Goal: Information Seeking & Learning: Learn about a topic

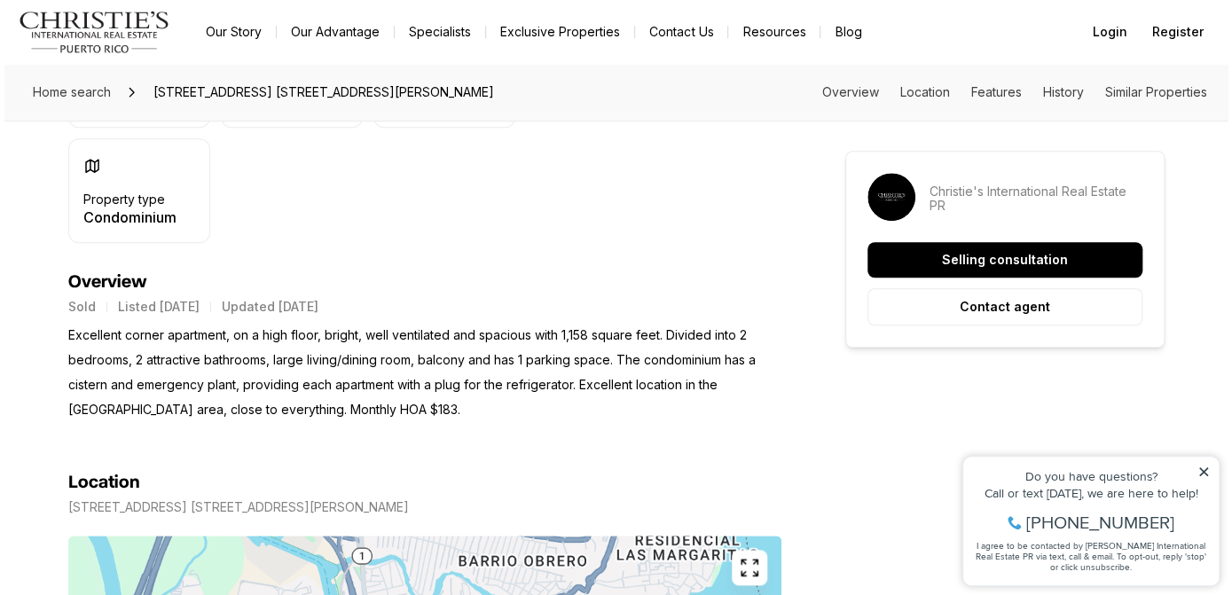
scroll to position [564, 0]
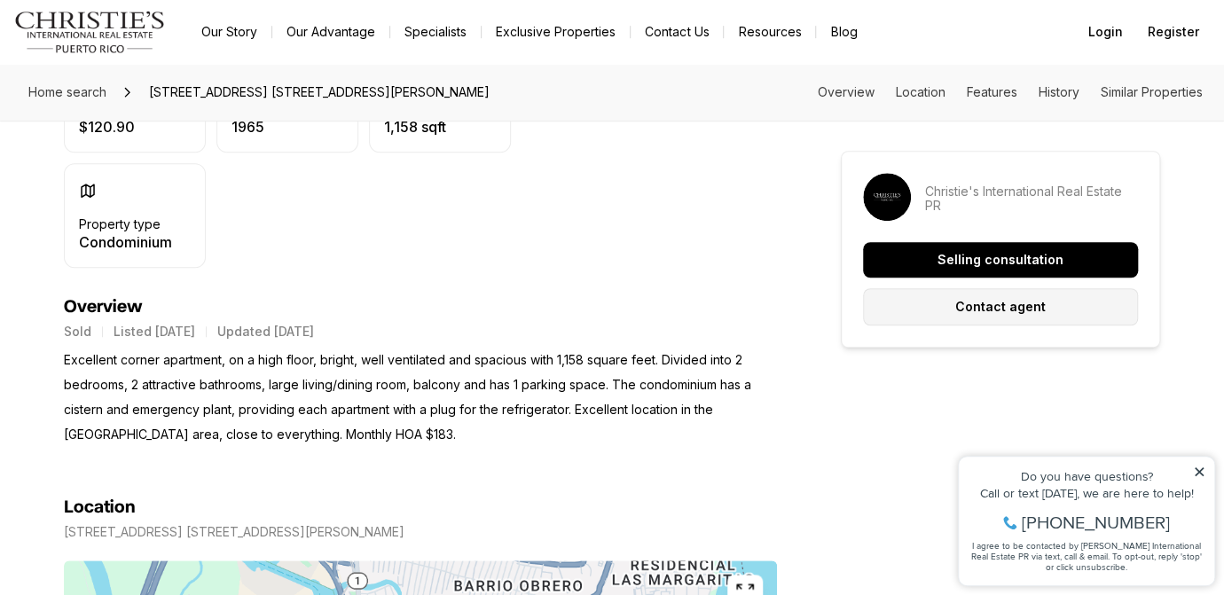
click at [991, 308] on p "Contact agent" at bounding box center [1000, 307] width 90 height 14
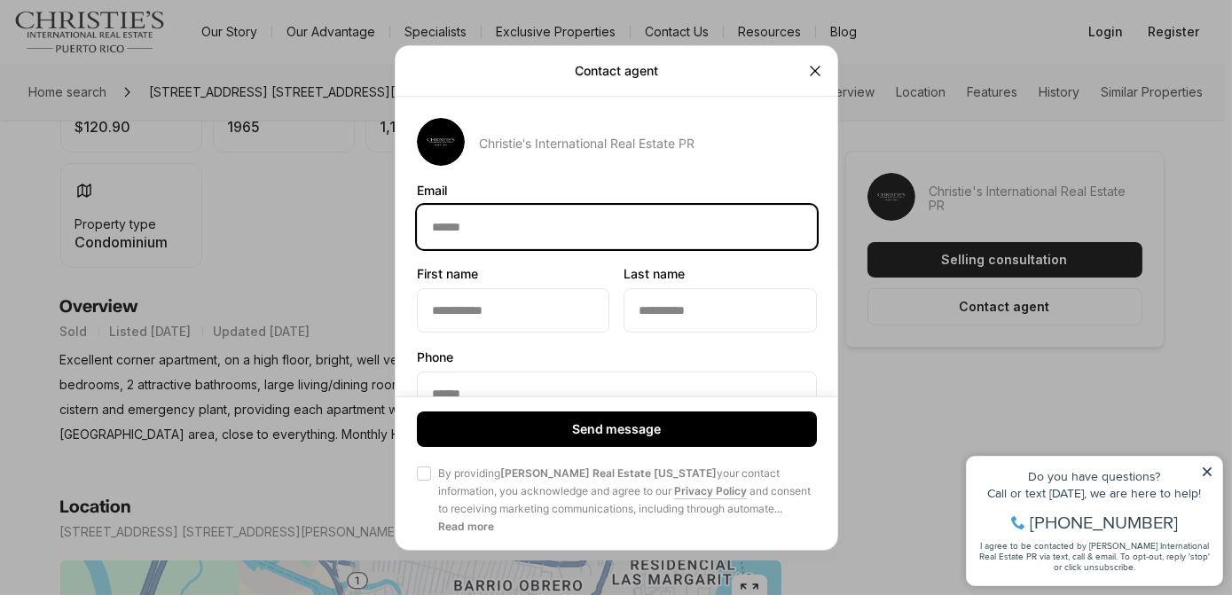
click at [496, 223] on input "Email Email" at bounding box center [617, 226] width 398 height 43
type input "**********"
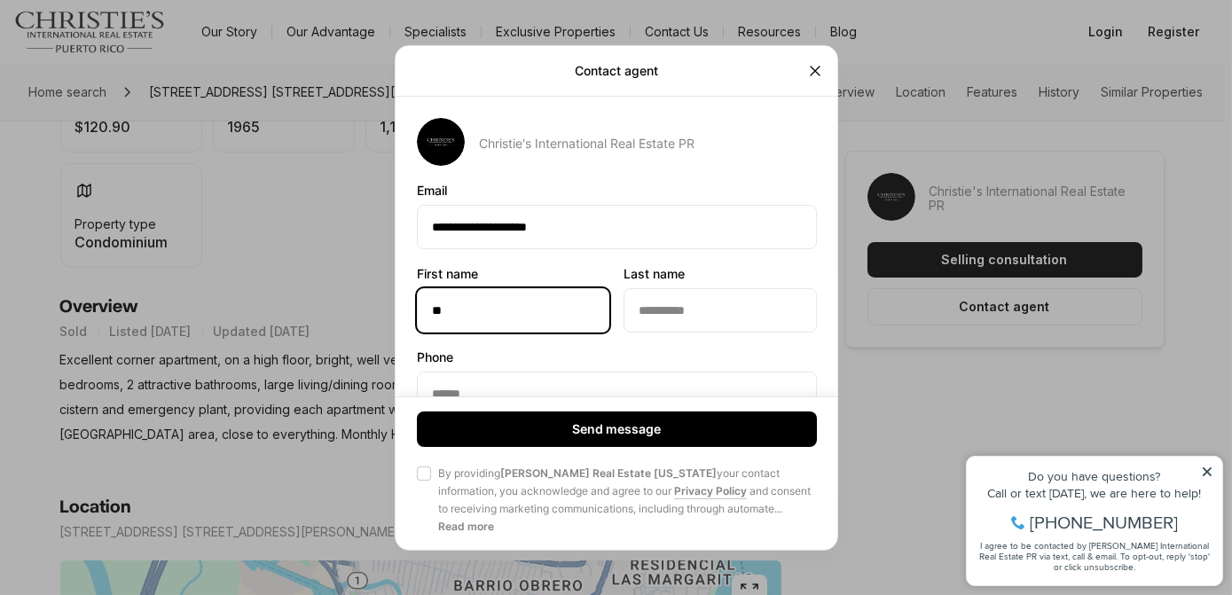
type input "*"
type input "****"
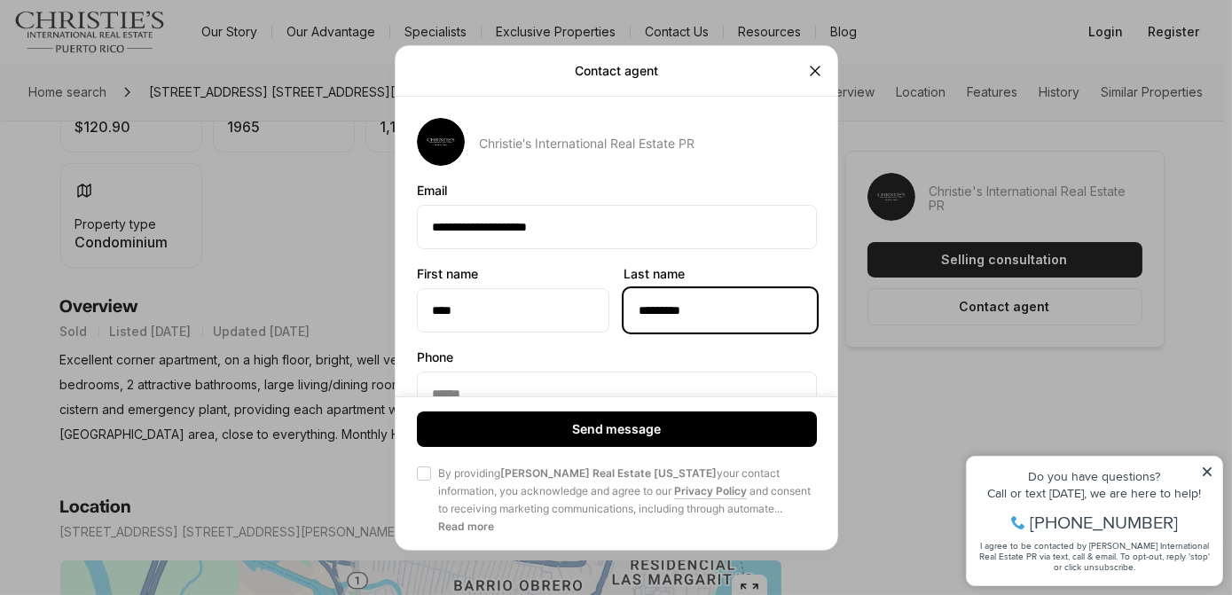
type input "*********"
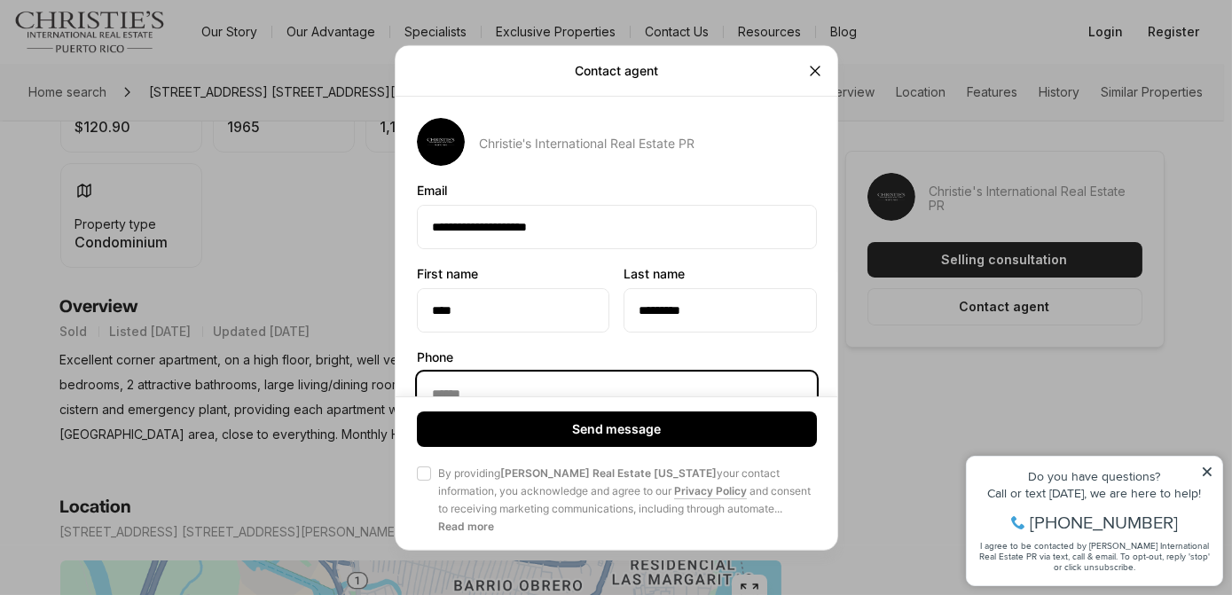
click at [492, 391] on input "Phone Phone" at bounding box center [617, 393] width 398 height 43
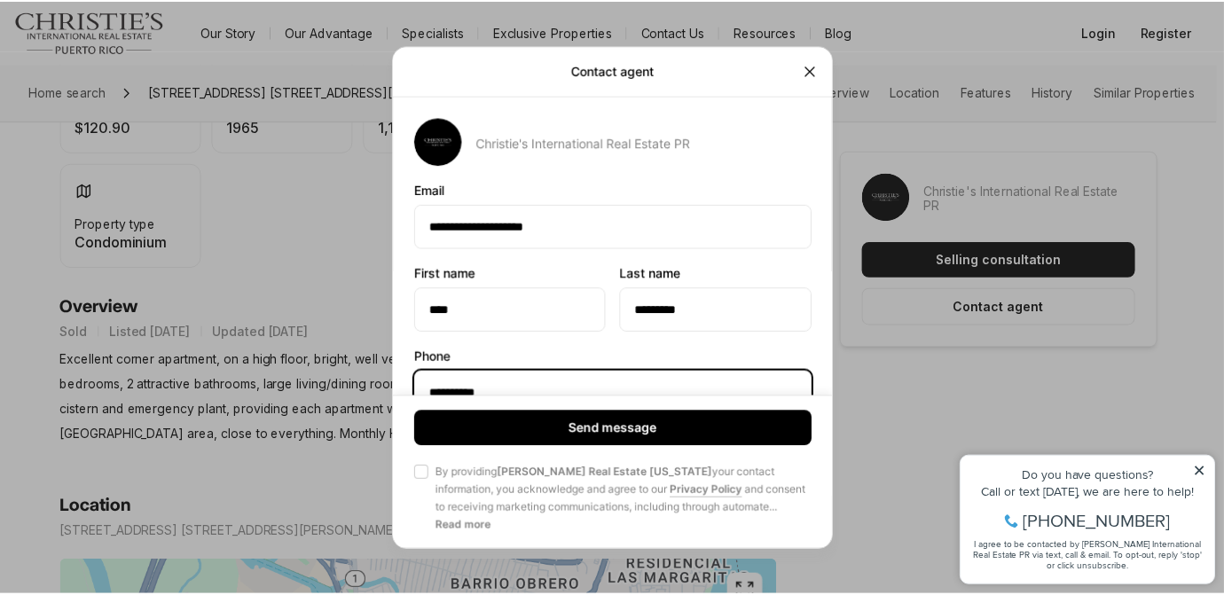
scroll to position [0, 0]
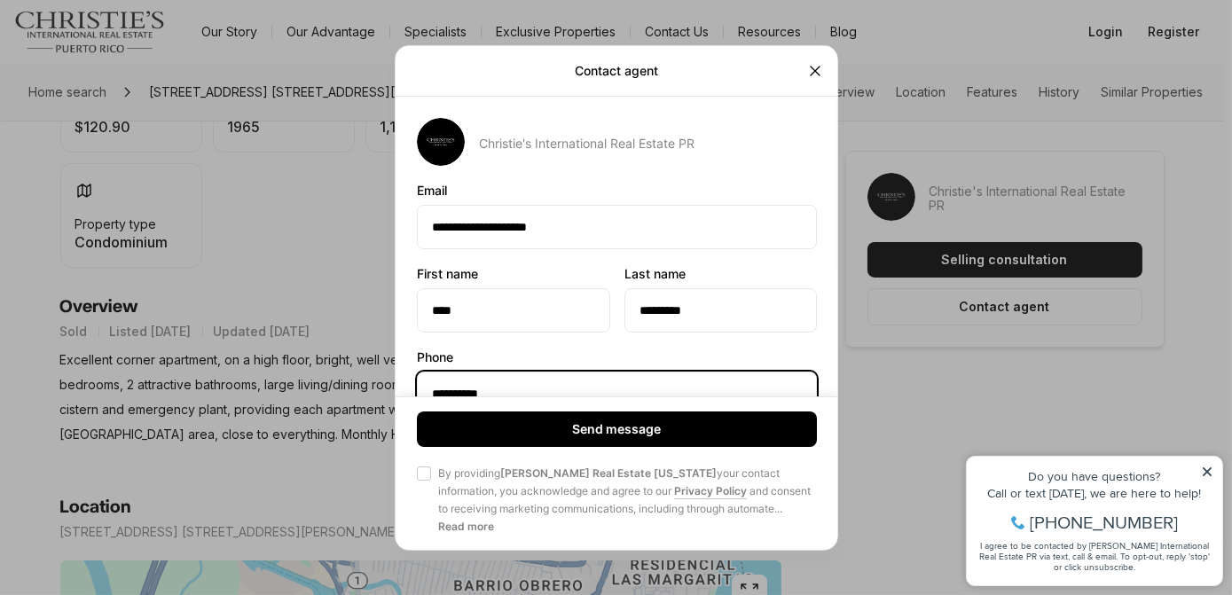
type input "**********"
click at [428, 478] on button "Agree to Privacy Policy By providing Christie's Real Estate Puerto Rico your co…" at bounding box center [424, 473] width 14 height 14
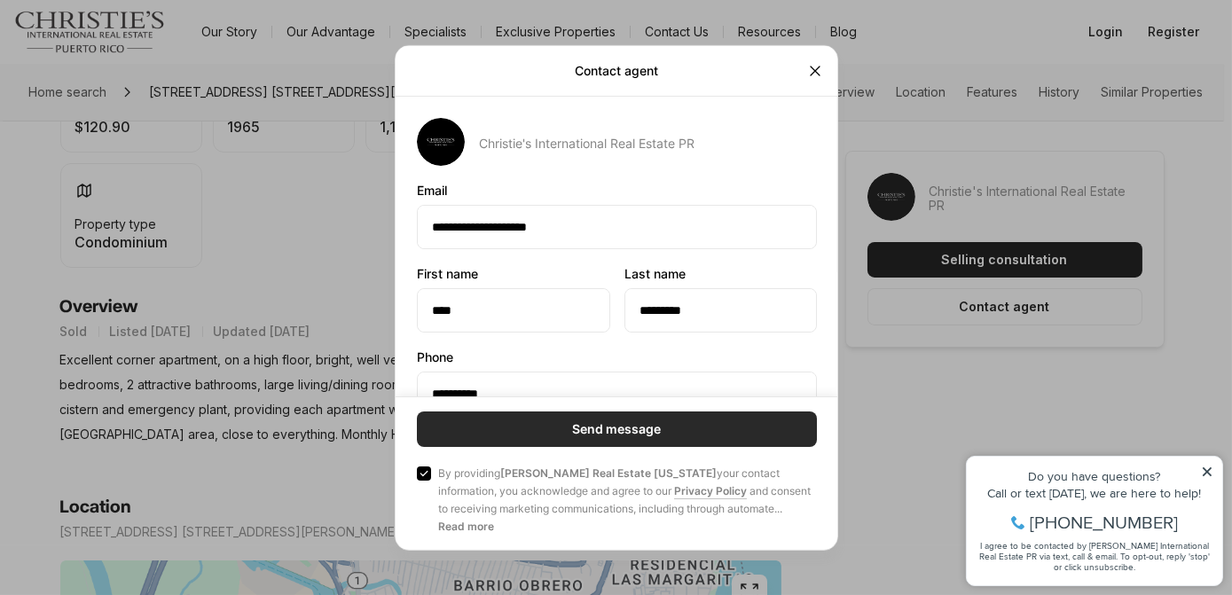
click at [626, 433] on p "Send message" at bounding box center [616, 429] width 89 height 14
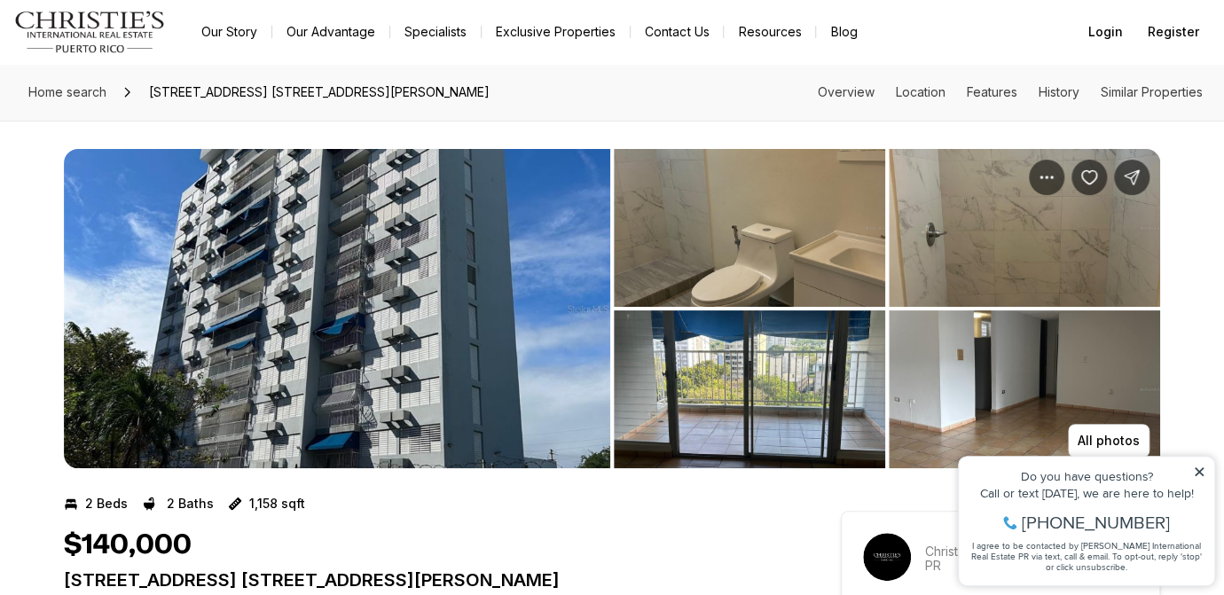
click at [1202, 473] on icon at bounding box center [1199, 471] width 9 height 9
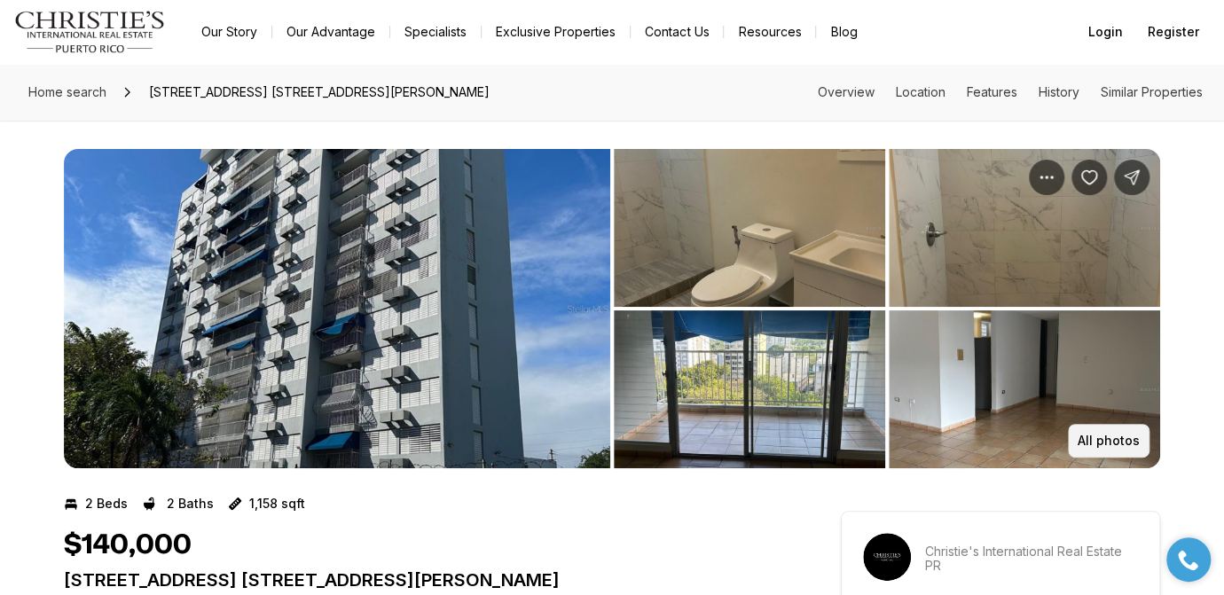
click at [1123, 450] on button "All photos" at bounding box center [1109, 441] width 82 height 34
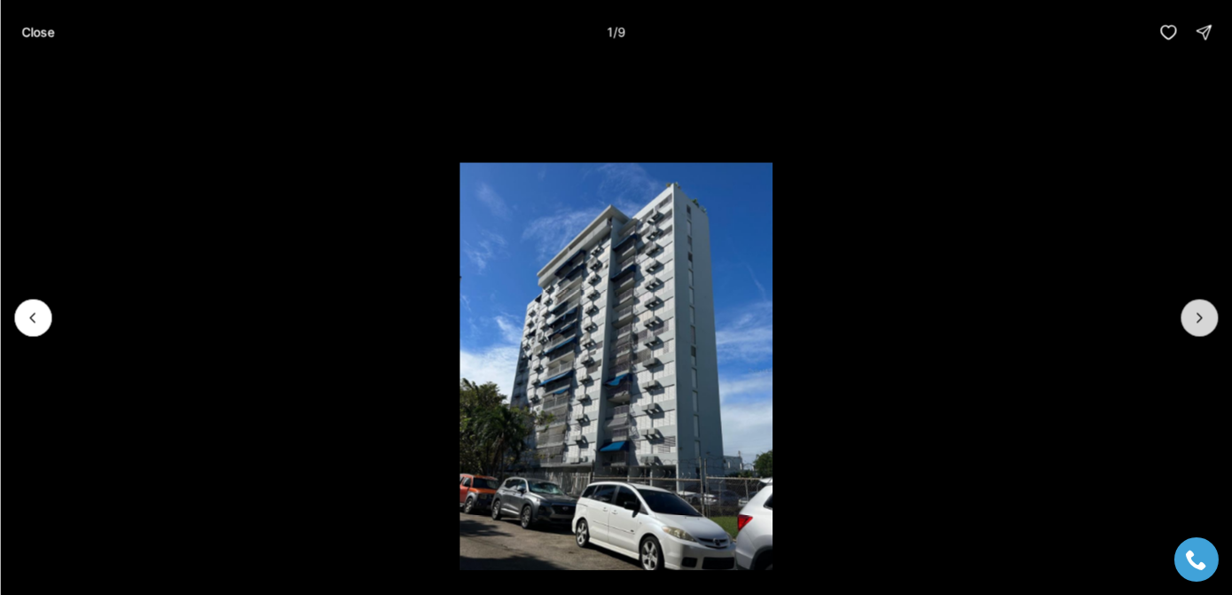
click at [1199, 313] on icon "Next slide" at bounding box center [1199, 318] width 18 height 18
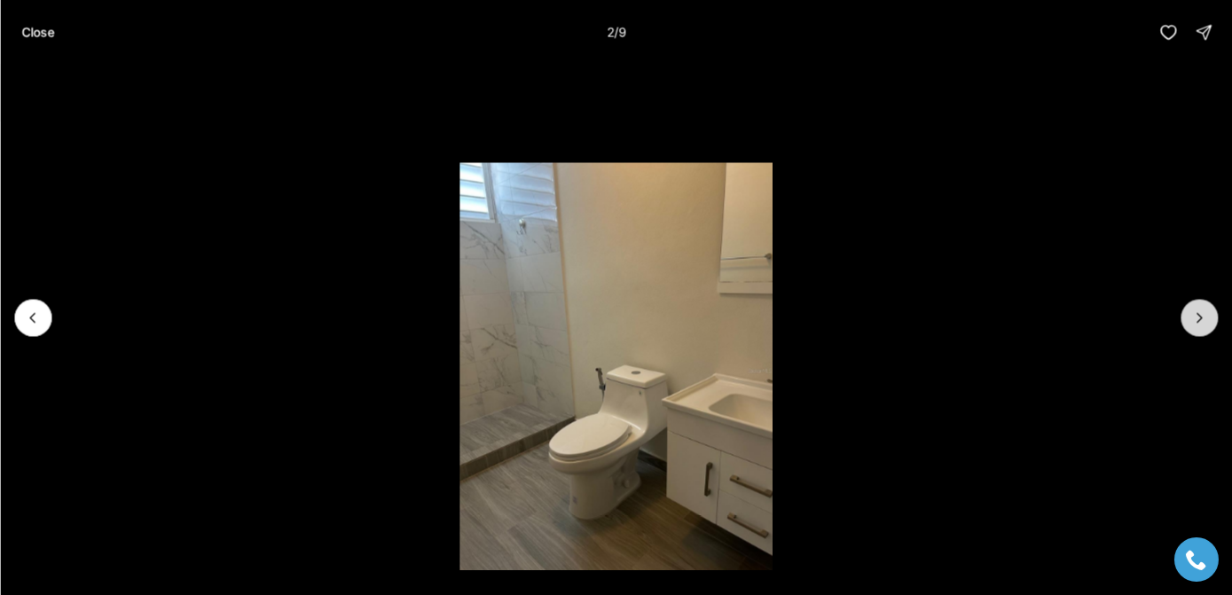
click at [1195, 313] on icon "Next slide" at bounding box center [1199, 318] width 18 height 18
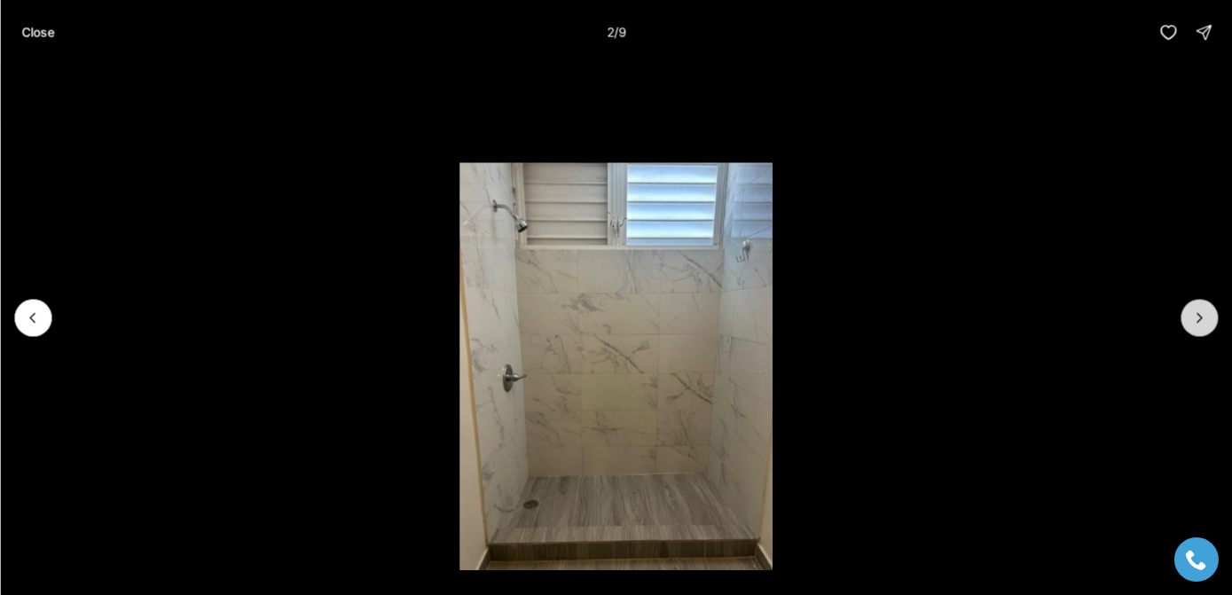
click at [1192, 315] on icon "Next slide" at bounding box center [1199, 318] width 18 height 18
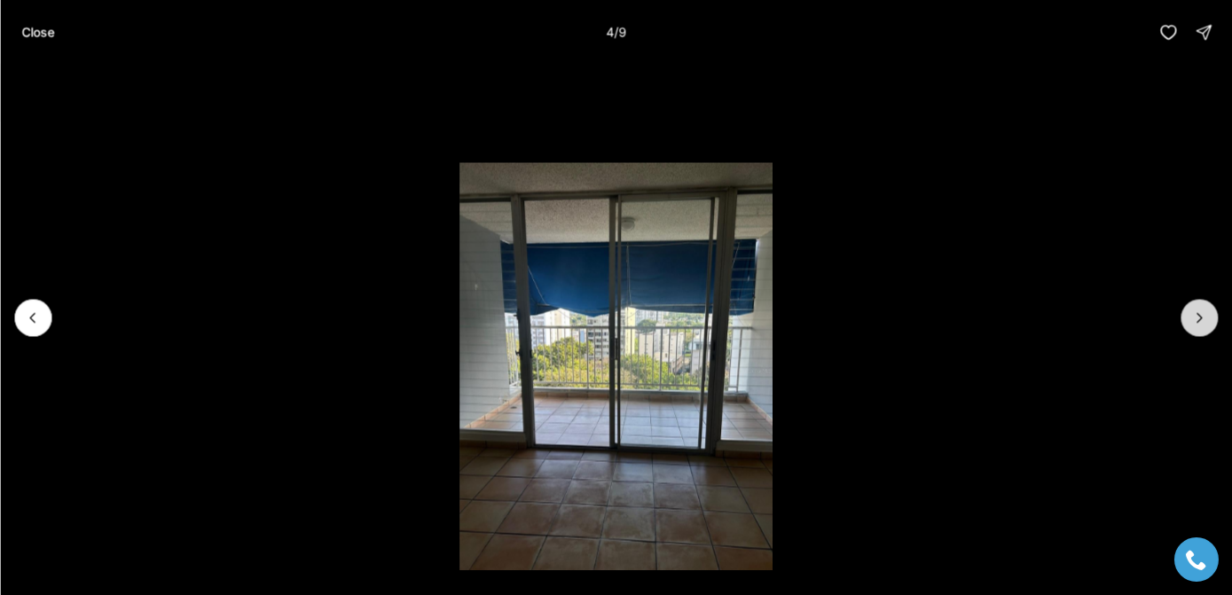
click at [1192, 315] on icon "Next slide" at bounding box center [1199, 318] width 18 height 18
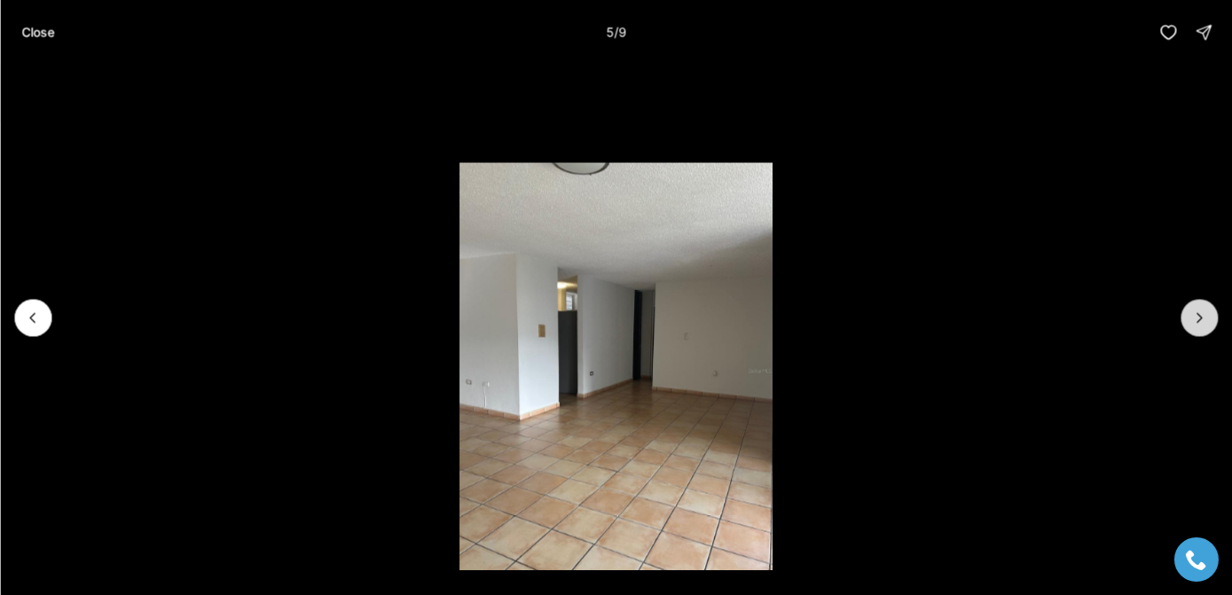
click at [1190, 316] on icon "Next slide" at bounding box center [1199, 318] width 18 height 18
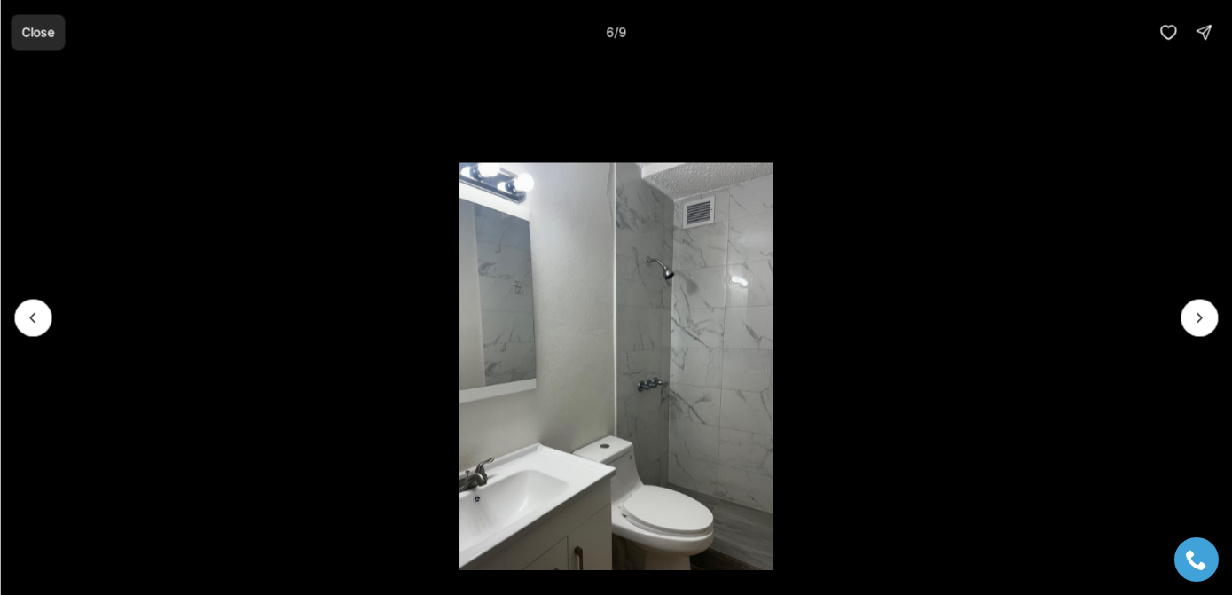
click at [42, 34] on p "Close" at bounding box center [37, 32] width 33 height 14
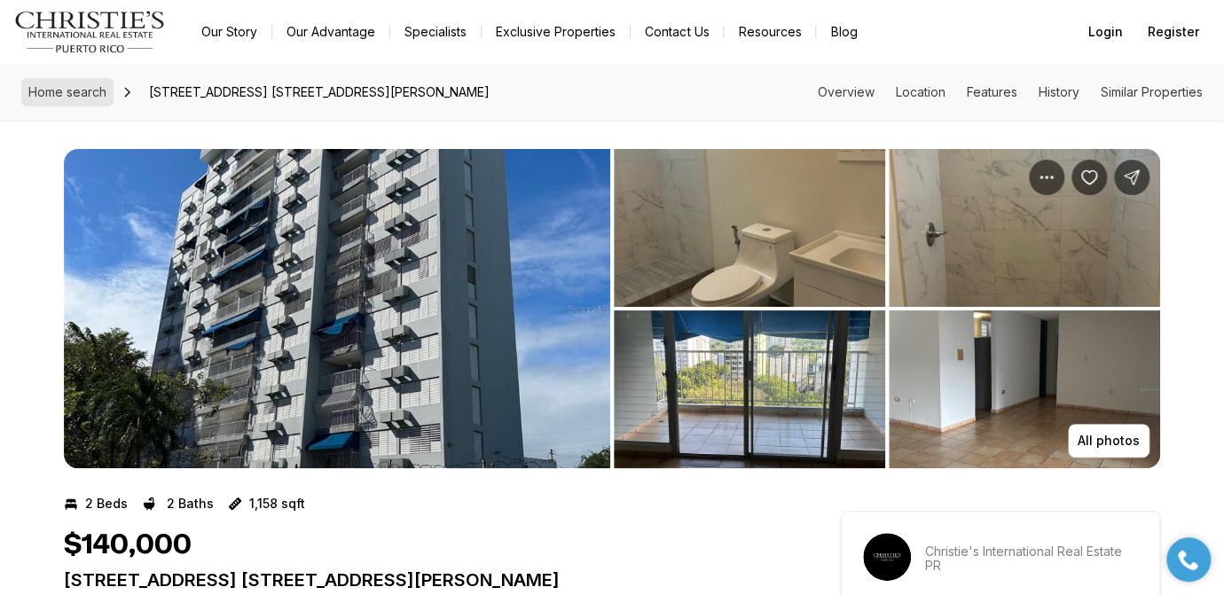
click at [67, 89] on span "Home search" at bounding box center [67, 91] width 78 height 15
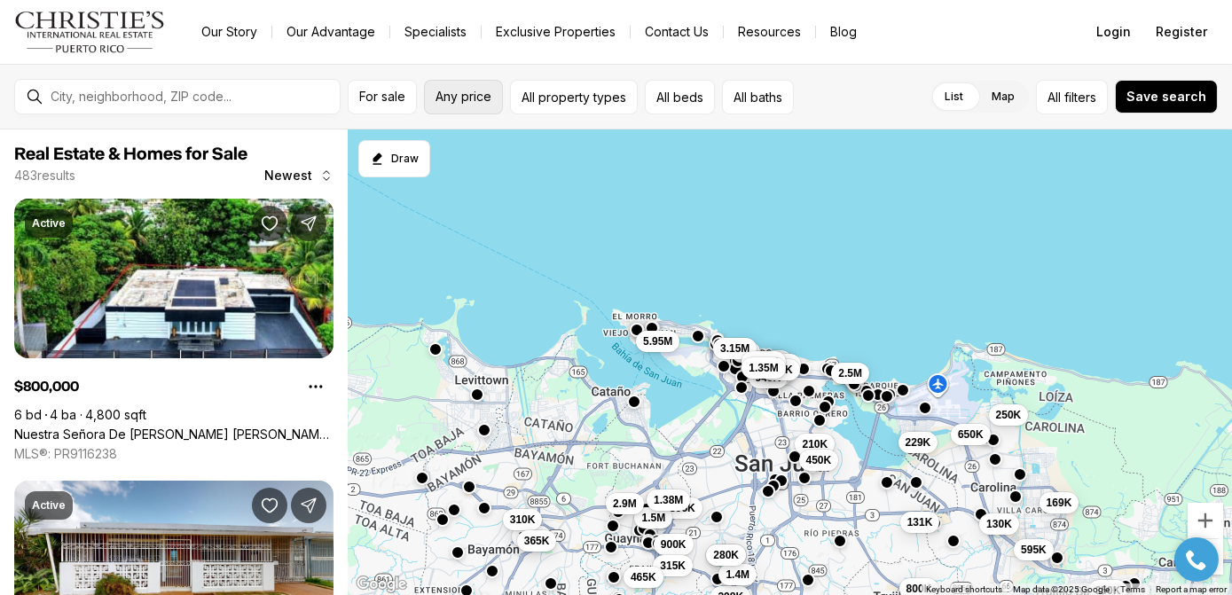
click at [468, 103] on span "Any price" at bounding box center [463, 97] width 56 height 14
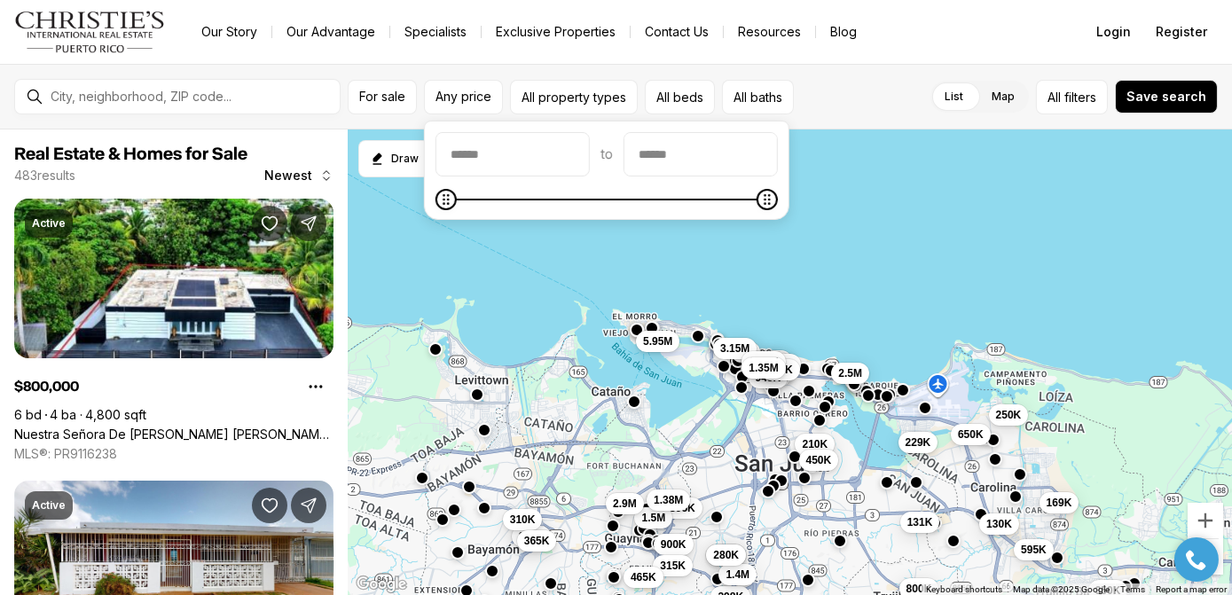
drag, startPoint x: 856, startPoint y: 209, endPoint x: 534, endPoint y: 195, distance: 322.2
click at [524, 199] on div "to" at bounding box center [606, 170] width 365 height 99
click at [442, 207] on icon "Maximum" at bounding box center [449, 199] width 14 height 14
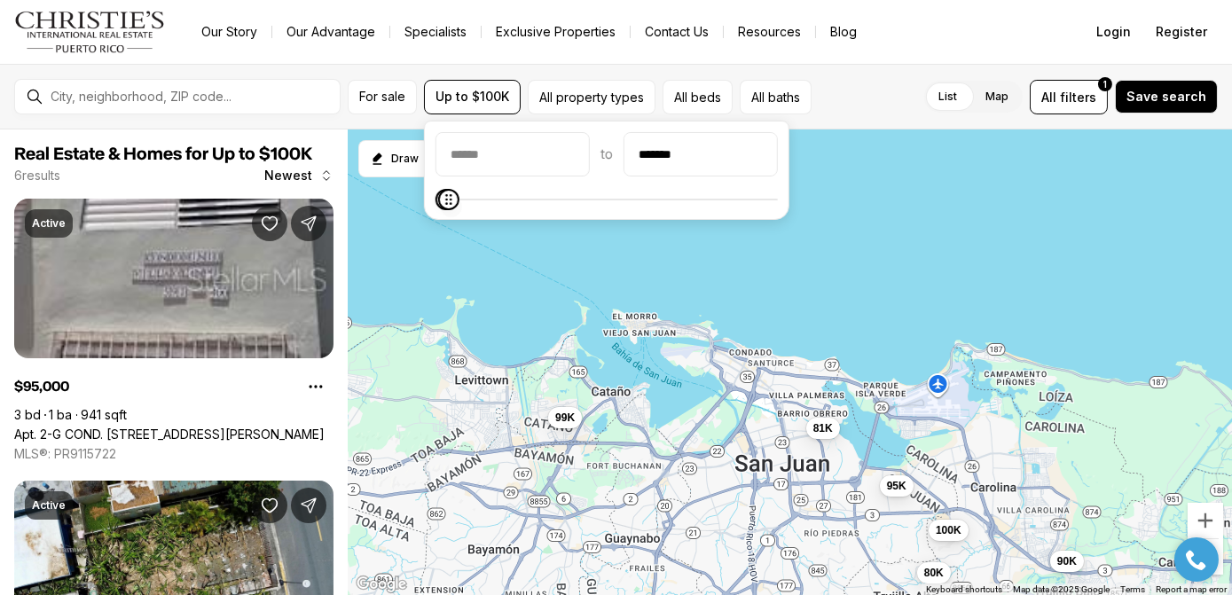
click at [442, 203] on icon "Maximum" at bounding box center [449, 199] width 14 height 14
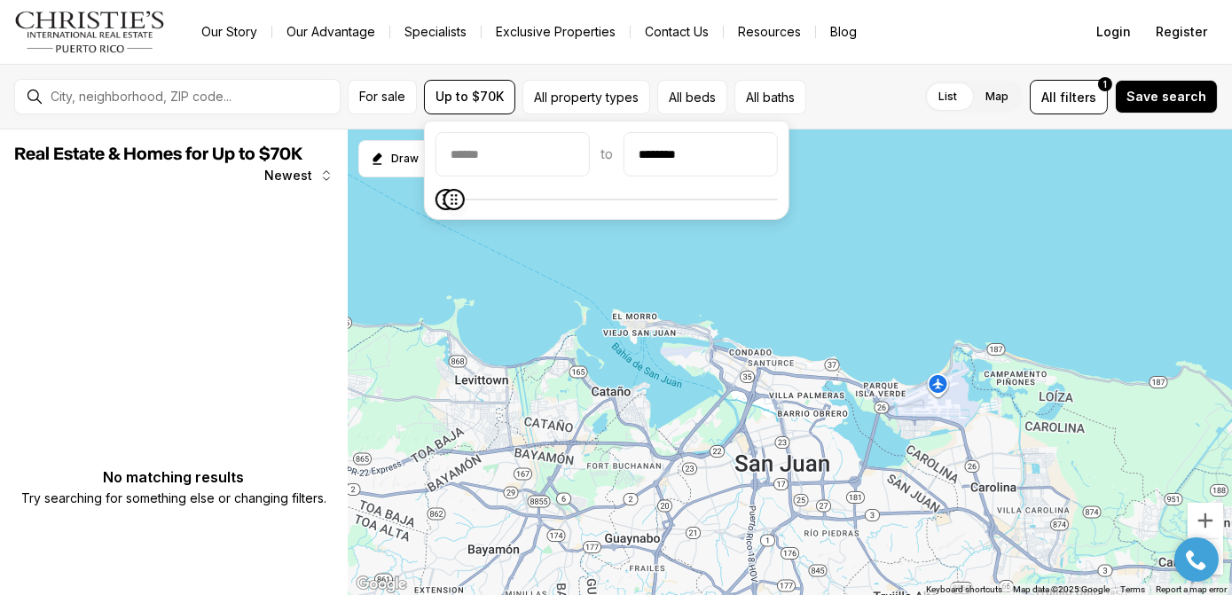
click at [451, 200] on icon "Maximum" at bounding box center [454, 199] width 6 height 11
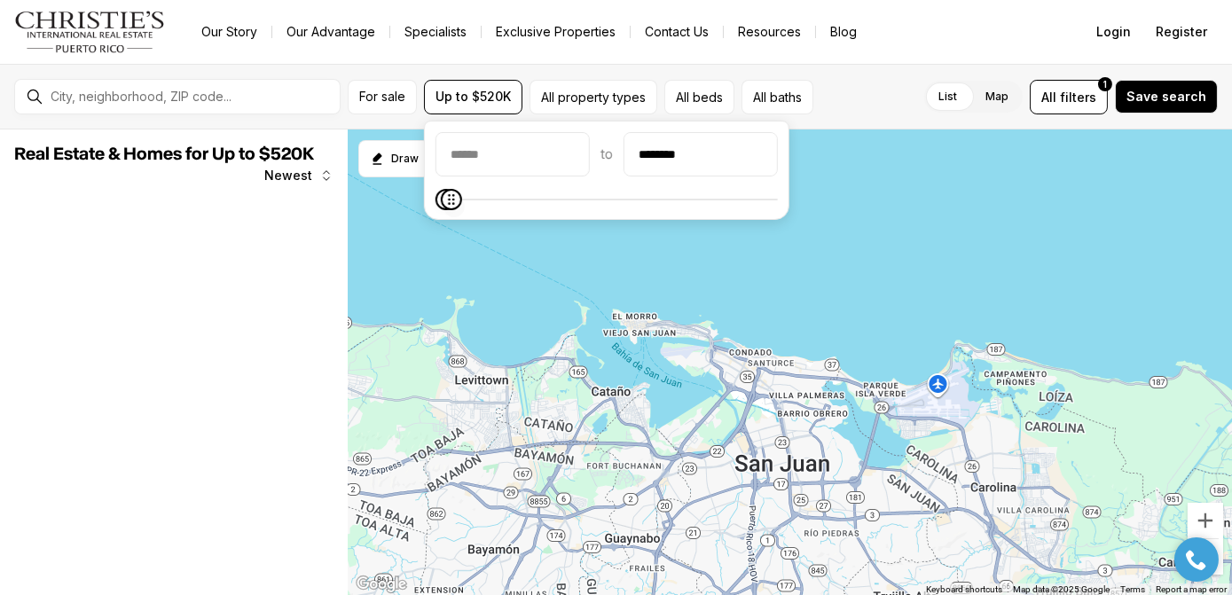
type input "********"
click at [440, 195] on span "Maximum" at bounding box center [450, 199] width 21 height 21
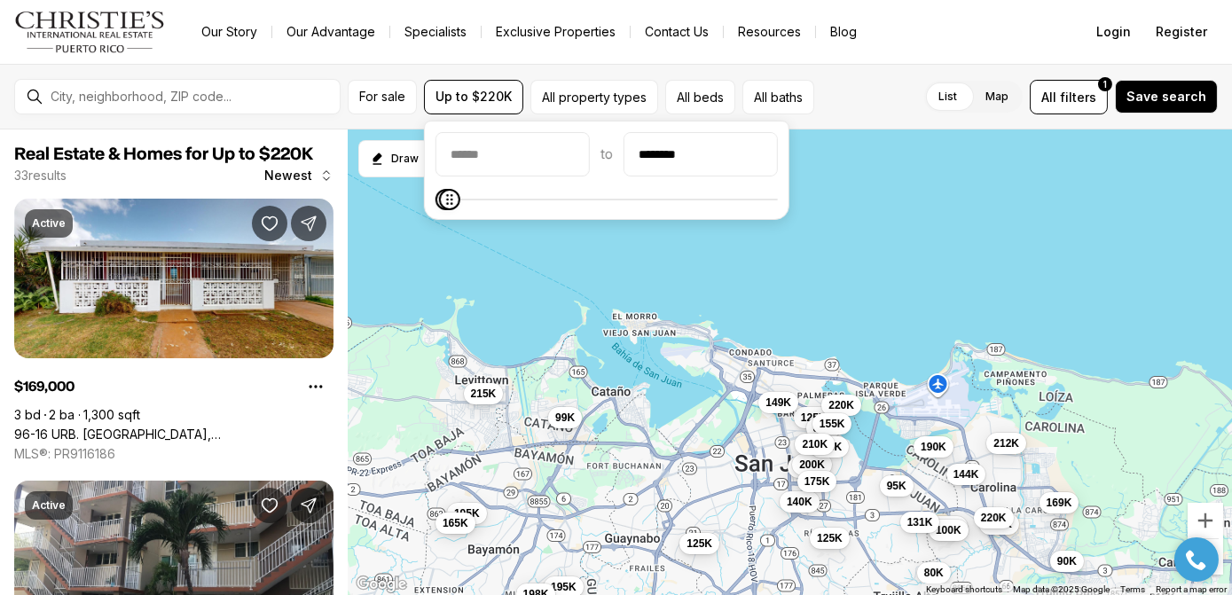
click at [1072, 225] on div "140K 130K 125K 81K 220K 125K 155K 200K 175K 185K 210K 119K 100K 80K 144K 131K 9…" at bounding box center [790, 362] width 884 height 466
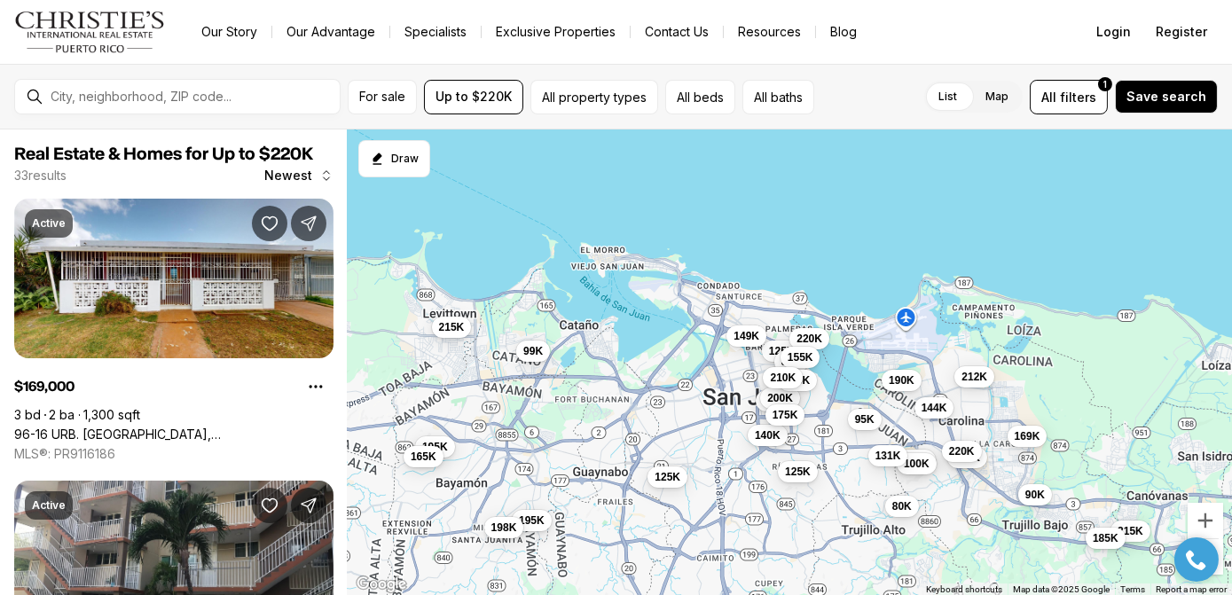
drag, startPoint x: 792, startPoint y: 262, endPoint x: 756, endPoint y: 215, distance: 58.2
click at [758, 215] on div "140K 130K 125K 81K 220K 125K 155K 200K 175K 185K 210K 119K 100K 80K 144K 131K 9…" at bounding box center [790, 362] width 884 height 466
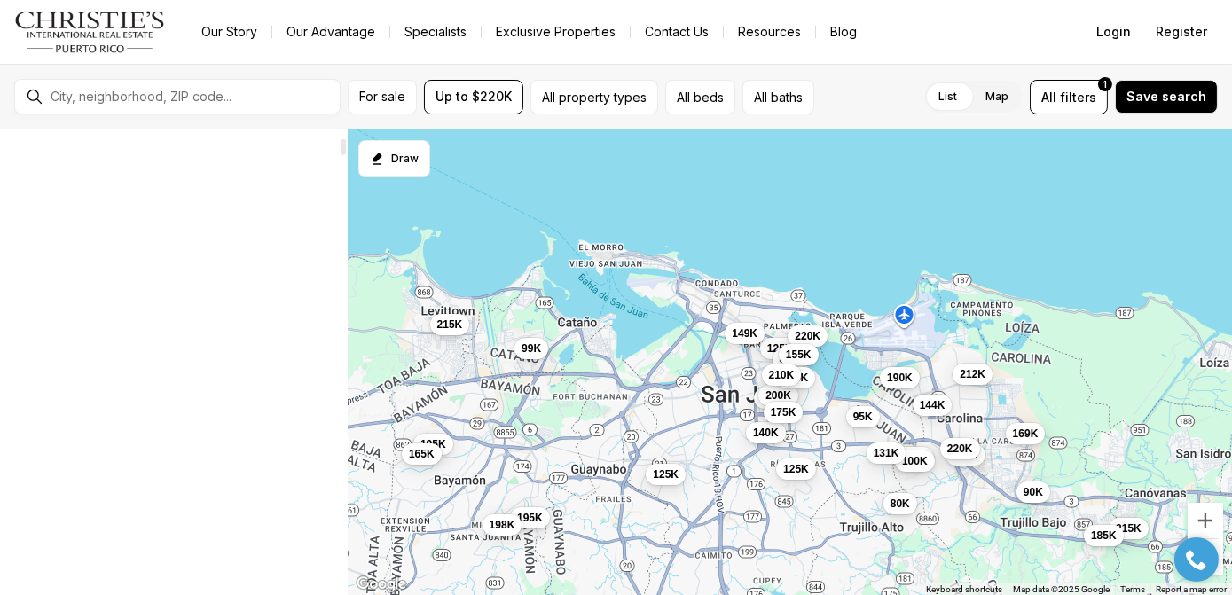
scroll to position [241, 0]
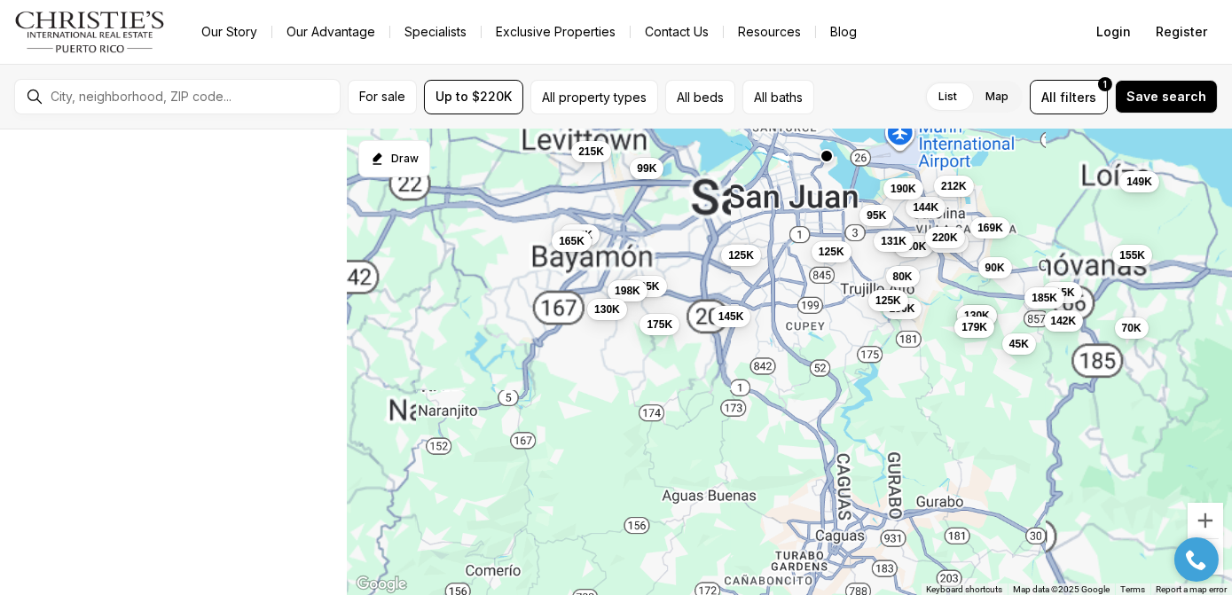
scroll to position [16, 0]
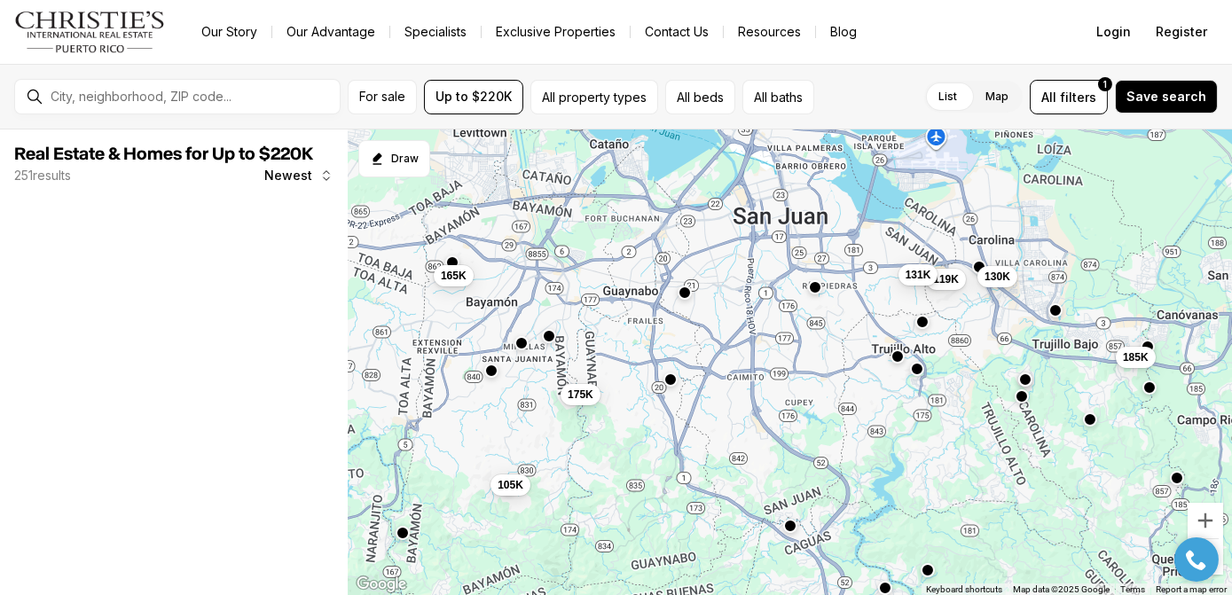
drag, startPoint x: 817, startPoint y: 372, endPoint x: 876, endPoint y: 567, distance: 203.1
click at [875, 566] on div "119K 131K 130K 185K 165K 175K 145K 180K 105K 75K" at bounding box center [790, 362] width 884 height 466
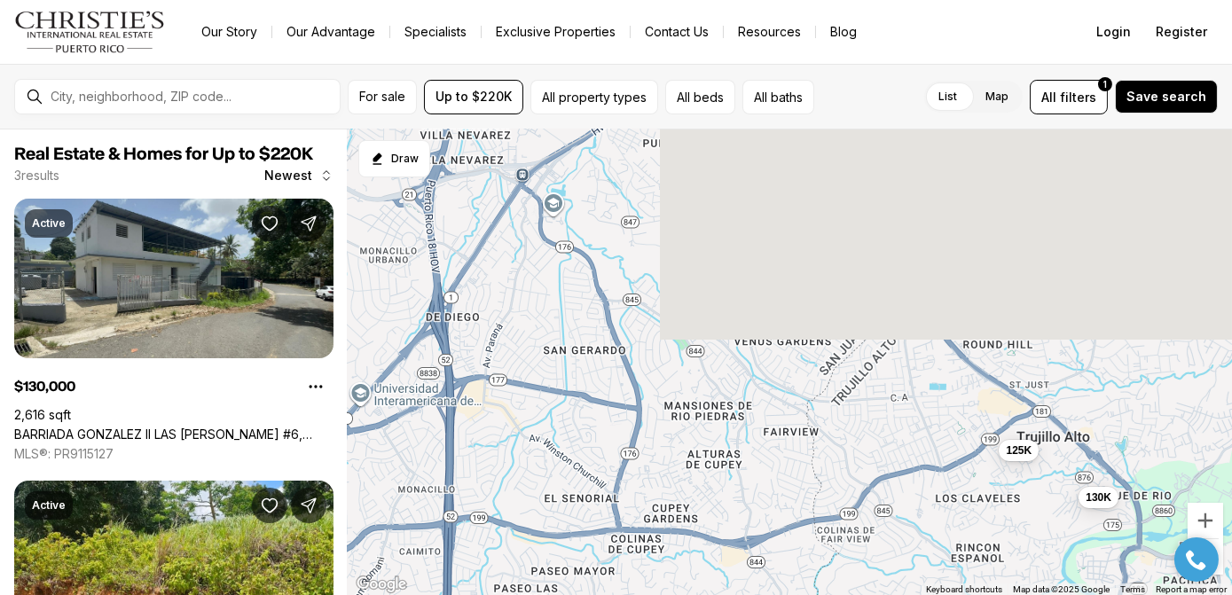
drag, startPoint x: 920, startPoint y: 225, endPoint x: 844, endPoint y: 544, distance: 327.2
click at [847, 537] on div "130K 125K 150K" at bounding box center [790, 362] width 884 height 466
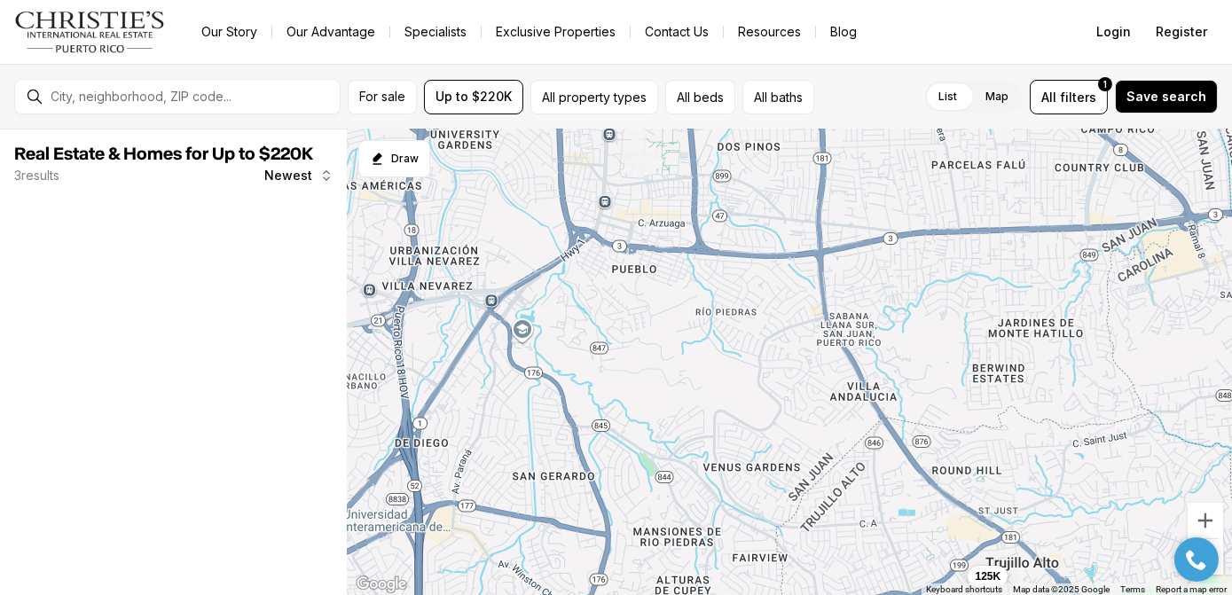
drag, startPoint x: 860, startPoint y: 466, endPoint x: 834, endPoint y: 536, distance: 74.6
click at [839, 533] on div "130K 125K" at bounding box center [790, 362] width 884 height 466
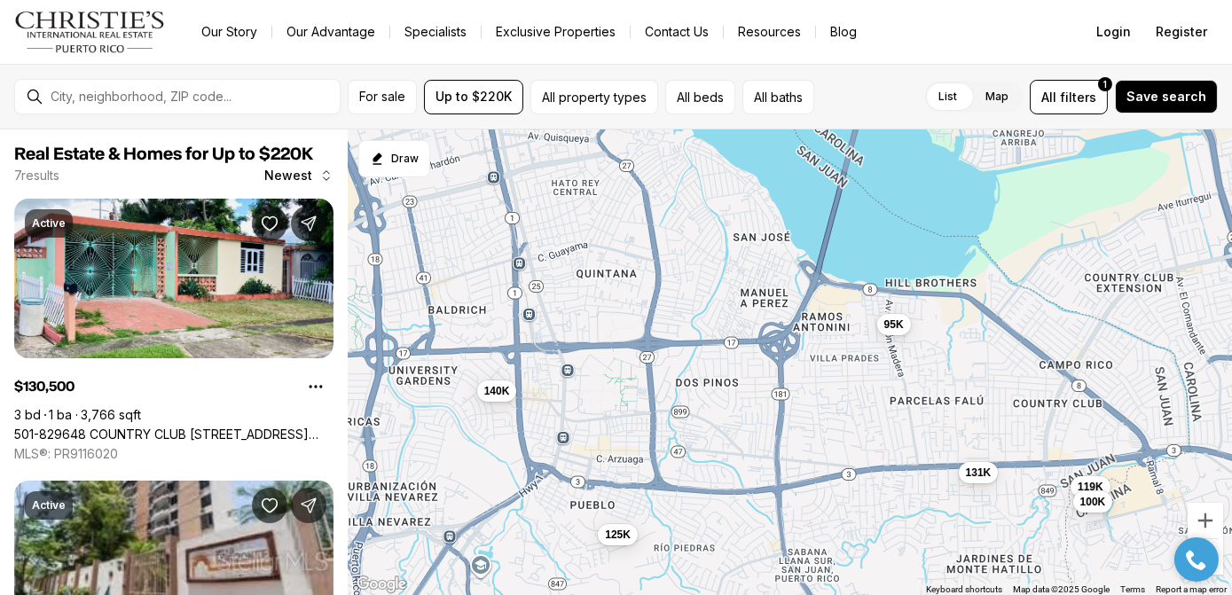
drag, startPoint x: 912, startPoint y: 299, endPoint x: 894, endPoint y: 483, distance: 185.3
click at [894, 479] on div "131K 119K 80K 100K 125K 95K 140K" at bounding box center [790, 362] width 884 height 466
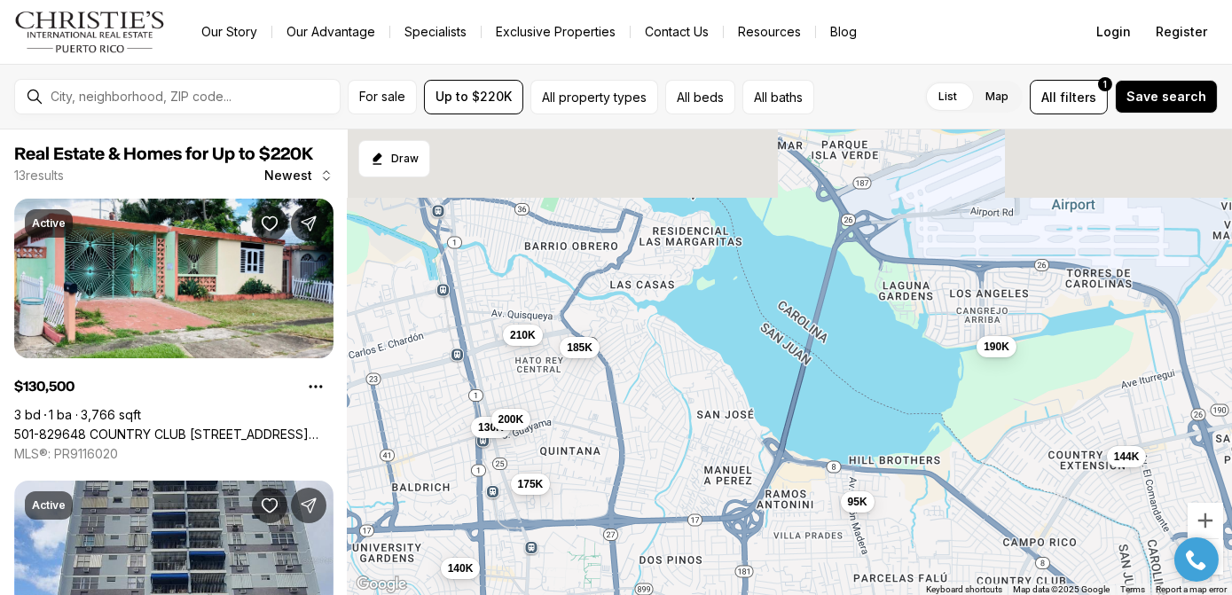
drag, startPoint x: 953, startPoint y: 372, endPoint x: 909, endPoint y: 528, distance: 161.4
click at [910, 527] on div "131K 119K 100K 125K 95K 140K 210K 185K 175K 190K 144K 130K 200K" at bounding box center [790, 362] width 884 height 466
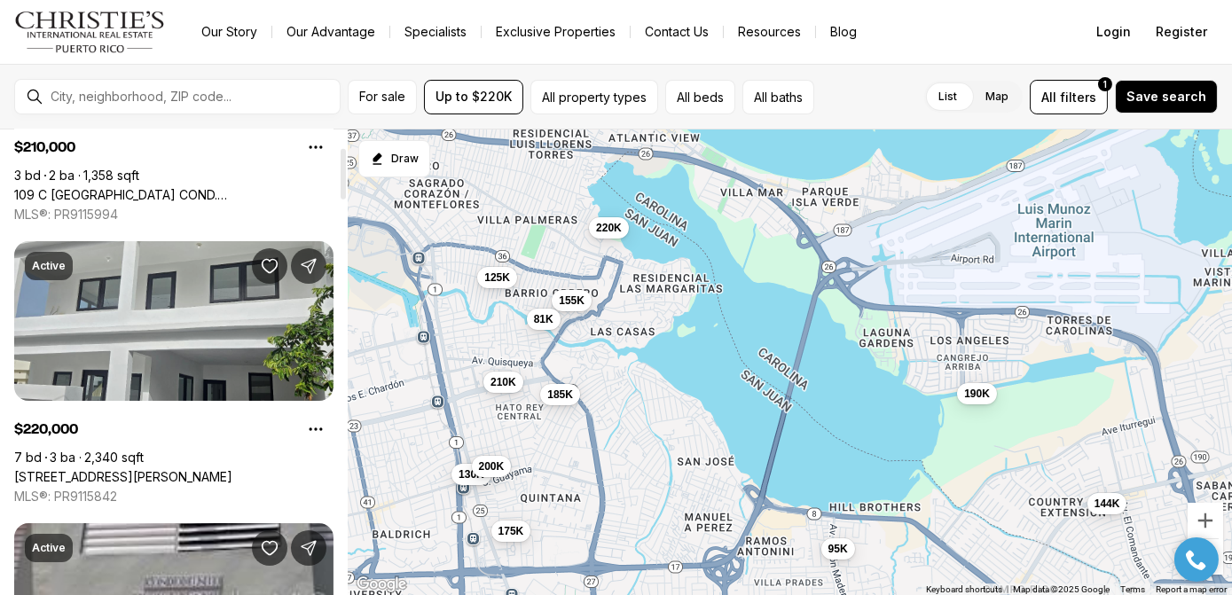
scroll to position [241, 0]
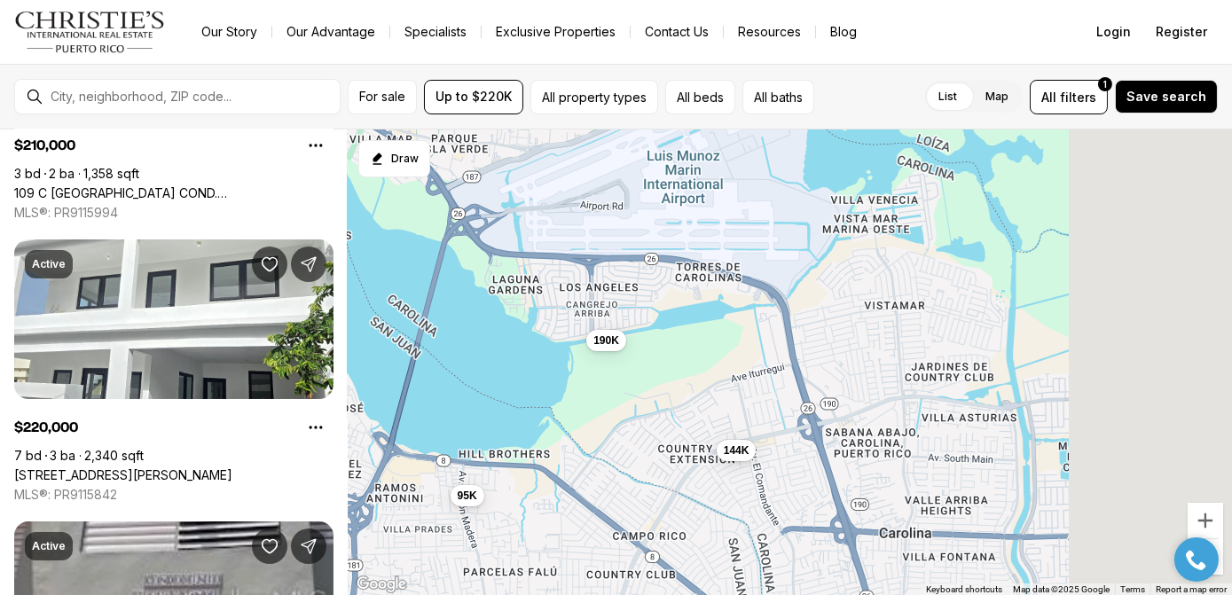
drag, startPoint x: 805, startPoint y: 339, endPoint x: 433, endPoint y: 285, distance: 376.4
click at [433, 285] on div "95K 210K 185K 175K 190K 144K 130K 200K 220K 155K 125K 81K" at bounding box center [790, 362] width 884 height 466
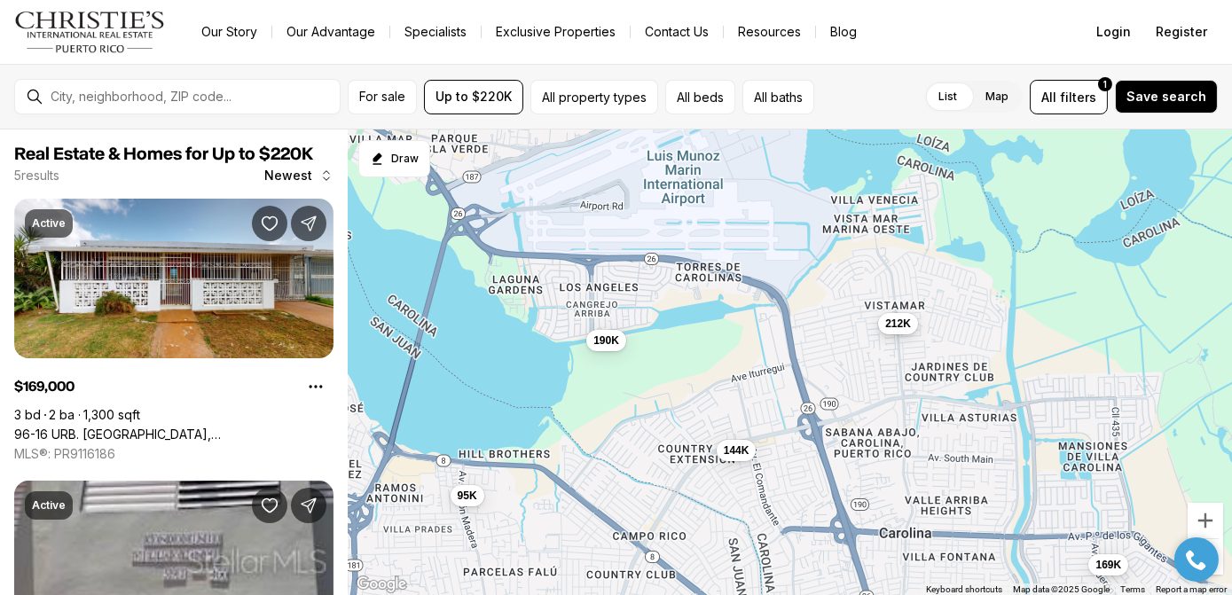
click at [897, 324] on span "212K" at bounding box center [898, 324] width 26 height 14
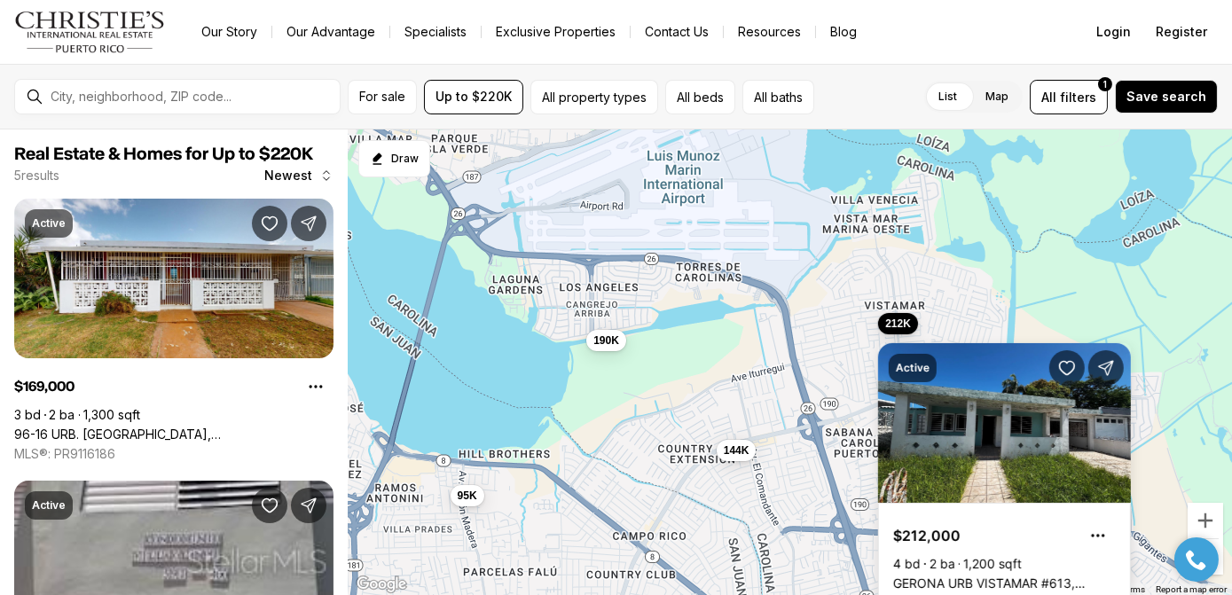
click at [842, 285] on div "95K 190K 144K 169K 212K" at bounding box center [790, 362] width 884 height 466
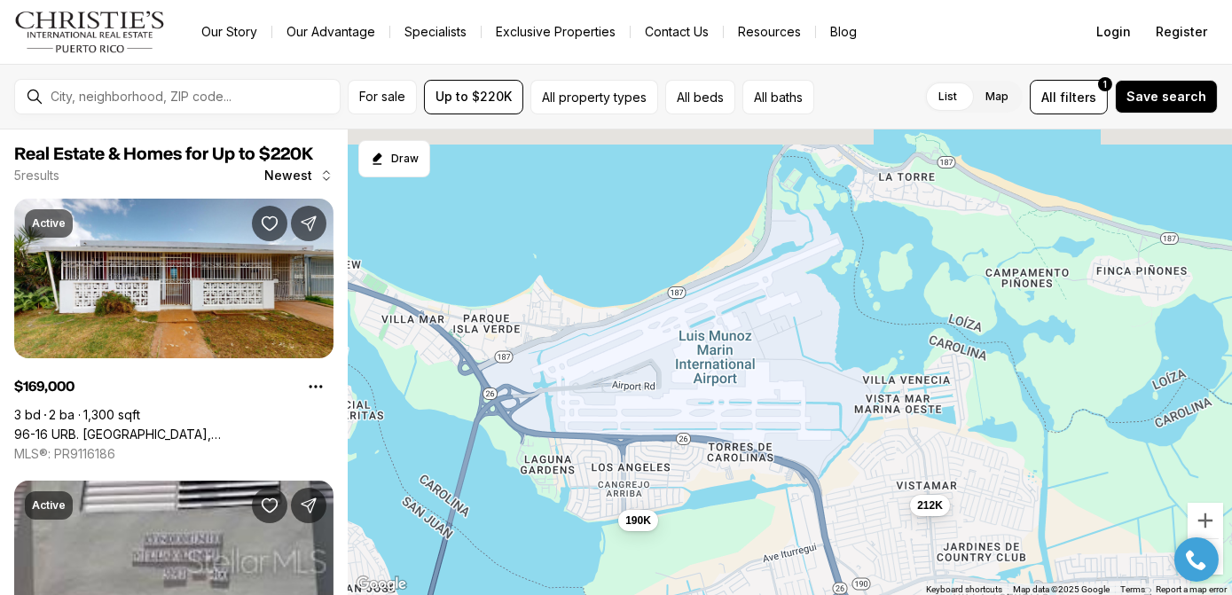
drag, startPoint x: 842, startPoint y: 285, endPoint x: 874, endPoint y: 468, distance: 186.3
click at [874, 468] on div "95K 190K 144K 169K 212K" at bounding box center [790, 362] width 884 height 466
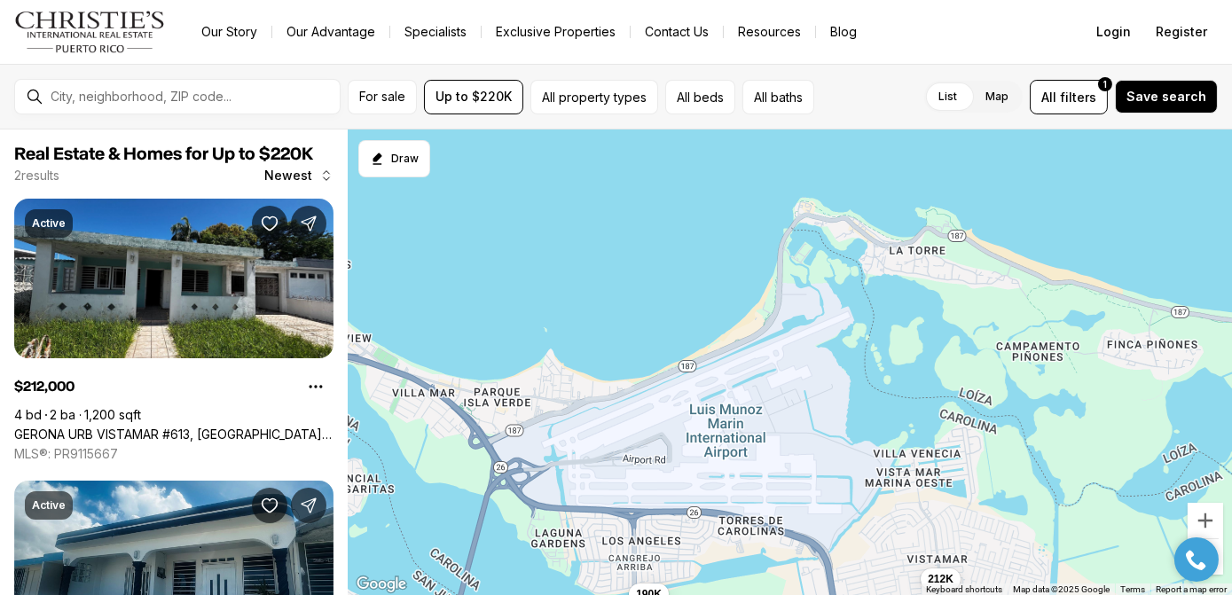
drag, startPoint x: 803, startPoint y: 445, endPoint x: 808, endPoint y: 469, distance: 24.4
click at [809, 469] on div "190K 212K" at bounding box center [790, 362] width 884 height 466
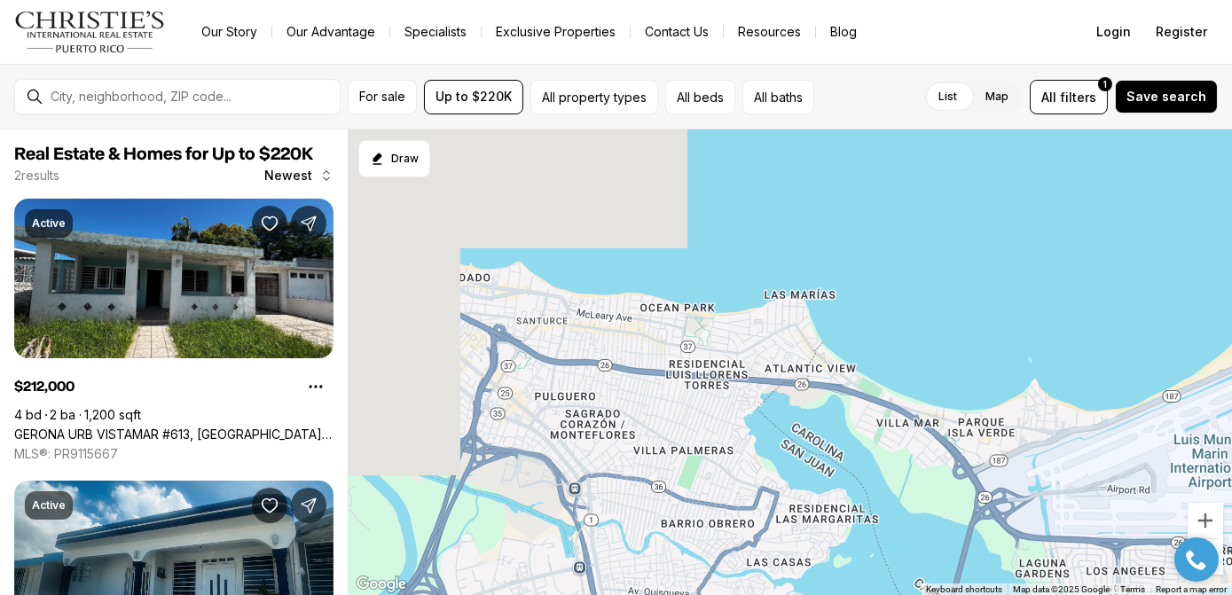
drag, startPoint x: 590, startPoint y: 381, endPoint x: 1114, endPoint y: 411, distance: 524.9
click at [1114, 411] on div "190K 212K" at bounding box center [790, 362] width 884 height 466
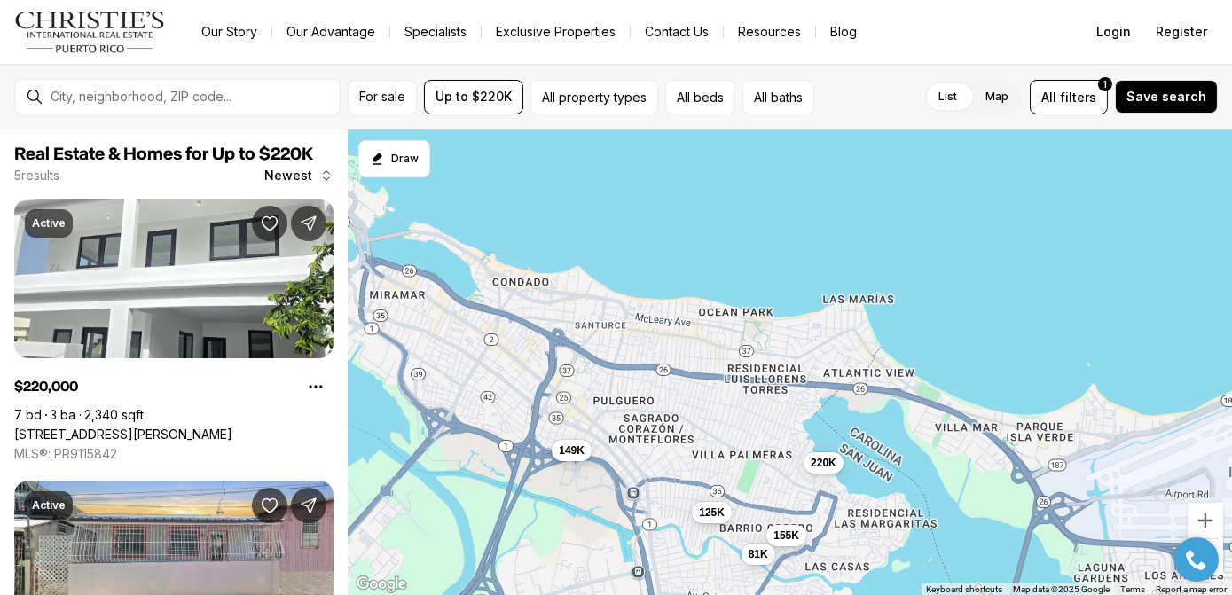
click at [572, 455] on span "149K" at bounding box center [572, 450] width 26 height 14
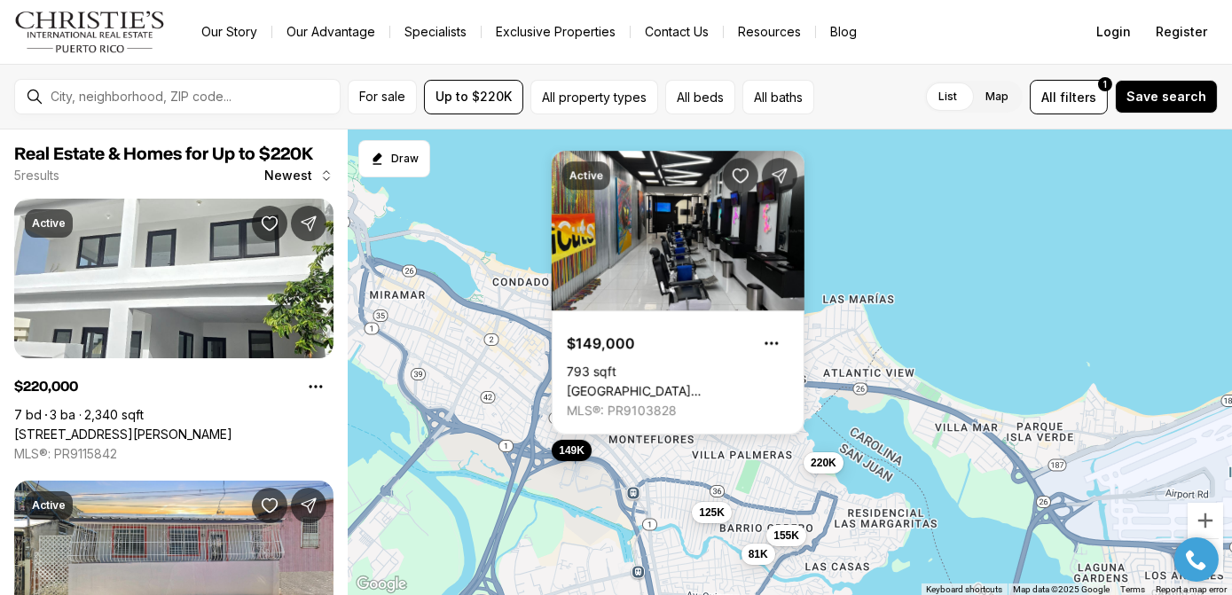
click at [513, 232] on div "220K 155K 125K 81K 149K" at bounding box center [790, 362] width 884 height 466
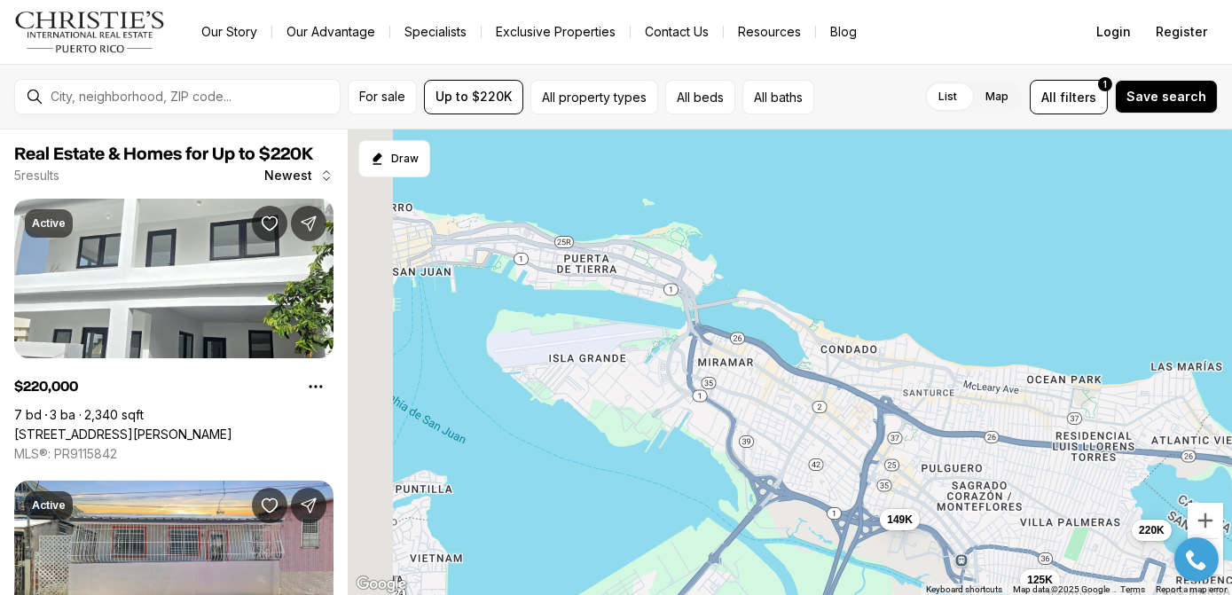
drag, startPoint x: 693, startPoint y: 387, endPoint x: 952, endPoint y: 440, distance: 263.5
click at [952, 440] on div "220K 155K 125K 81K 149K" at bounding box center [790, 362] width 884 height 466
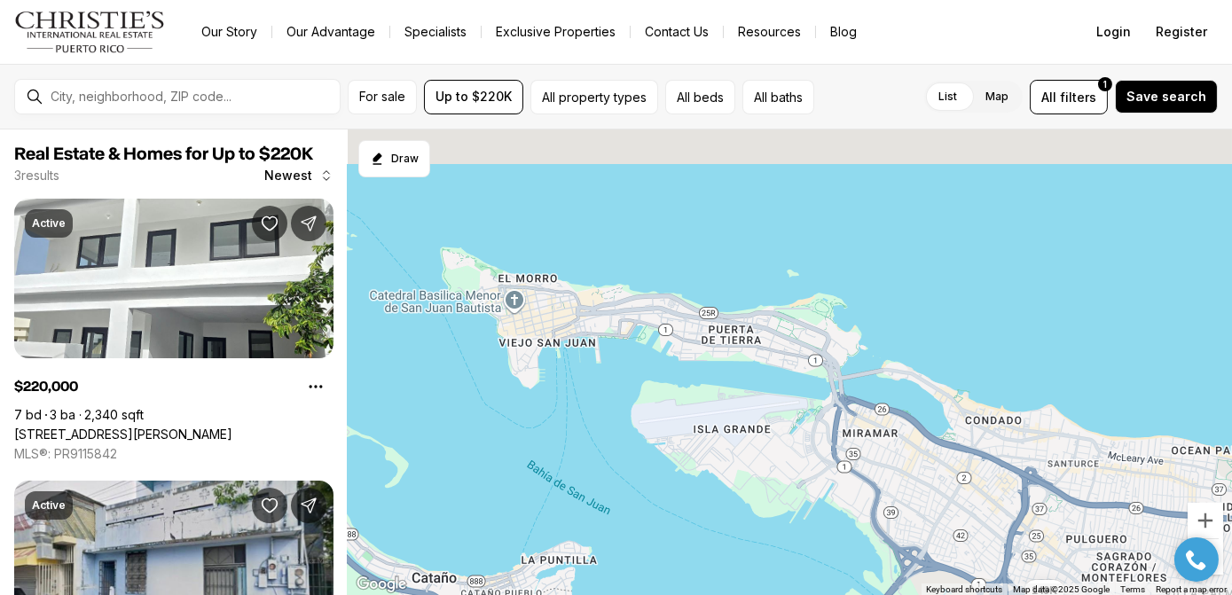
drag, startPoint x: 934, startPoint y: 474, endPoint x: 1029, endPoint y: 516, distance: 103.6
click at [1029, 516] on div "220K 125K 149K" at bounding box center [790, 362] width 884 height 466
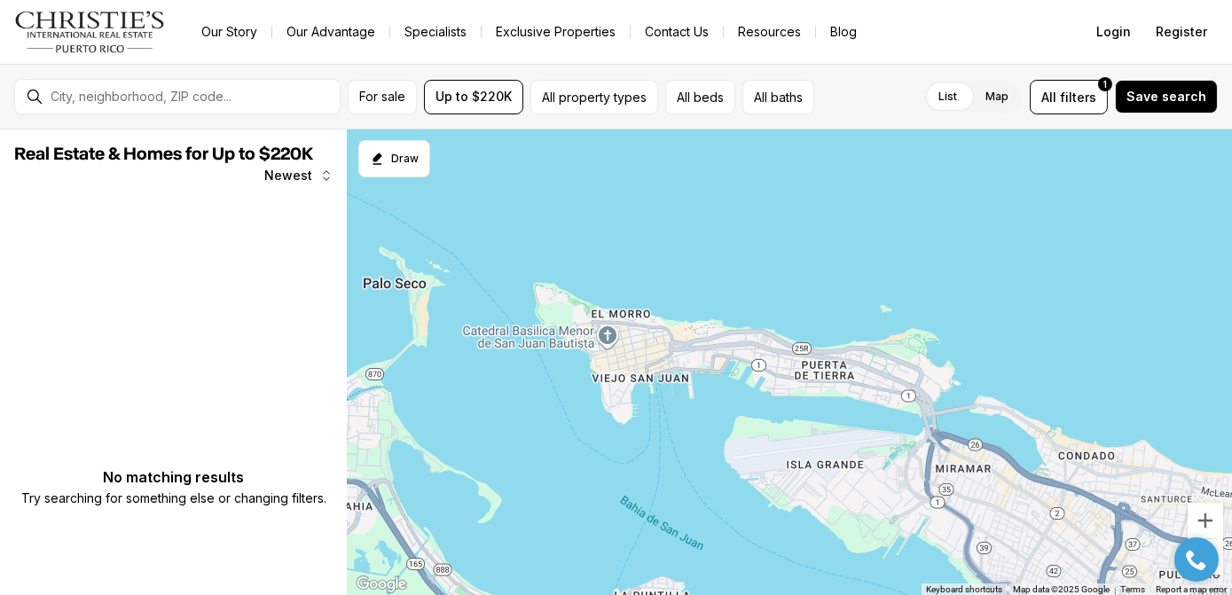
drag, startPoint x: 1049, startPoint y: 499, endPoint x: 778, endPoint y: 364, distance: 303.4
click at [803, 365] on div at bounding box center [790, 362] width 884 height 466
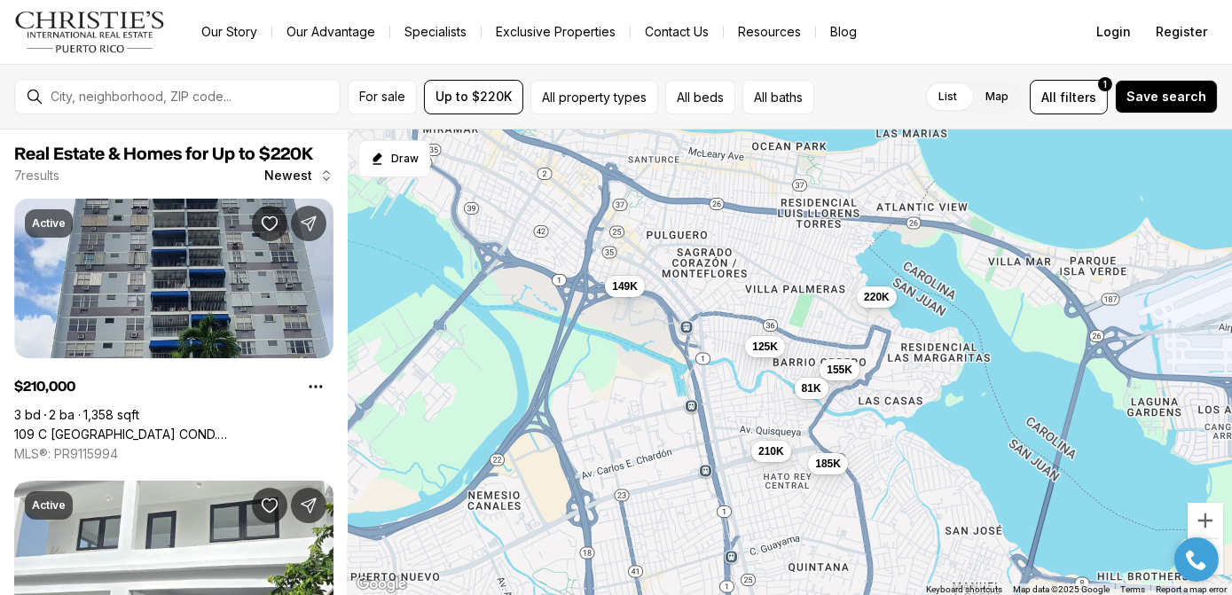
drag, startPoint x: 904, startPoint y: 380, endPoint x: 717, endPoint y: 249, distance: 228.6
click at [717, 249] on div "210K 220K 185K 155K 125K 81K 149K" at bounding box center [790, 362] width 884 height 466
click at [837, 370] on span "155K" at bounding box center [839, 368] width 26 height 14
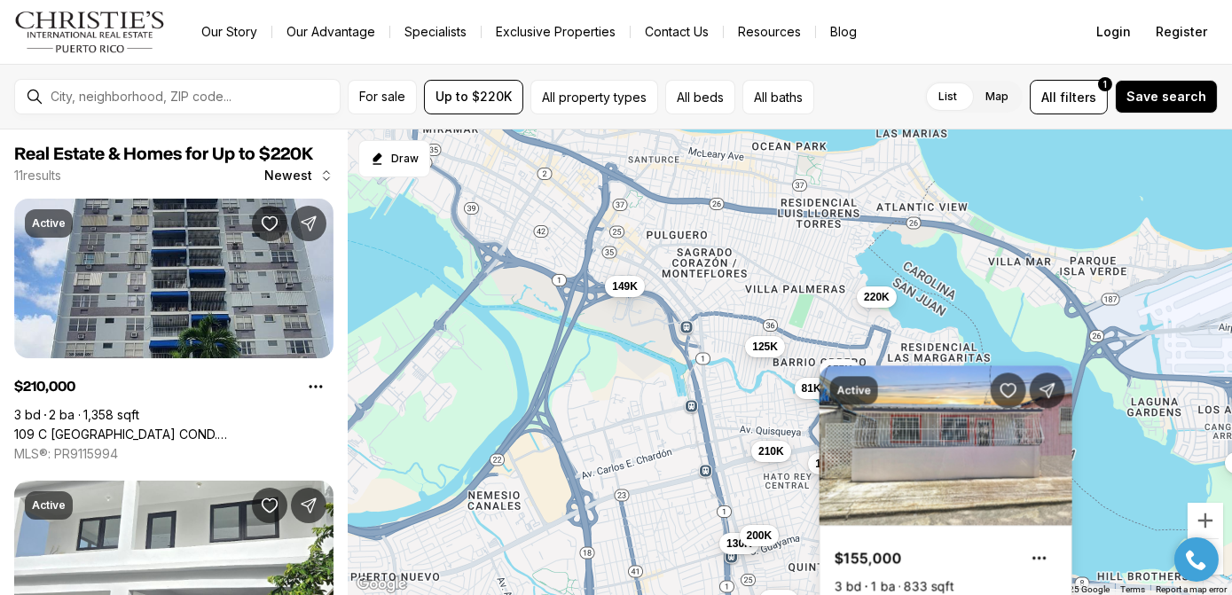
click at [1055, 209] on div "210K 220K 185K 155K 125K 81K 149K 175K 190K 130K 200K" at bounding box center [790, 362] width 884 height 466
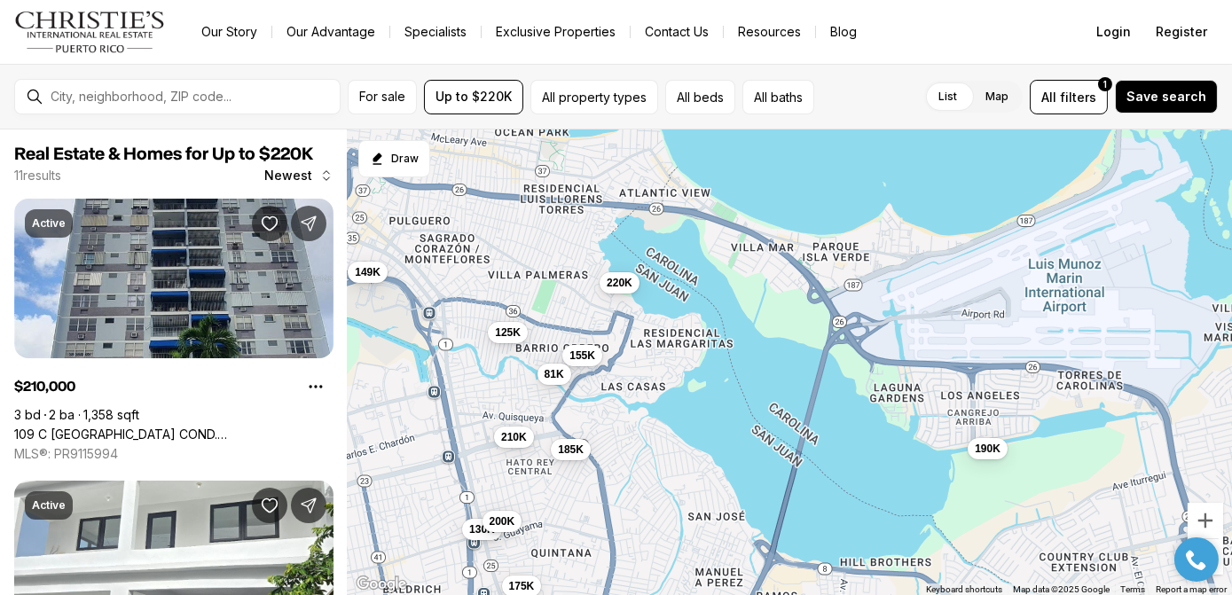
drag, startPoint x: 1086, startPoint y: 403, endPoint x: 826, endPoint y: 387, distance: 261.2
click at [826, 388] on div "210K 220K 185K 155K 125K 81K 149K 175K 190K 130K 200K" at bounding box center [790, 362] width 884 height 466
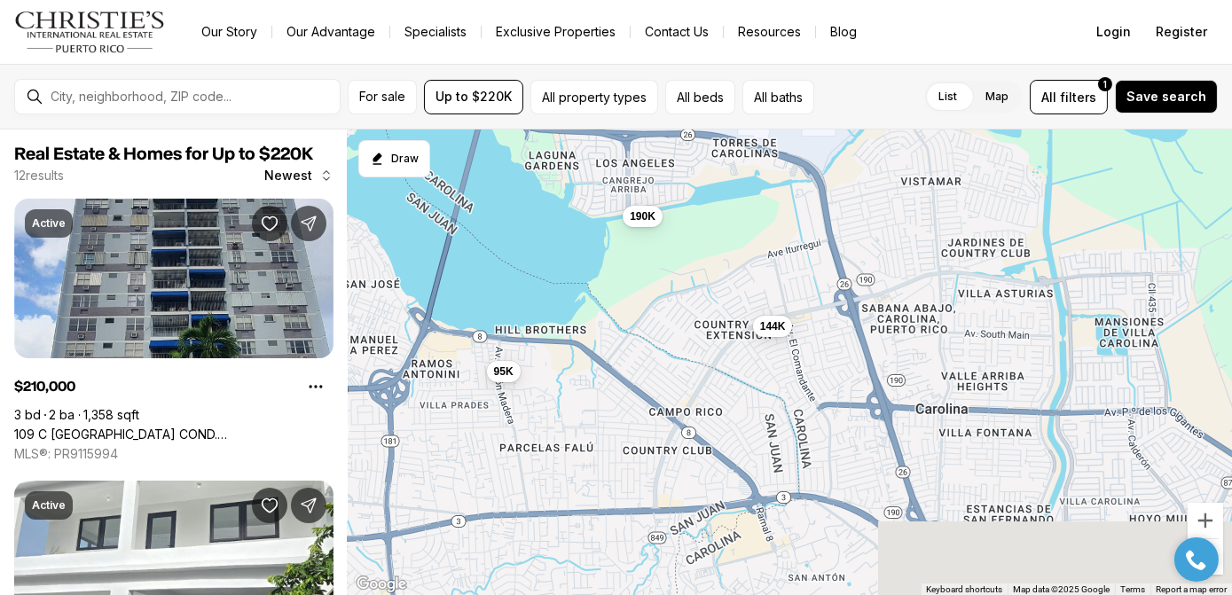
drag, startPoint x: 1081, startPoint y: 437, endPoint x: 678, endPoint y: 190, distance: 473.3
click at [678, 190] on div "210K 220K 185K 155K 125K 81K 175K 190K 130K 200K 95K 144K" at bounding box center [790, 362] width 884 height 466
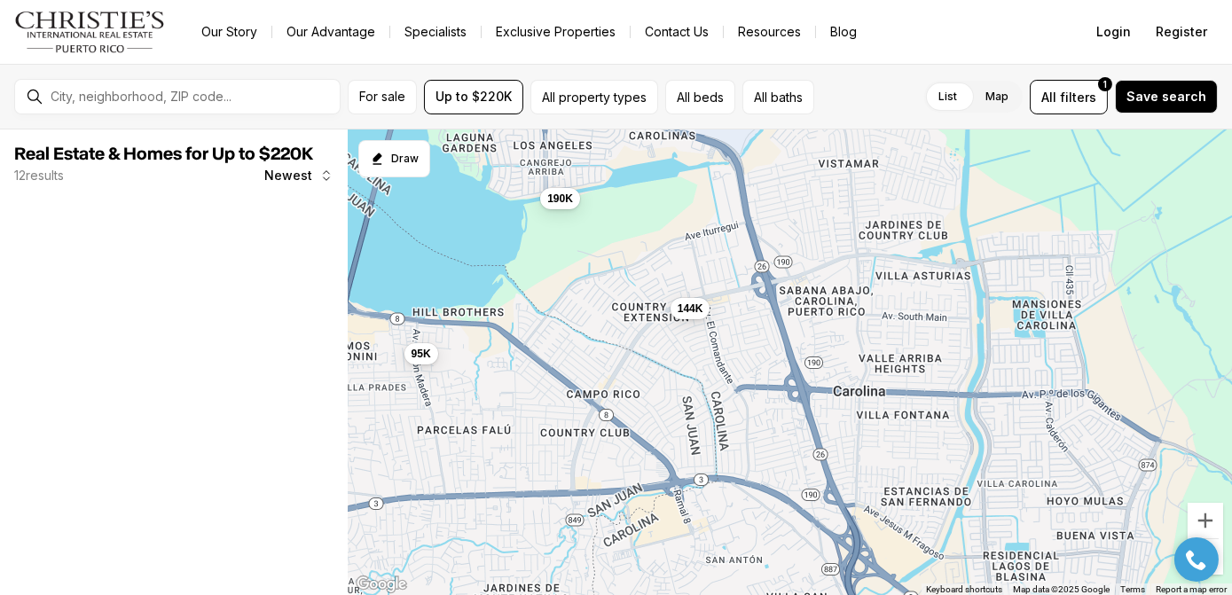
drag, startPoint x: 1006, startPoint y: 368, endPoint x: 825, endPoint y: 175, distance: 264.8
click at [851, 192] on div "190K 95K 144K" at bounding box center [790, 362] width 884 height 466
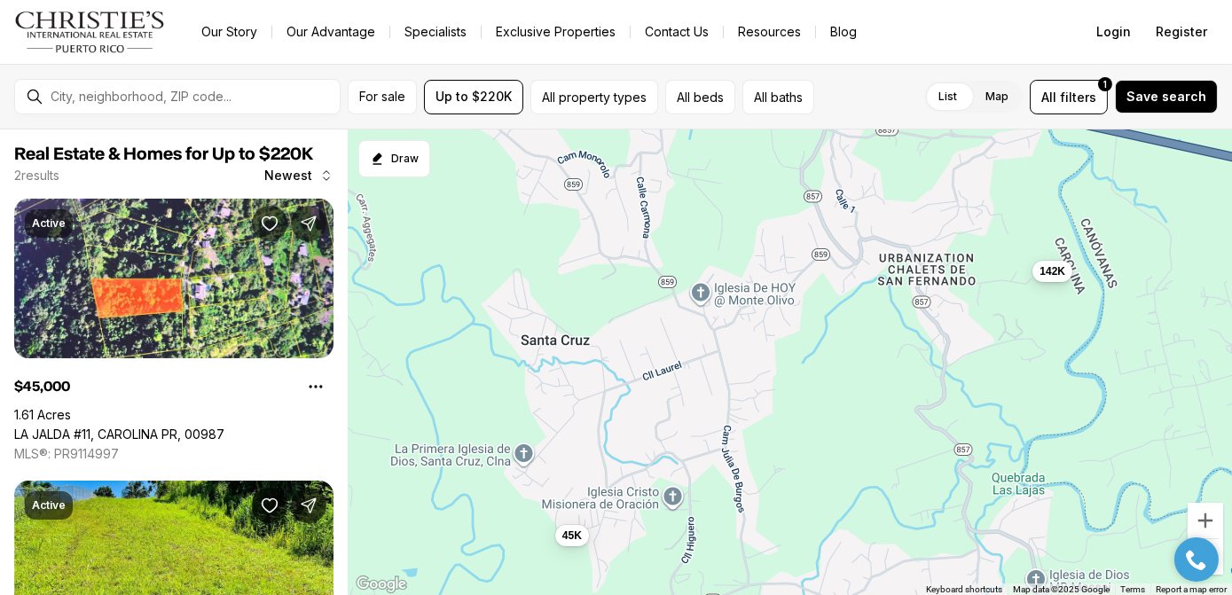
click at [1051, 278] on span "142K" at bounding box center [1052, 271] width 26 height 14
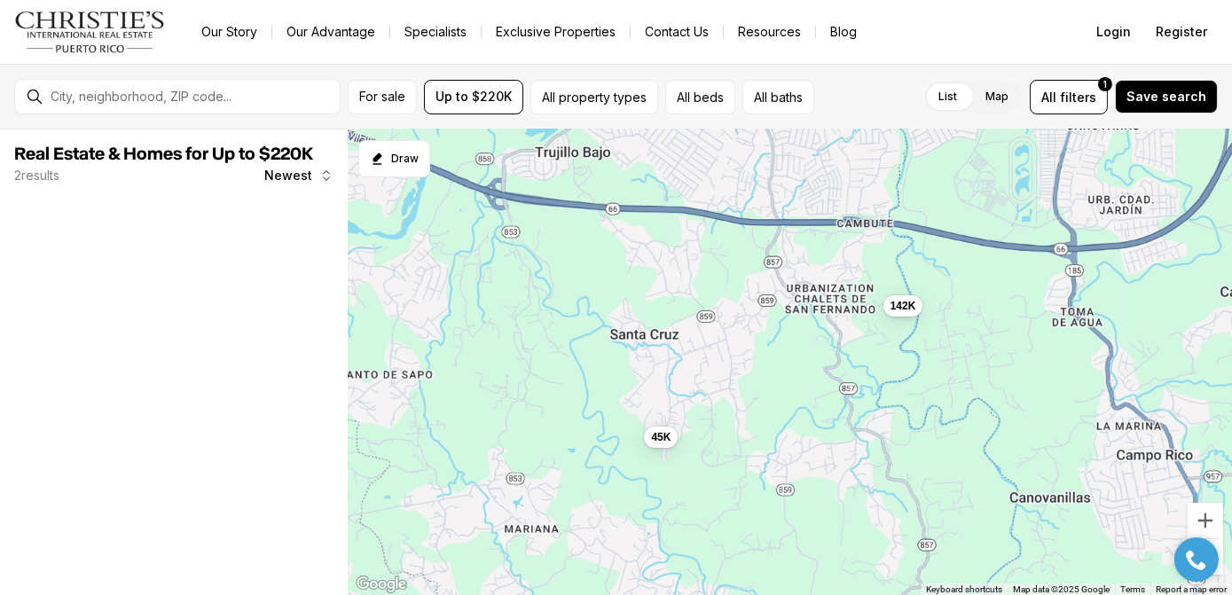
drag, startPoint x: 934, startPoint y: 245, endPoint x: 823, endPoint y: 363, distance: 161.9
click at [825, 362] on div "45K 142K" at bounding box center [790, 362] width 884 height 466
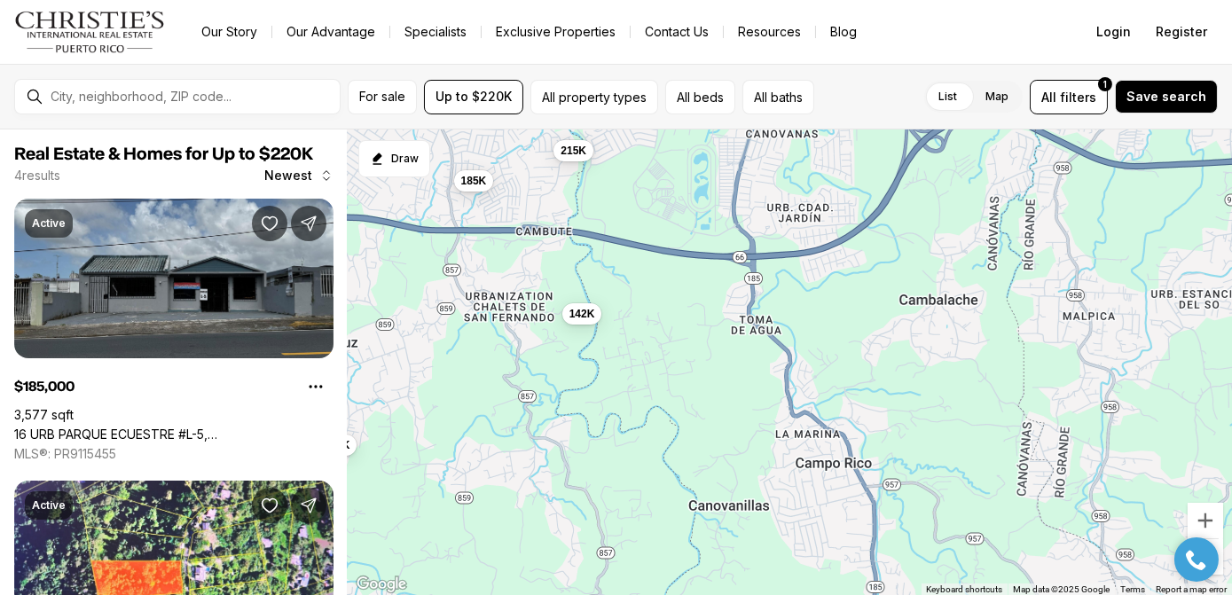
drag, startPoint x: 915, startPoint y: 339, endPoint x: 643, endPoint y: 267, distance: 281.6
click at [643, 267] on div "45K 142K 185K 215K" at bounding box center [790, 362] width 884 height 466
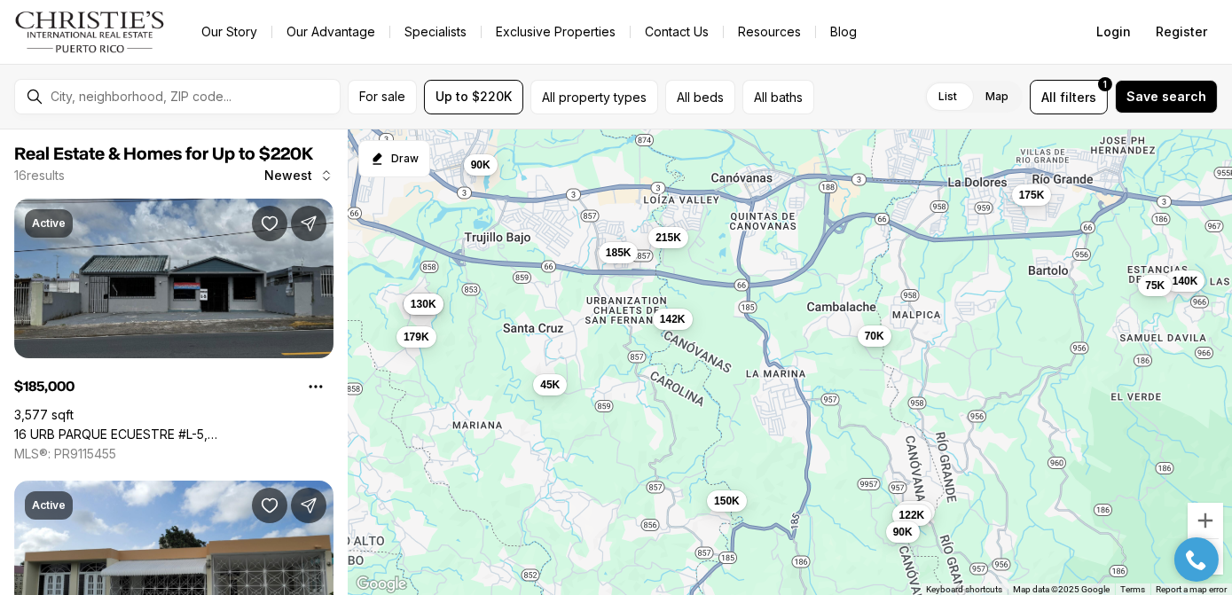
click at [867, 333] on span "70K" at bounding box center [874, 336] width 20 height 14
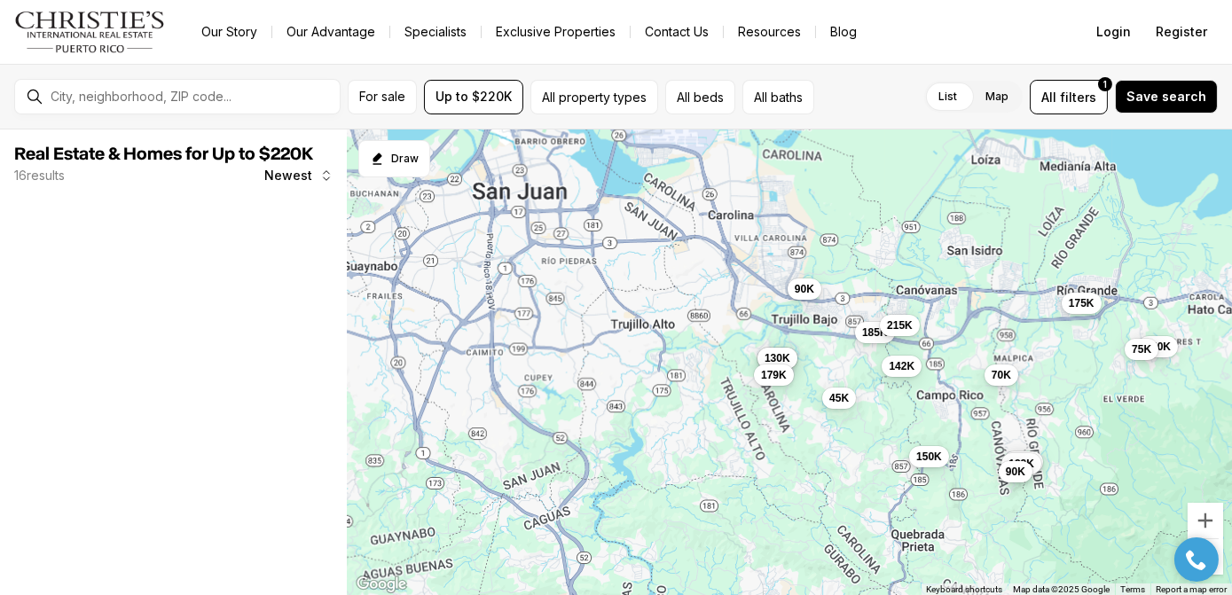
click at [1004, 387] on div "142K 185K 215K 70K 175K 150K 90K 45K 130K 130K 140K 179K 115K 122K 90K 75K" at bounding box center [790, 362] width 884 height 466
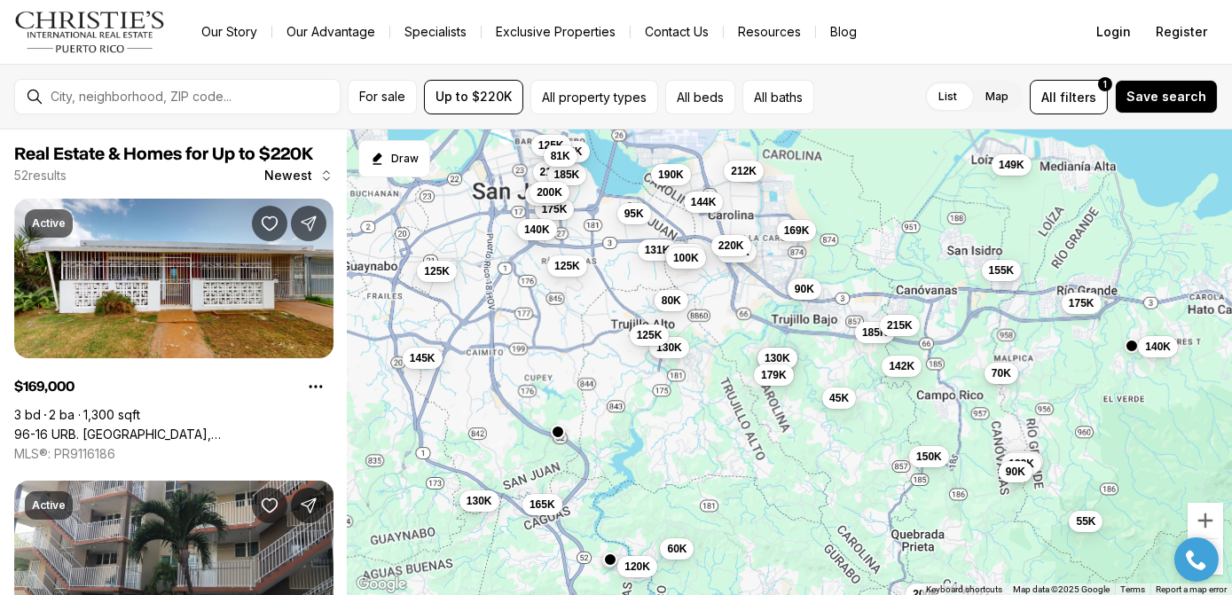
click at [1007, 372] on span "70K" at bounding box center [1001, 373] width 20 height 14
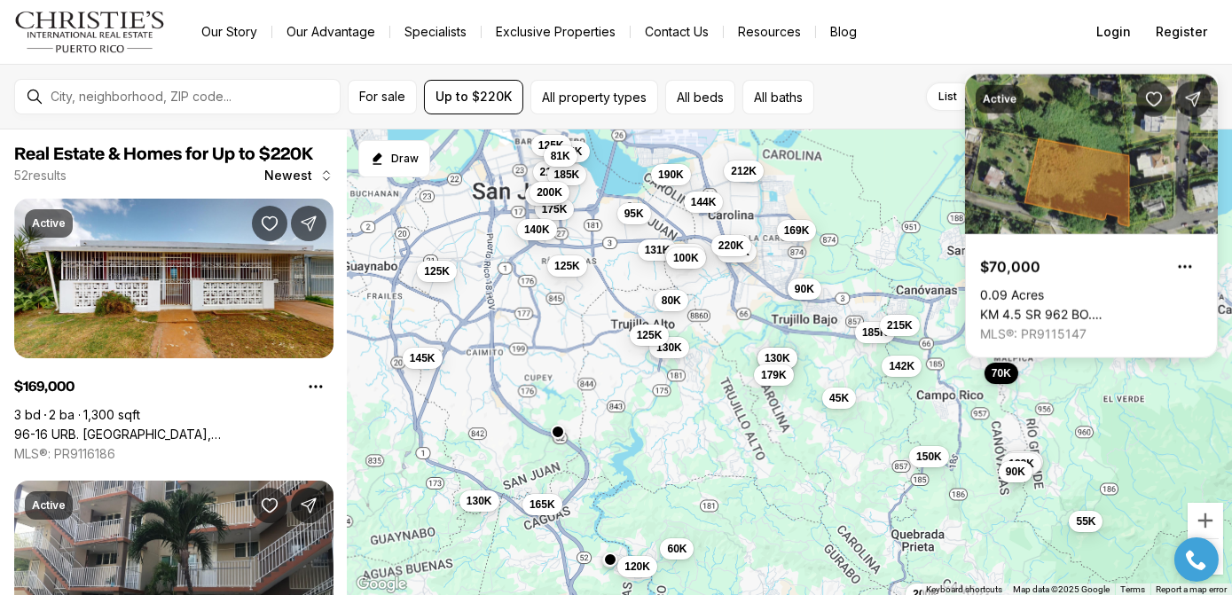
click at [881, 193] on div "142K 185K 215K 70K 175K 150K 90K 45K 130K 130K 140K 179K 115K 122K 90K 169K 130…" at bounding box center [790, 362] width 884 height 466
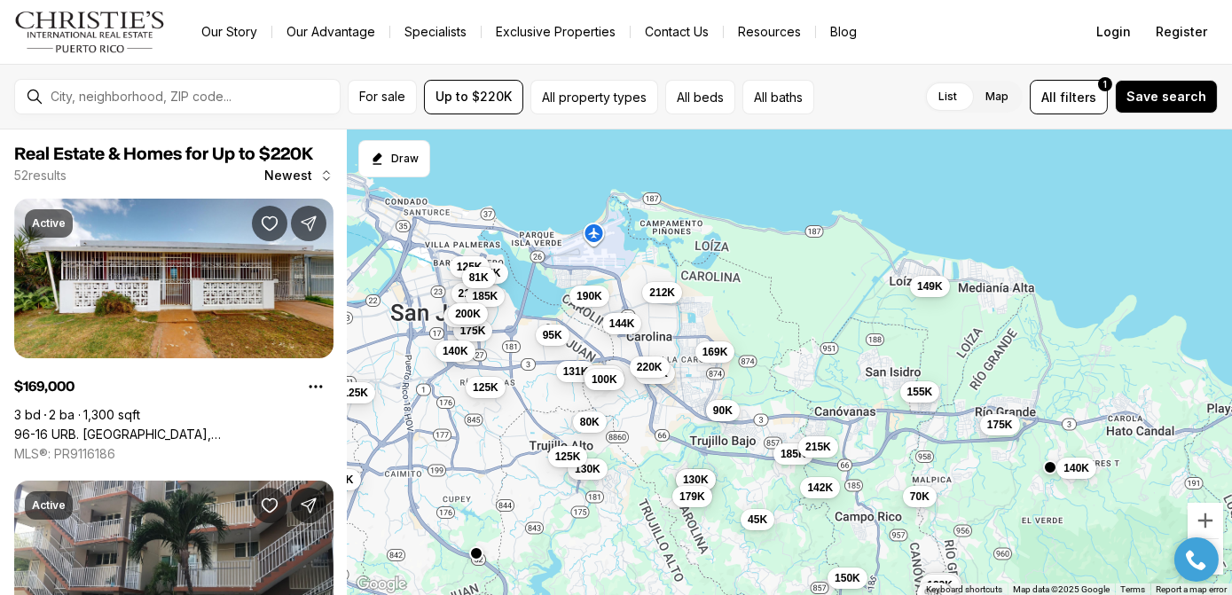
drag, startPoint x: 950, startPoint y: 292, endPoint x: 873, endPoint y: 403, distance: 135.8
click at [873, 403] on div "142K 185K 215K 70K 175K 150K 90K 45K 130K 130K 140K 179K 115K 122K 90K 169K 130…" at bounding box center [790, 362] width 884 height 466
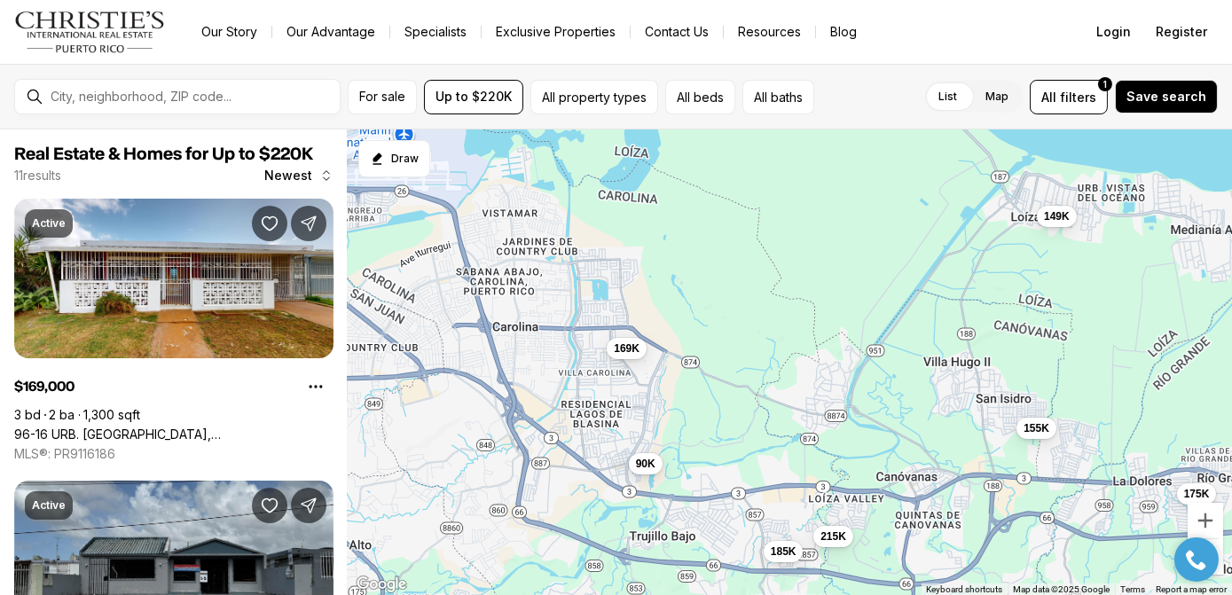
drag, startPoint x: 723, startPoint y: 396, endPoint x: 929, endPoint y: 443, distance: 211.9
click at [929, 443] on div "175K 155K 169K 185K 149K 70K 90K 140K 142K 215K 75K" at bounding box center [790, 362] width 884 height 466
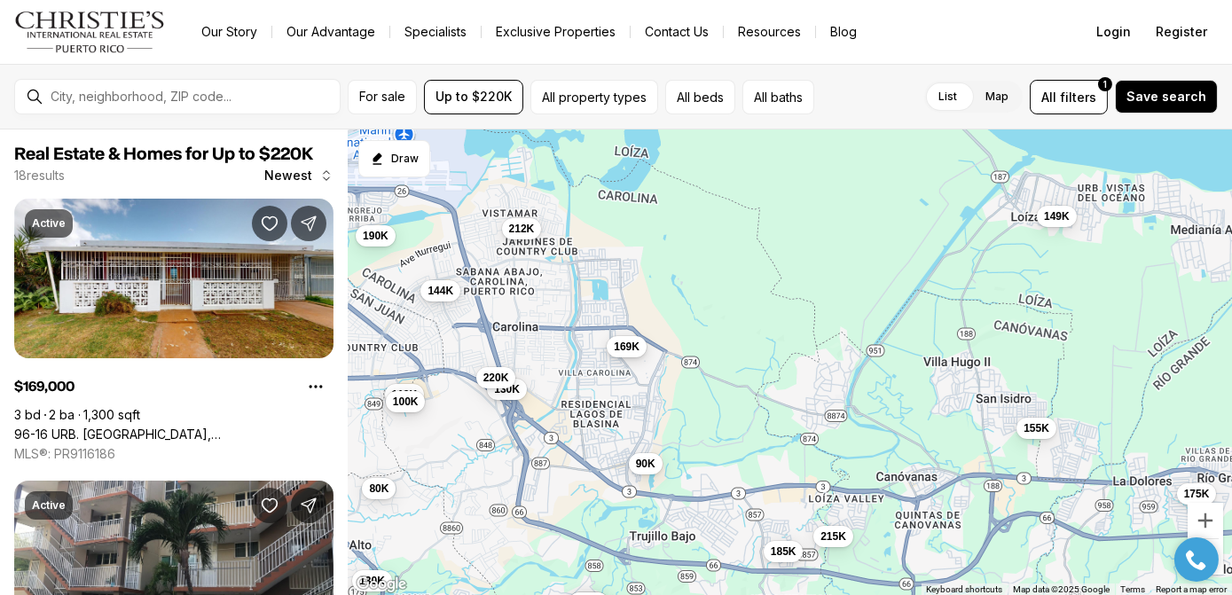
click at [629, 349] on span "169K" at bounding box center [627, 347] width 26 height 14
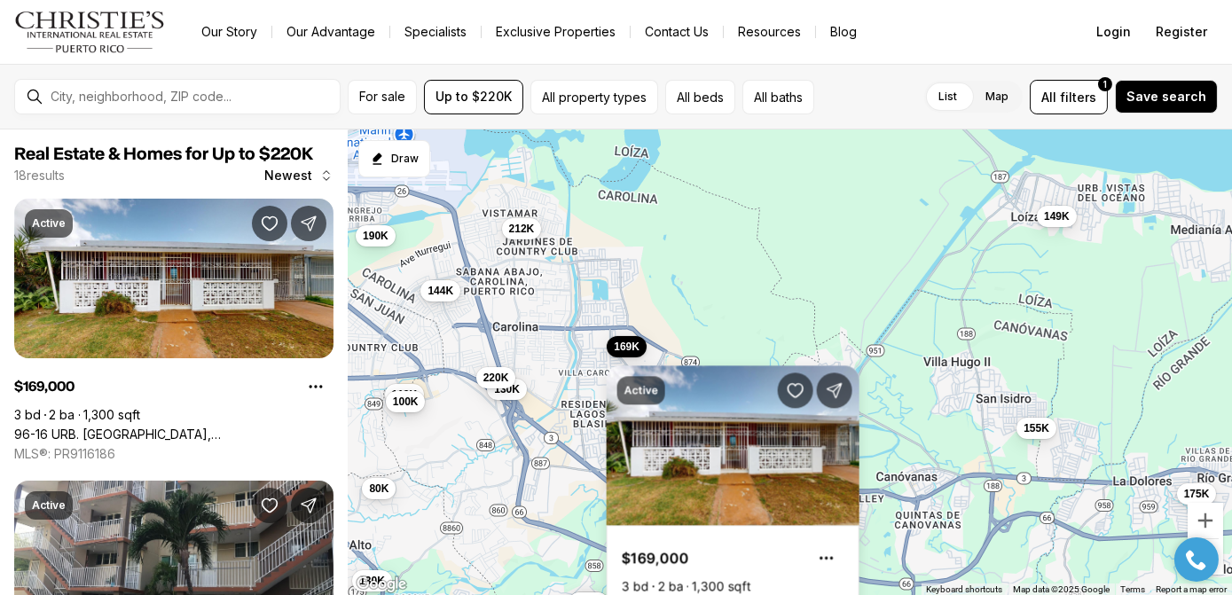
click at [702, 302] on div "175K 155K 169K 185K 149K 90K 215K 130K 119K 212K 130K 220K 190K 130K 130K 80K 1…" at bounding box center [790, 362] width 884 height 466
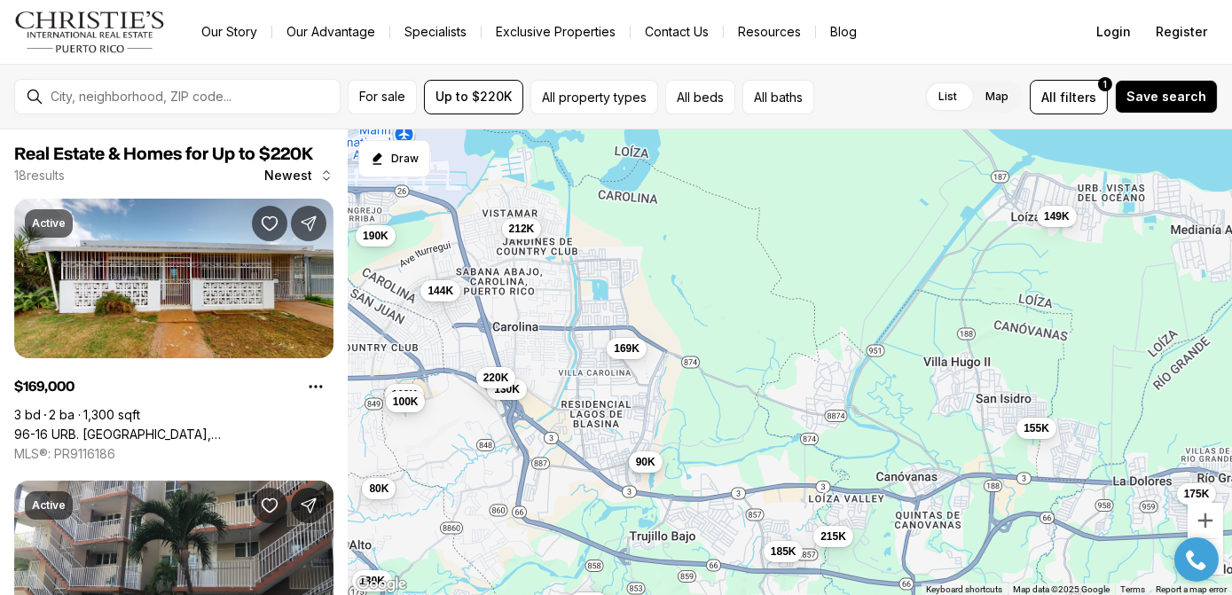
click at [646, 464] on span "90K" at bounding box center [645, 462] width 20 height 14
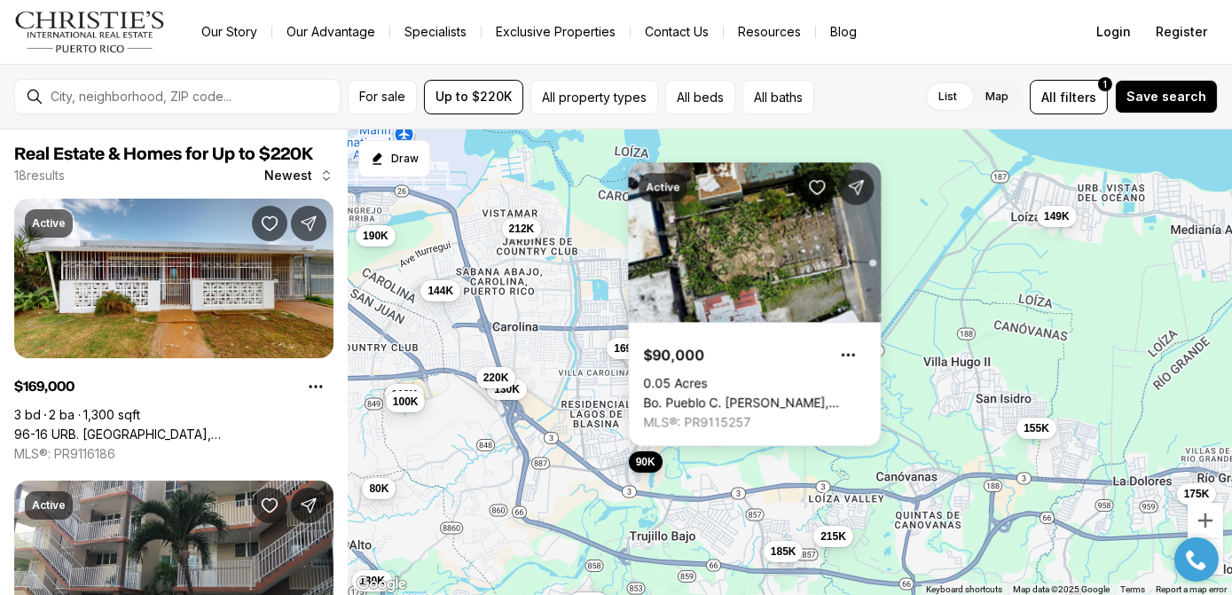
click at [890, 229] on div "175K 155K 169K 185K 149K 90K 215K 130K 119K 212K 130K 220K 190K 130K 130K 80K 1…" at bounding box center [790, 362] width 884 height 466
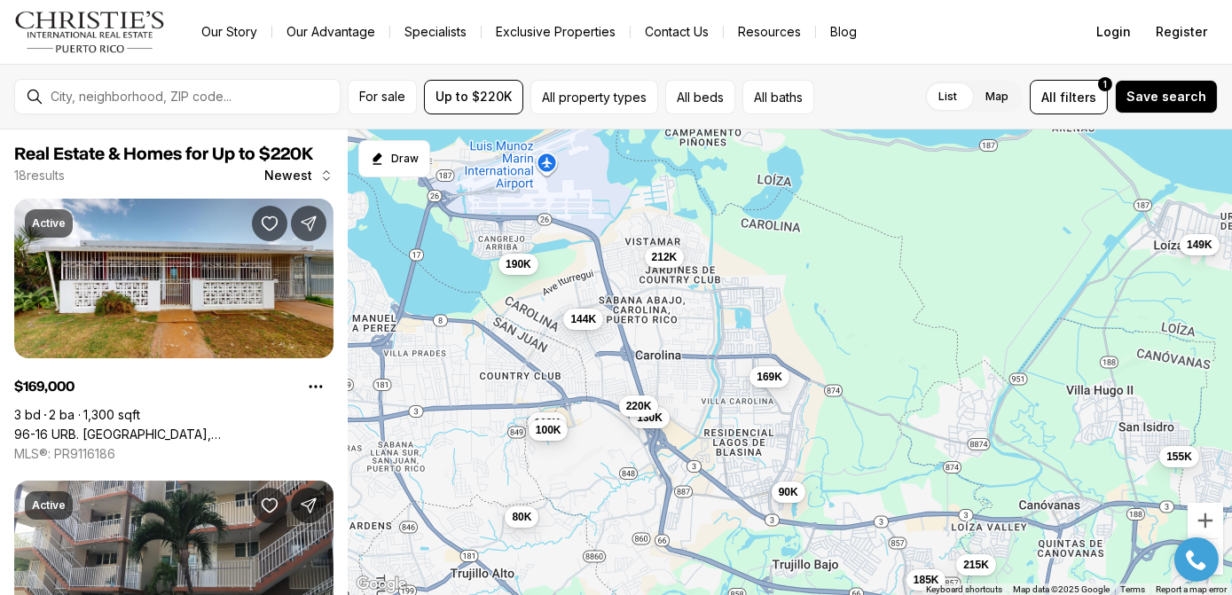
drag, startPoint x: 621, startPoint y: 404, endPoint x: 607, endPoint y: 348, distance: 58.3
click at [705, 422] on div "175K 155K 169K 185K 149K 90K 215K 130K 119K 212K 130K 220K 190K 130K 130K 80K 1…" at bounding box center [790, 362] width 884 height 466
click at [516, 262] on span "190K" at bounding box center [518, 262] width 26 height 14
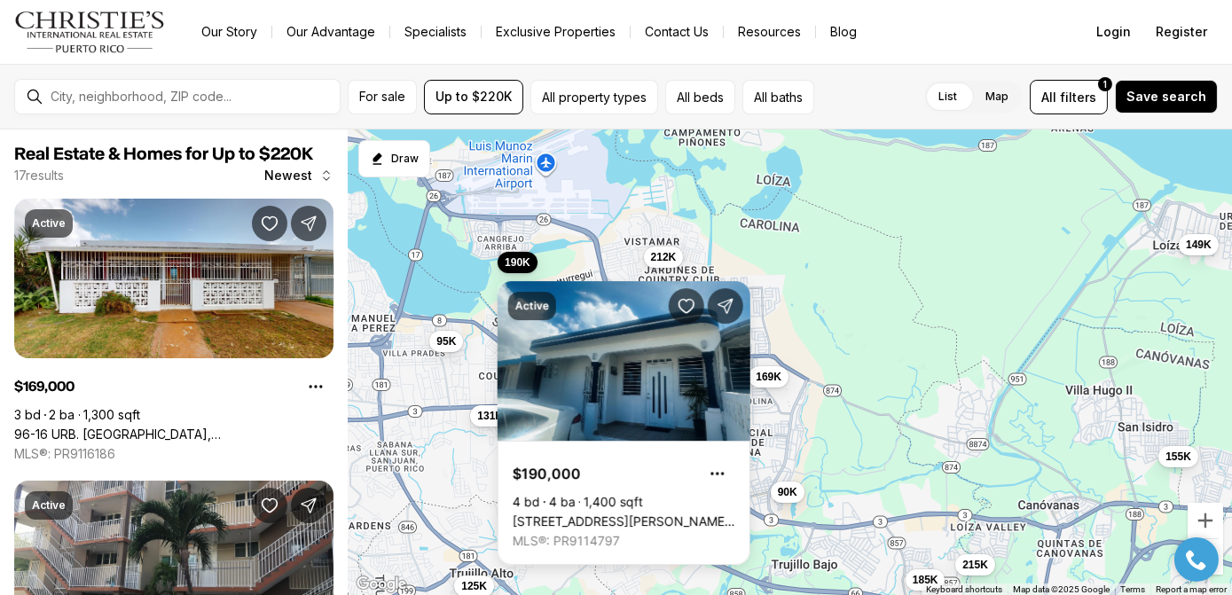
click at [793, 270] on div "155K 169K 185K 149K 90K 215K 130K 119K 212K 220K 190K 80K 144K 100K 131K 95K 12…" at bounding box center [790, 362] width 884 height 466
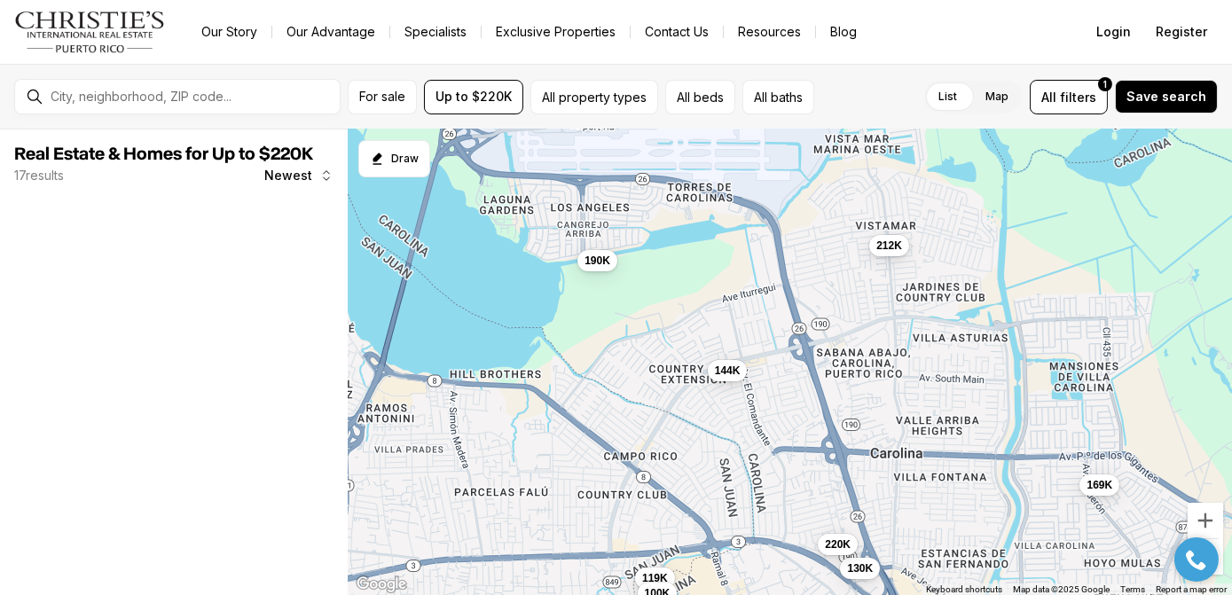
drag, startPoint x: 515, startPoint y: 329, endPoint x: 695, endPoint y: 424, distance: 203.5
click at [695, 424] on div "169K 130K 119K 212K 220K 190K 144K 100K" at bounding box center [790, 362] width 884 height 466
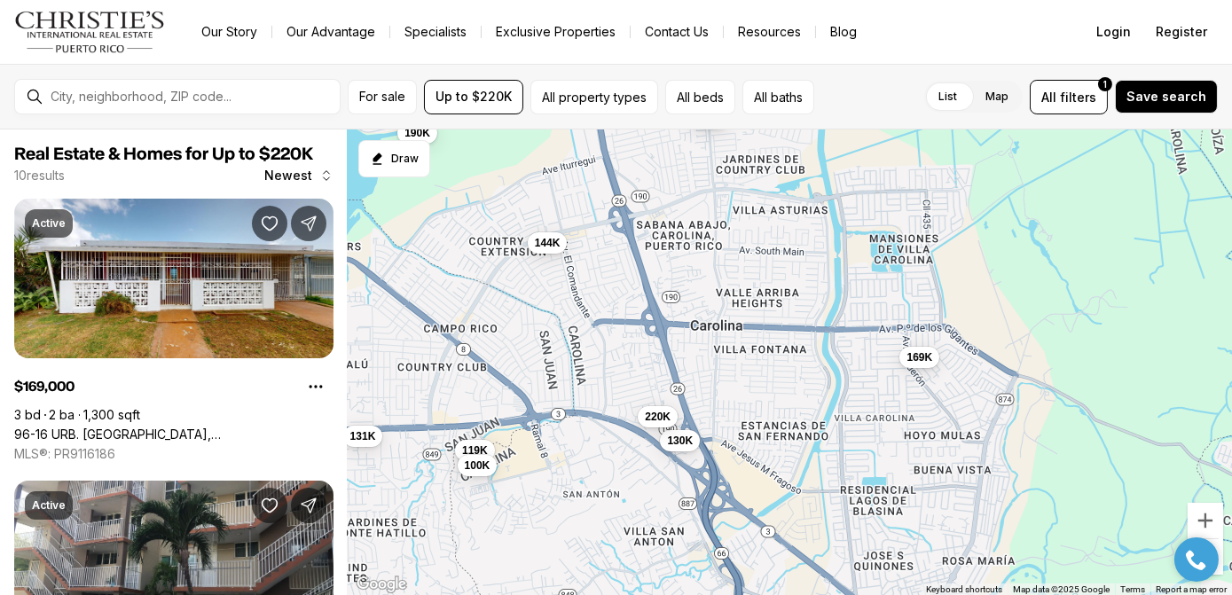
drag, startPoint x: 768, startPoint y: 434, endPoint x: 565, endPoint y: 287, distance: 250.3
click at [575, 294] on div "169K 130K 119K 212K 220K 190K 144K 100K 131K 95K" at bounding box center [790, 362] width 884 height 466
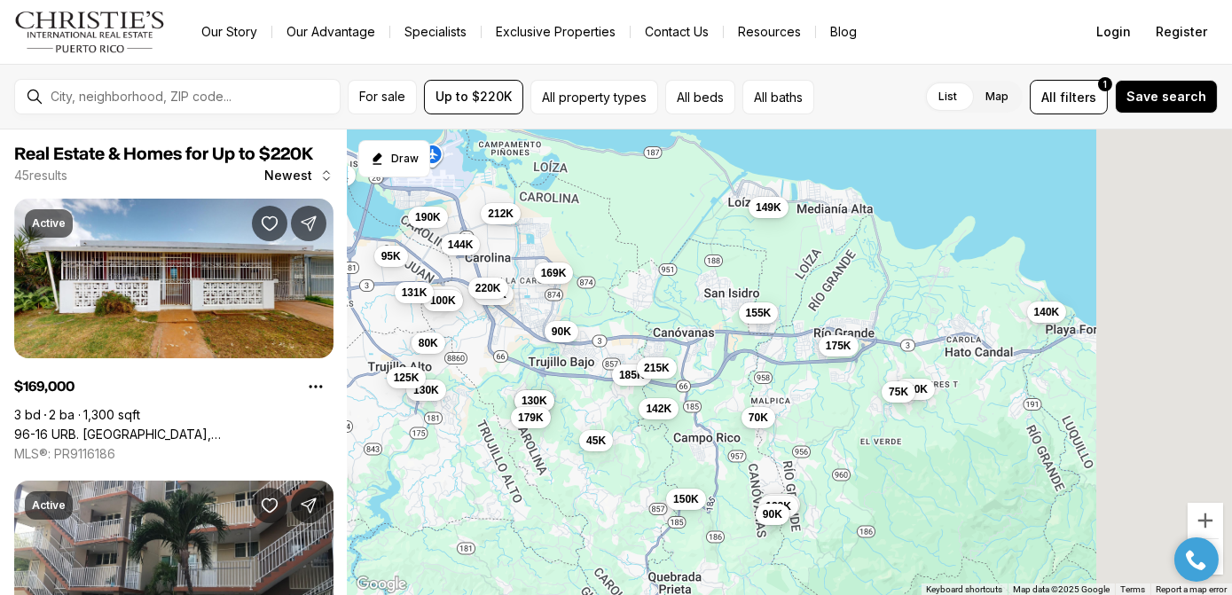
drag, startPoint x: 799, startPoint y: 383, endPoint x: 638, endPoint y: 317, distance: 173.4
click at [638, 317] on div "169K 130K 119K 220K 144K 100K 90K 131K 210K 220K 95K 185K 212K 175K 185K 149K 7…" at bounding box center [790, 362] width 884 height 466
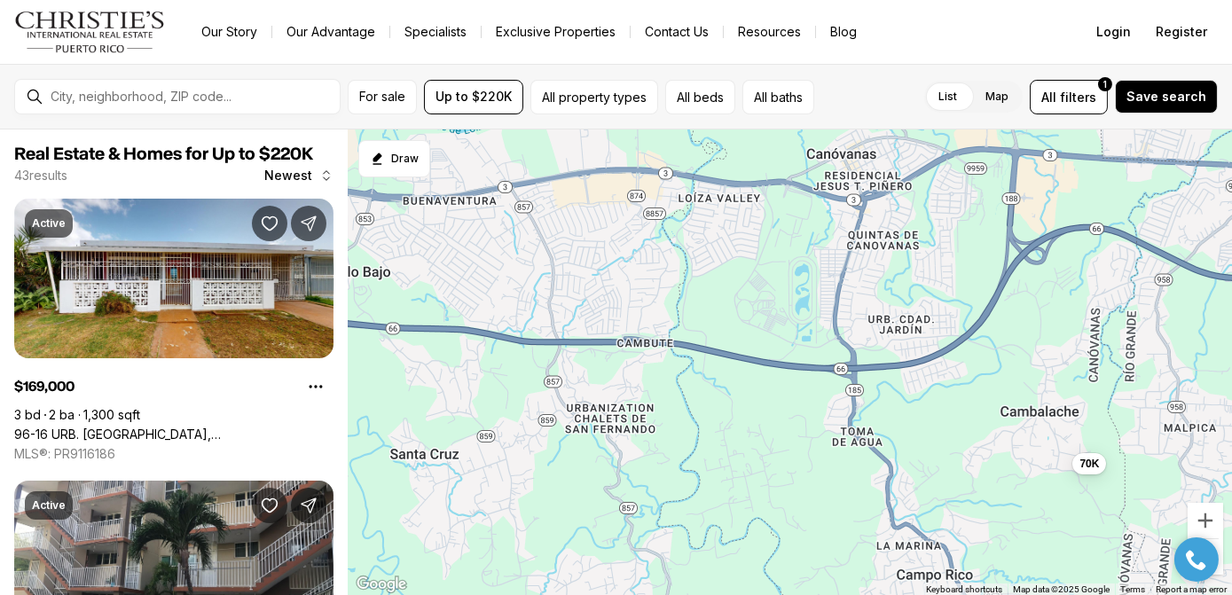
drag, startPoint x: 534, startPoint y: 417, endPoint x: 935, endPoint y: 574, distance: 430.5
click at [936, 574] on div "70K" at bounding box center [790, 362] width 884 height 466
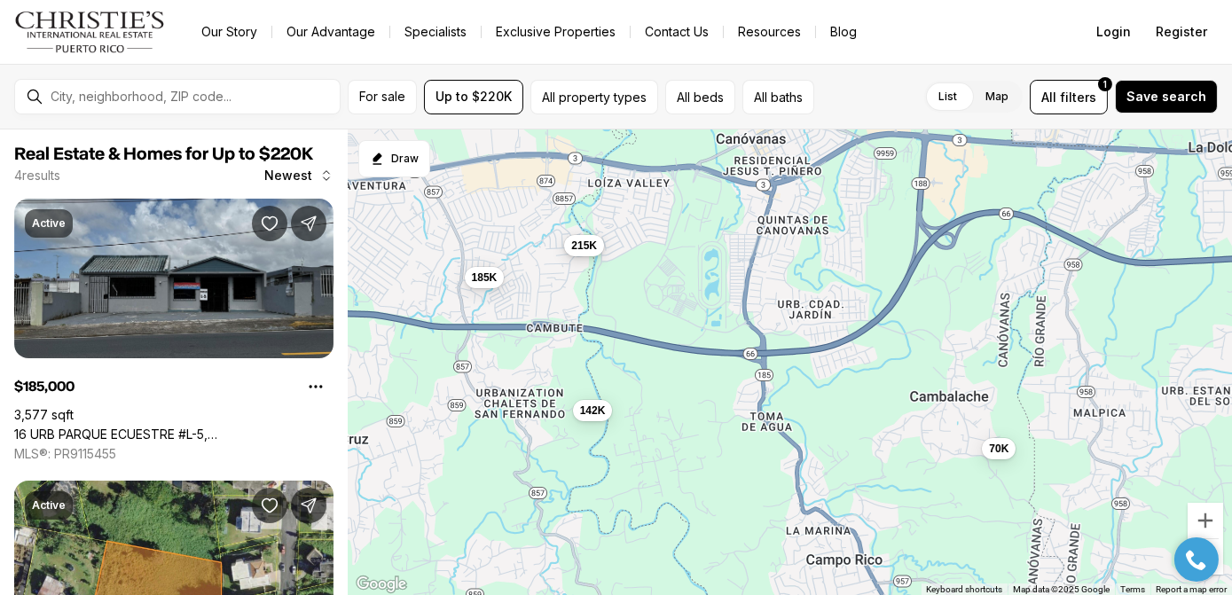
click at [584, 249] on span "215K" at bounding box center [584, 246] width 26 height 14
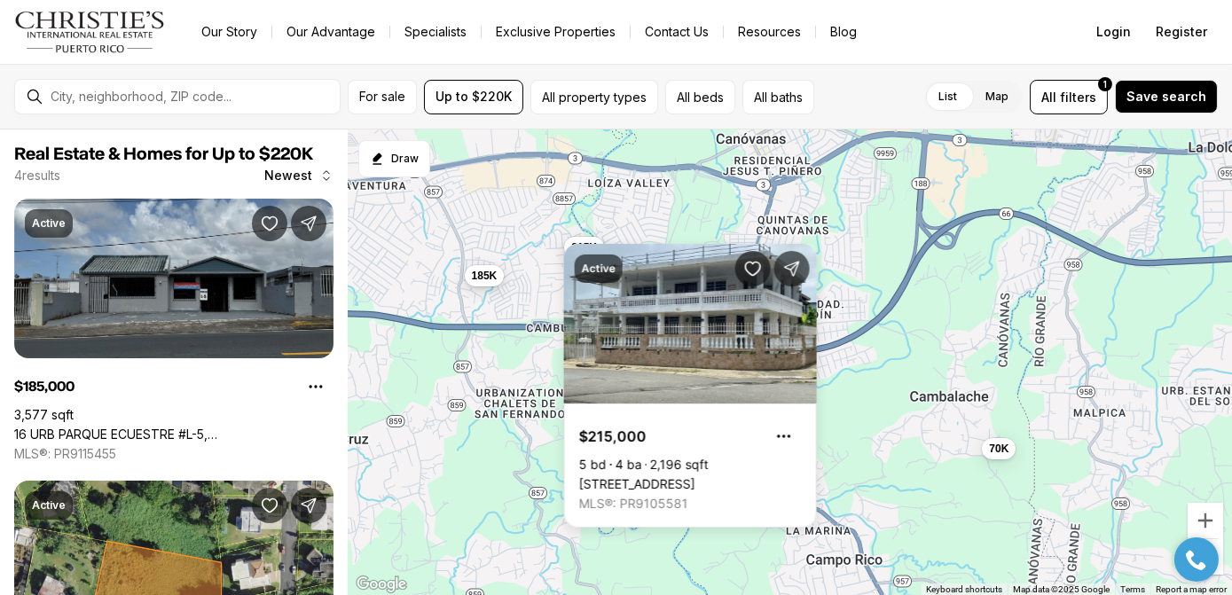
click at [484, 279] on span "185K" at bounding box center [484, 276] width 26 height 14
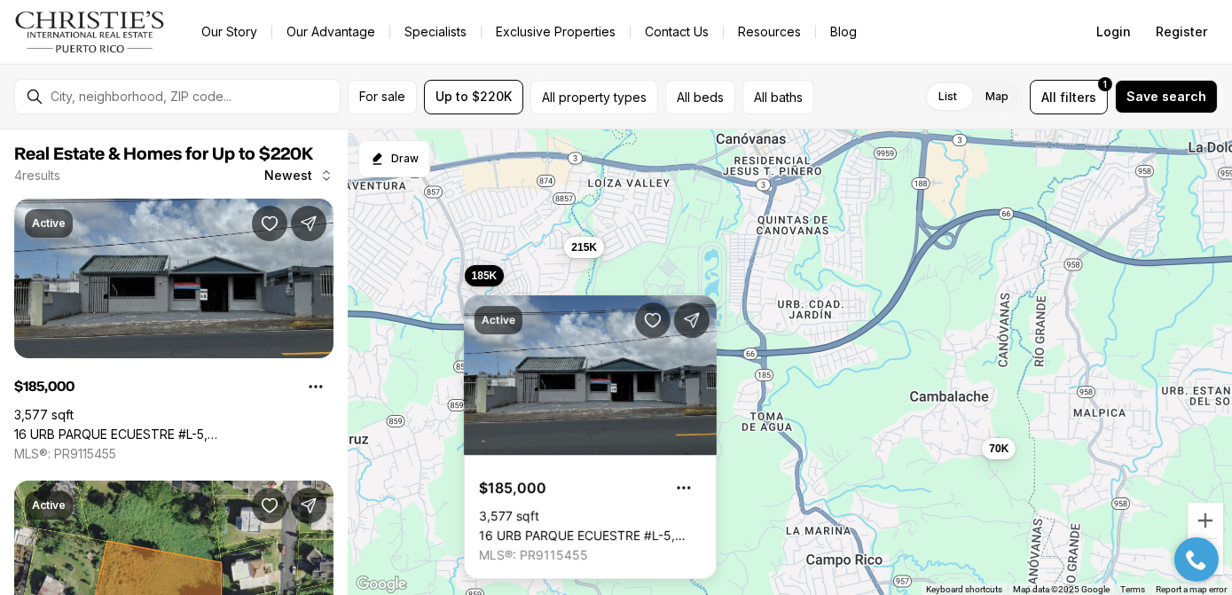
click at [757, 282] on div "70K 185K 142K 215K" at bounding box center [790, 362] width 884 height 466
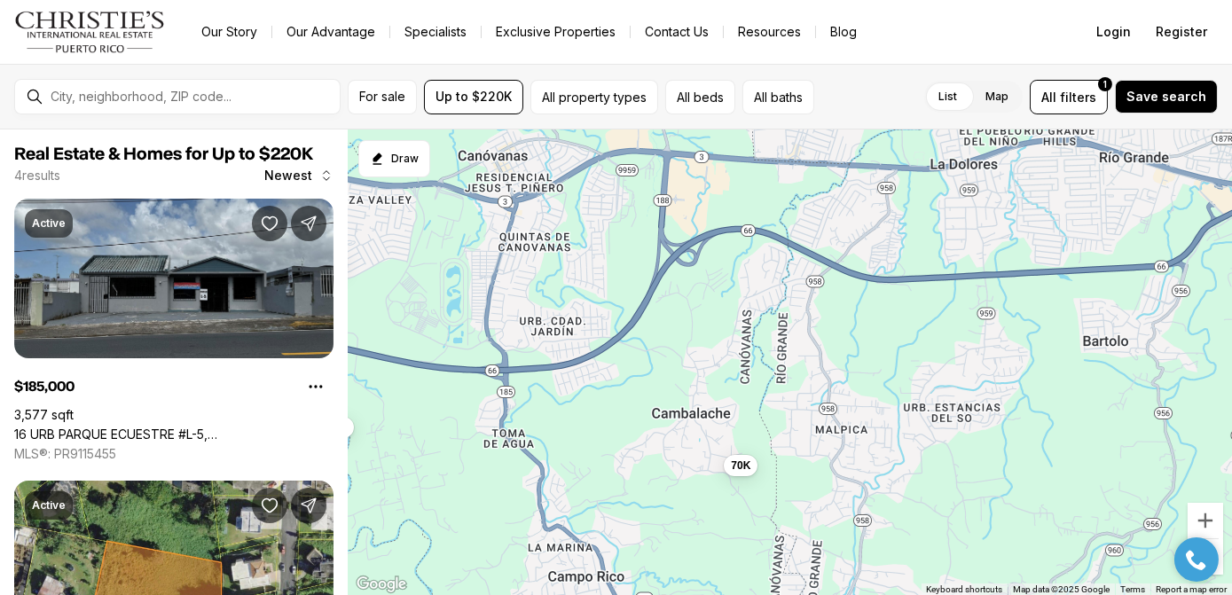
drag, startPoint x: 911, startPoint y: 398, endPoint x: 678, endPoint y: 415, distance: 233.8
click at [678, 415] on div "70K 185K 142K 215K" at bounding box center [790, 362] width 884 height 466
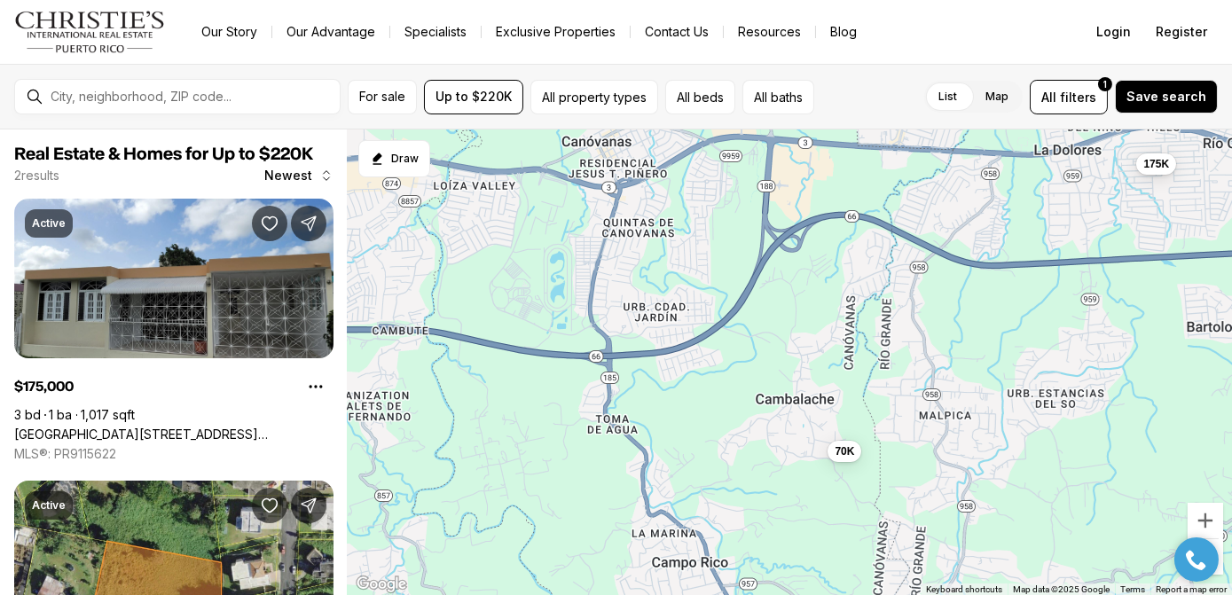
drag, startPoint x: 621, startPoint y: 413, endPoint x: 728, endPoint y: 391, distance: 109.6
click at [728, 391] on div "70K 175K" at bounding box center [790, 362] width 884 height 466
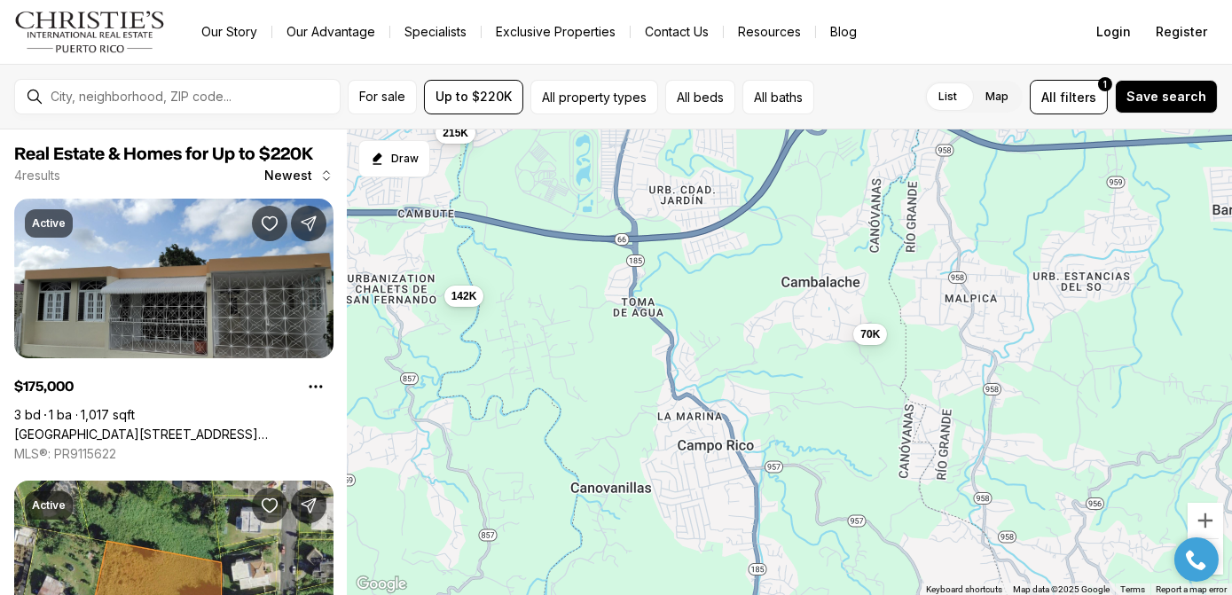
drag, startPoint x: 697, startPoint y: 443, endPoint x: 727, endPoint y: 306, distance: 140.7
click at [727, 307] on div "70K 175K 142K 215K" at bounding box center [790, 362] width 884 height 466
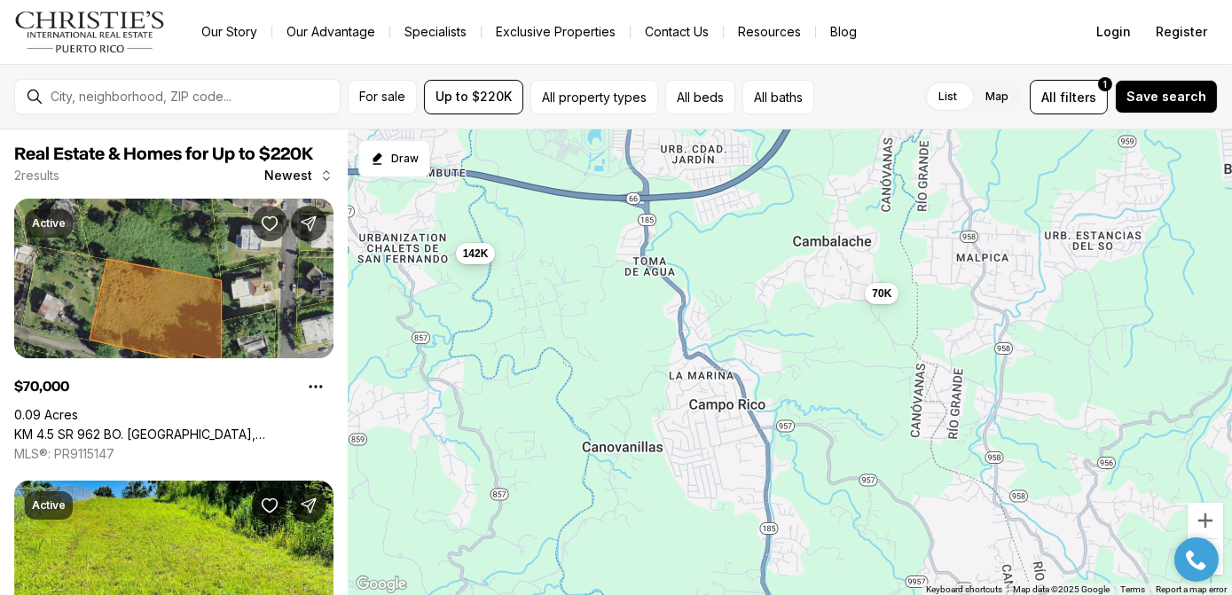
click at [475, 255] on span "142K" at bounding box center [475, 254] width 26 height 14
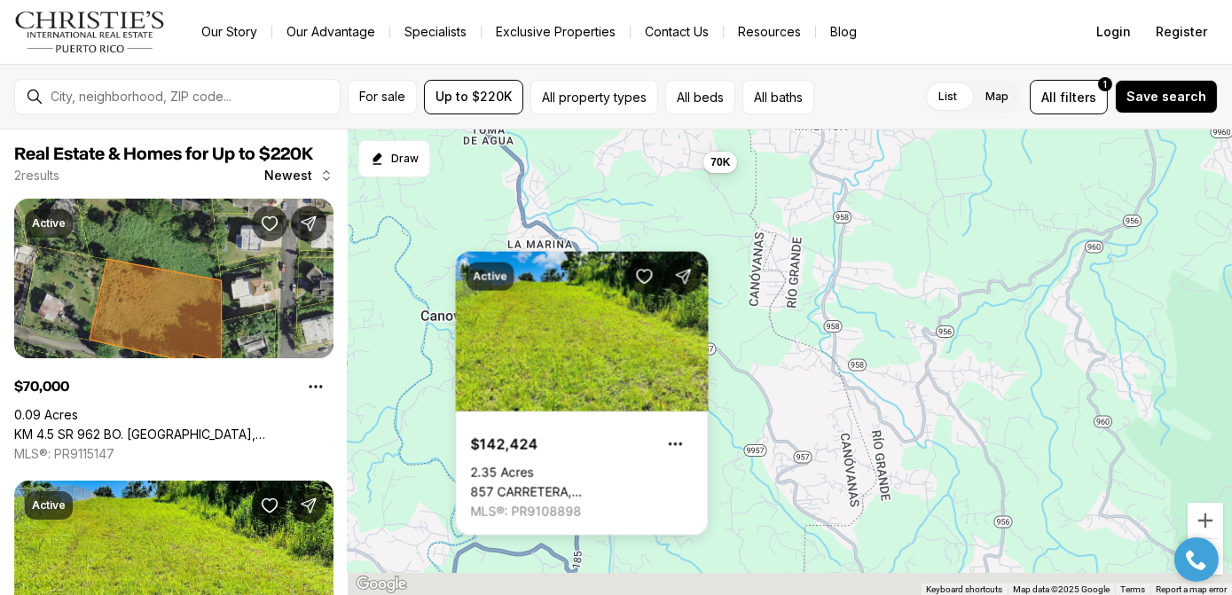
drag, startPoint x: 794, startPoint y: 326, endPoint x: 671, endPoint y: 237, distance: 151.7
click at [671, 237] on div "70K 142K" at bounding box center [790, 362] width 884 height 466
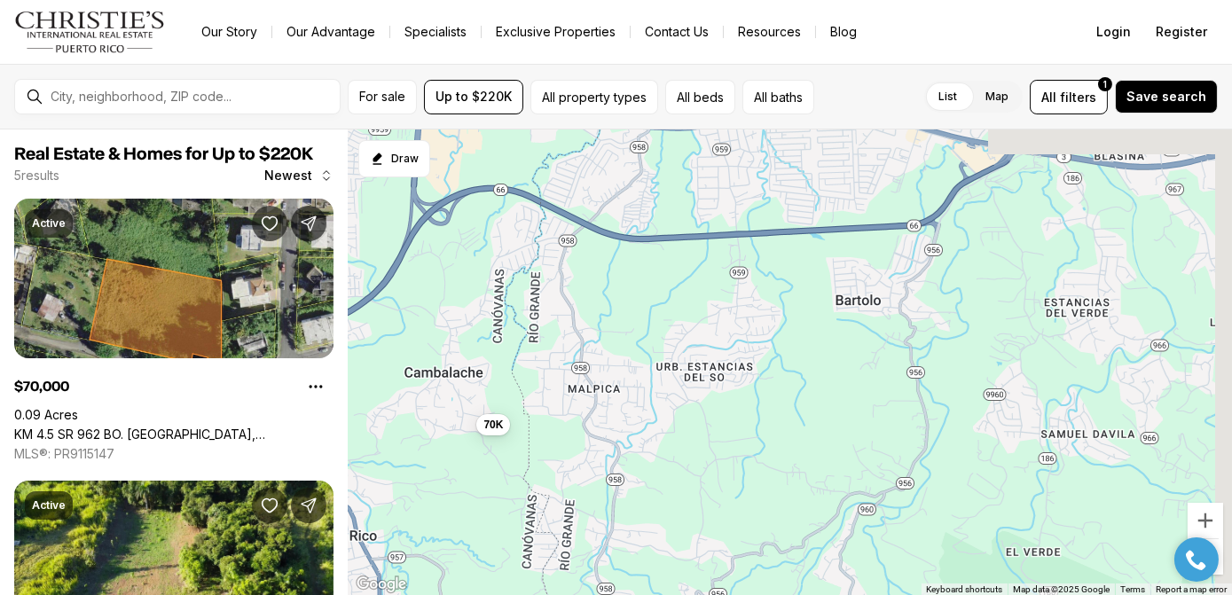
drag, startPoint x: 796, startPoint y: 356, endPoint x: 567, endPoint y: 623, distance: 352.1
click at [567, 594] on html "Go to: Homepage Our Story Our Advantage Specialists Exclusive Properties Contac…" at bounding box center [616, 297] width 1232 height 595
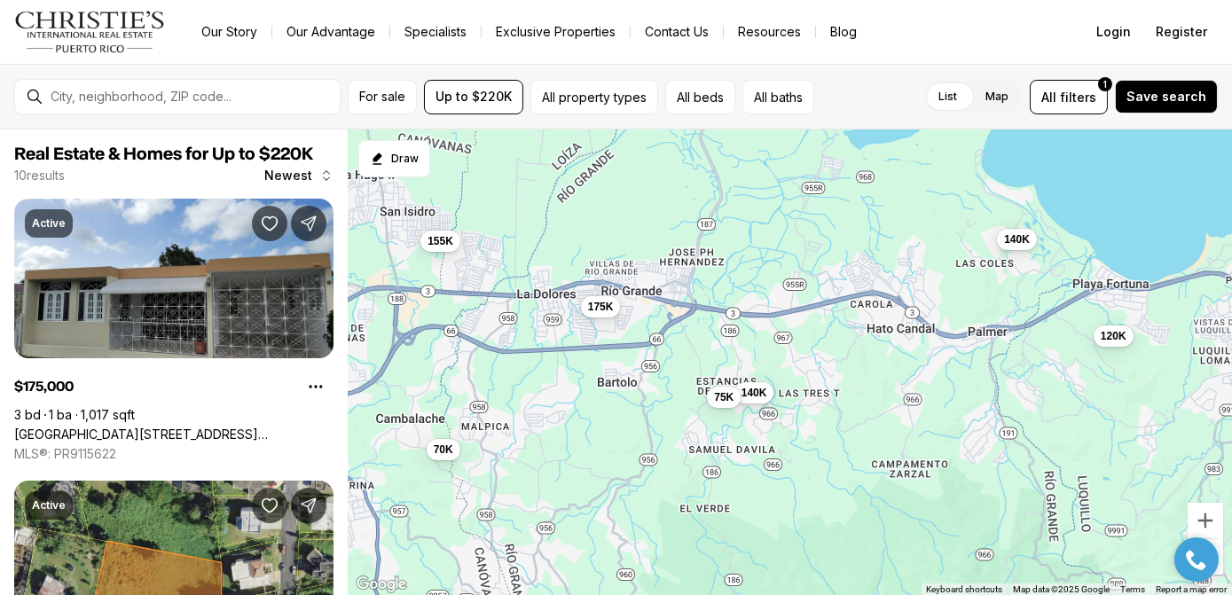
drag, startPoint x: 717, startPoint y: 396, endPoint x: 576, endPoint y: 403, distance: 141.2
click at [576, 403] on div "70K 140K 75K 175K 150K 155K 120K 140K 142K 215K" at bounding box center [790, 362] width 884 height 466
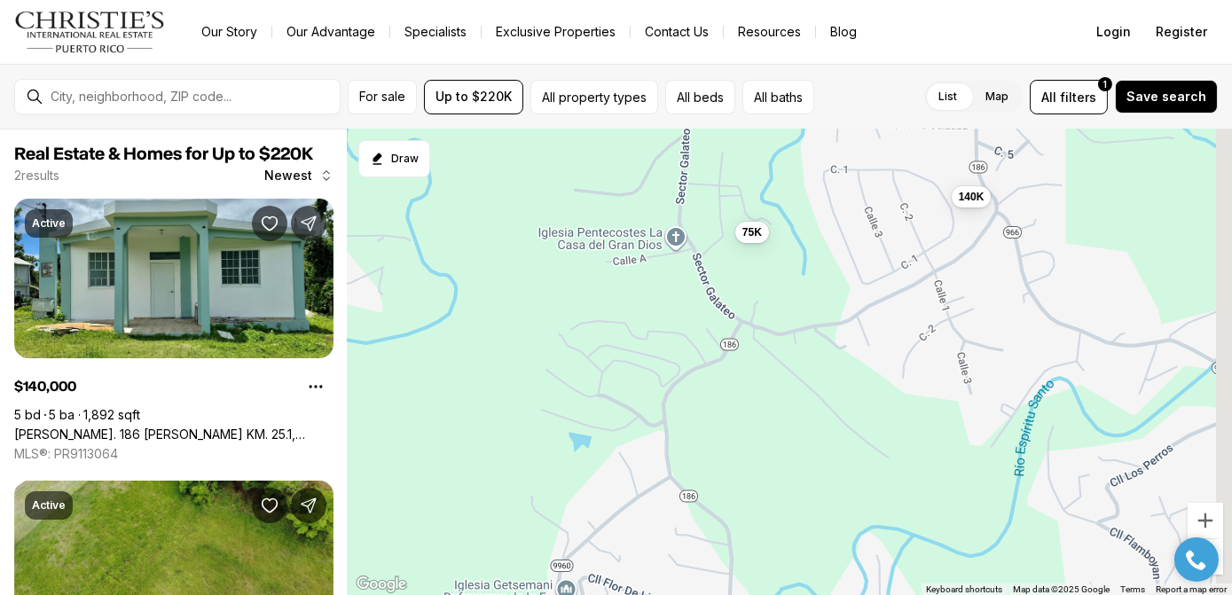
drag, startPoint x: 916, startPoint y: 358, endPoint x: 812, endPoint y: 417, distance: 119.1
click at [812, 417] on div "140K 75K" at bounding box center [790, 362] width 884 height 466
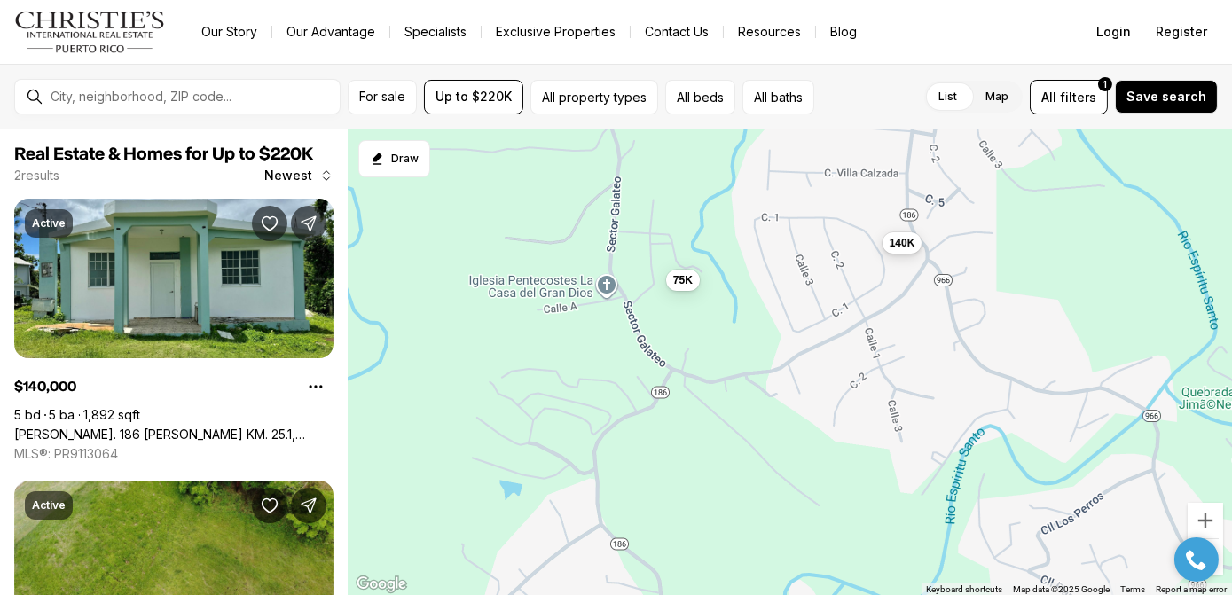
click at [900, 245] on span "140K" at bounding box center [902, 243] width 26 height 14
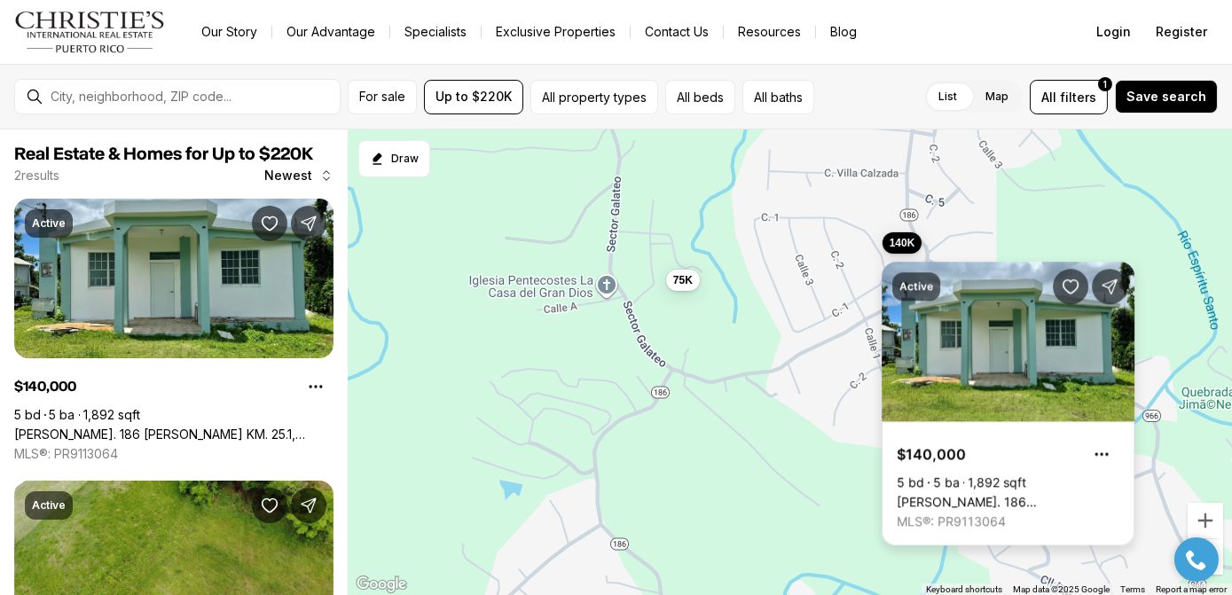
click at [1026, 235] on body "Go to: Homepage Our Story Our Advantage Specialists Exclusive Properties Contac…" at bounding box center [616, 297] width 1232 height 595
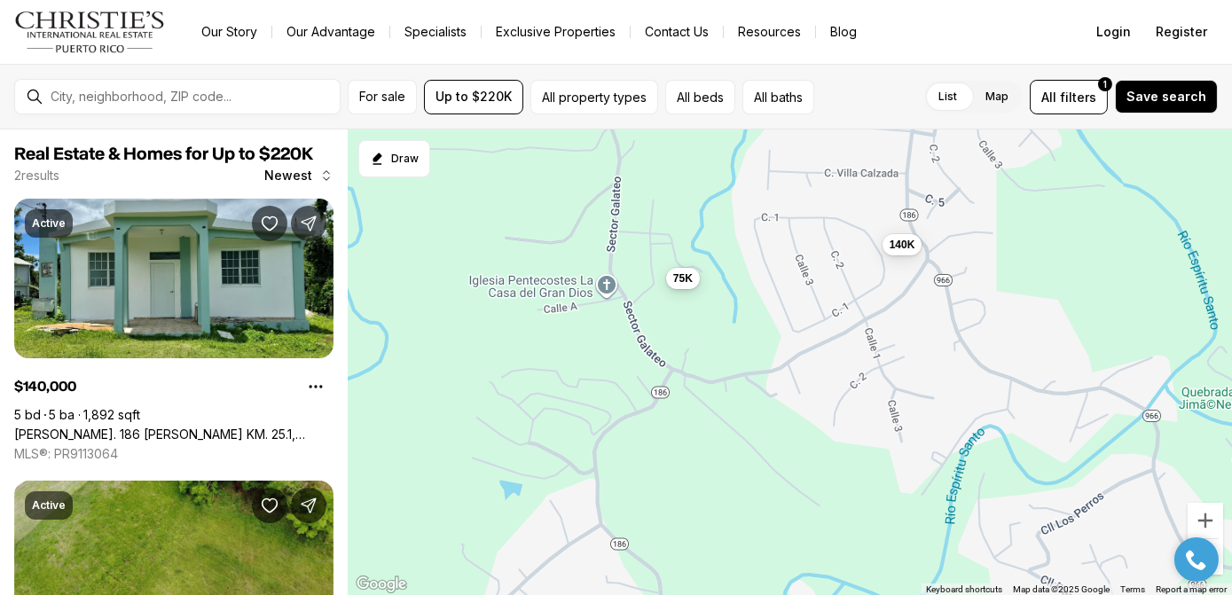
click at [680, 278] on span "75K" at bounding box center [682, 278] width 20 height 14
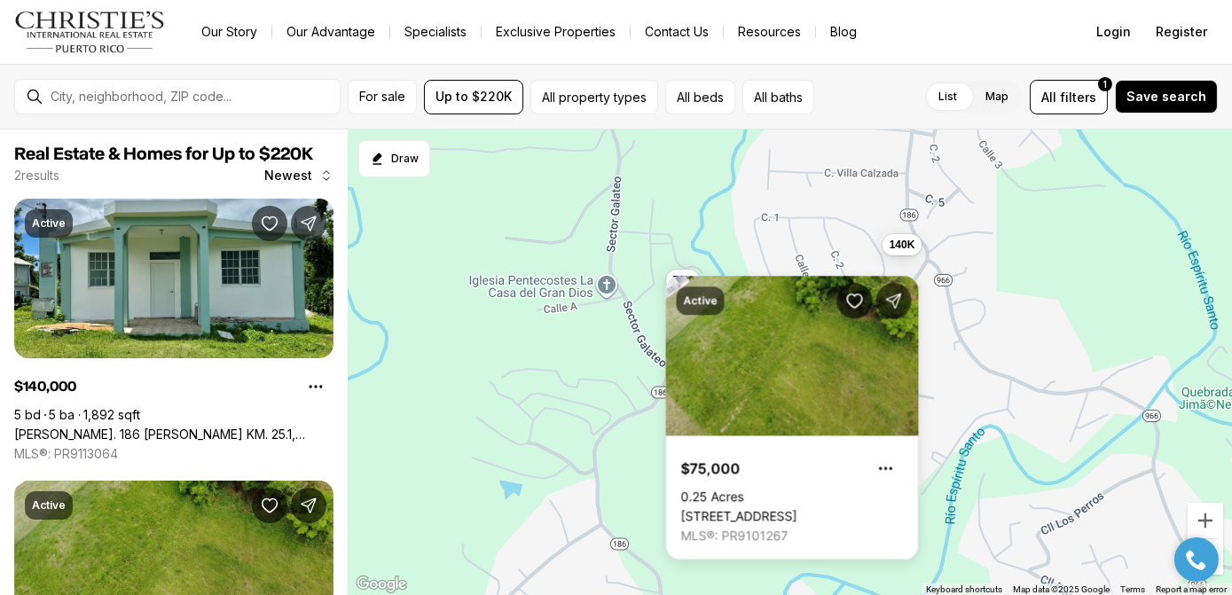
click at [727, 211] on div "140K 75K" at bounding box center [790, 362] width 884 height 466
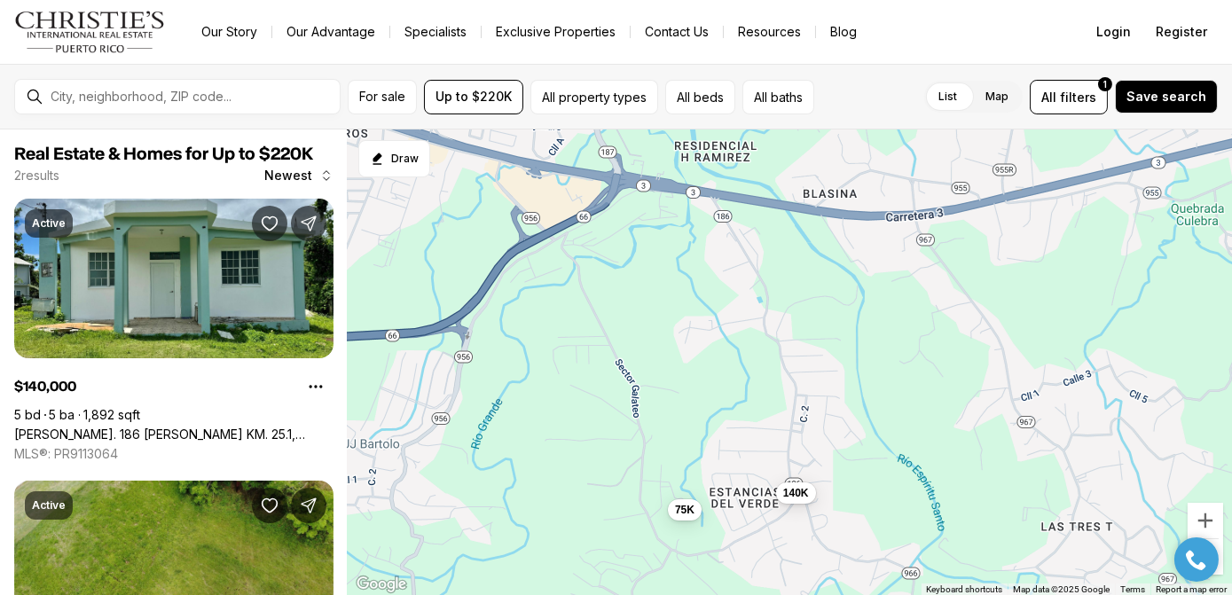
drag, startPoint x: 710, startPoint y: 213, endPoint x: 702, endPoint y: 461, distance: 248.4
click at [702, 461] on div "140K 75K" at bounding box center [790, 362] width 884 height 466
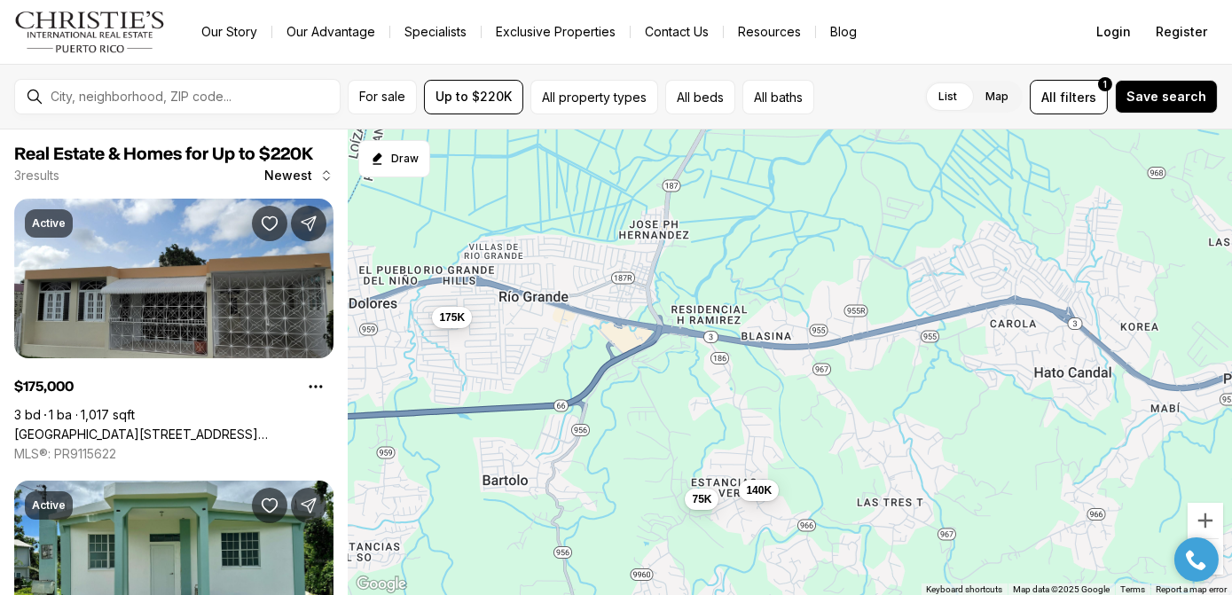
drag, startPoint x: 778, startPoint y: 357, endPoint x: 769, endPoint y: 403, distance: 46.1
click at [769, 403] on div "140K 75K 175K" at bounding box center [790, 362] width 884 height 466
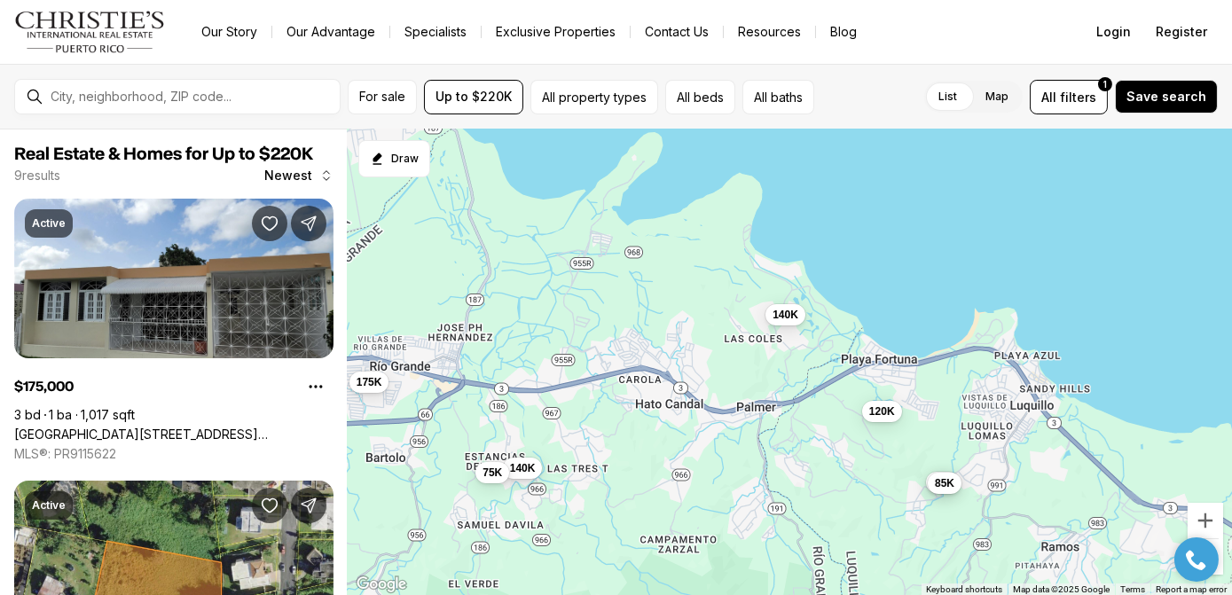
drag, startPoint x: 870, startPoint y: 438, endPoint x: 527, endPoint y: 394, distance: 346.0
click at [599, 435] on div "140K 75K 175K 70K 155K 85K 85K 120K 140K" at bounding box center [790, 362] width 884 height 466
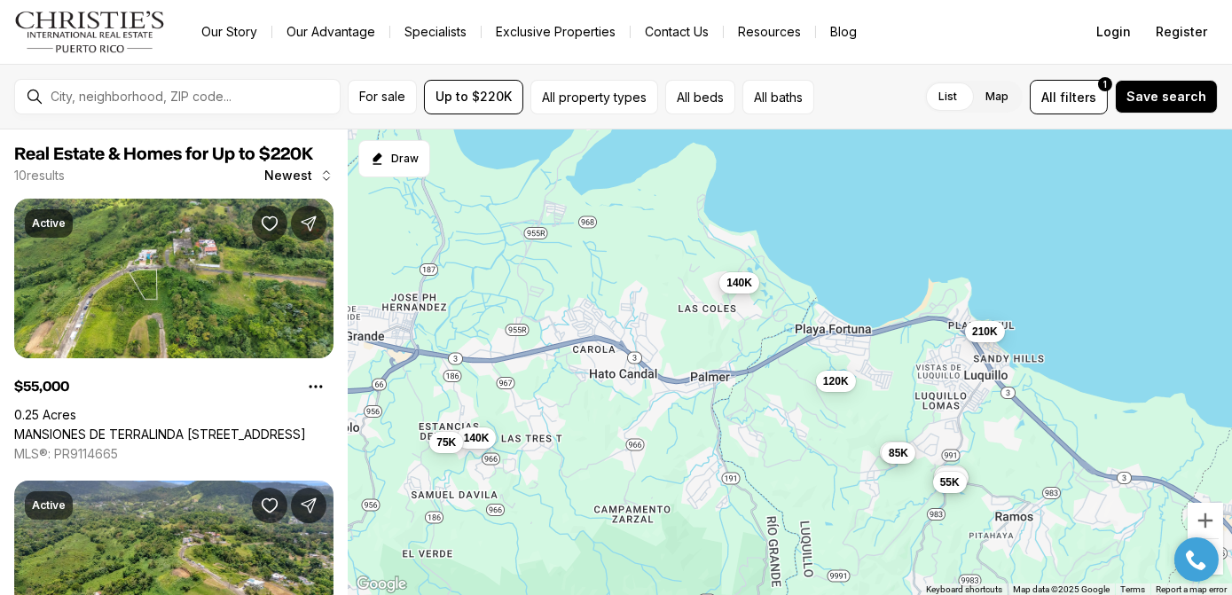
click at [739, 280] on span "140K" at bounding box center [739, 283] width 26 height 14
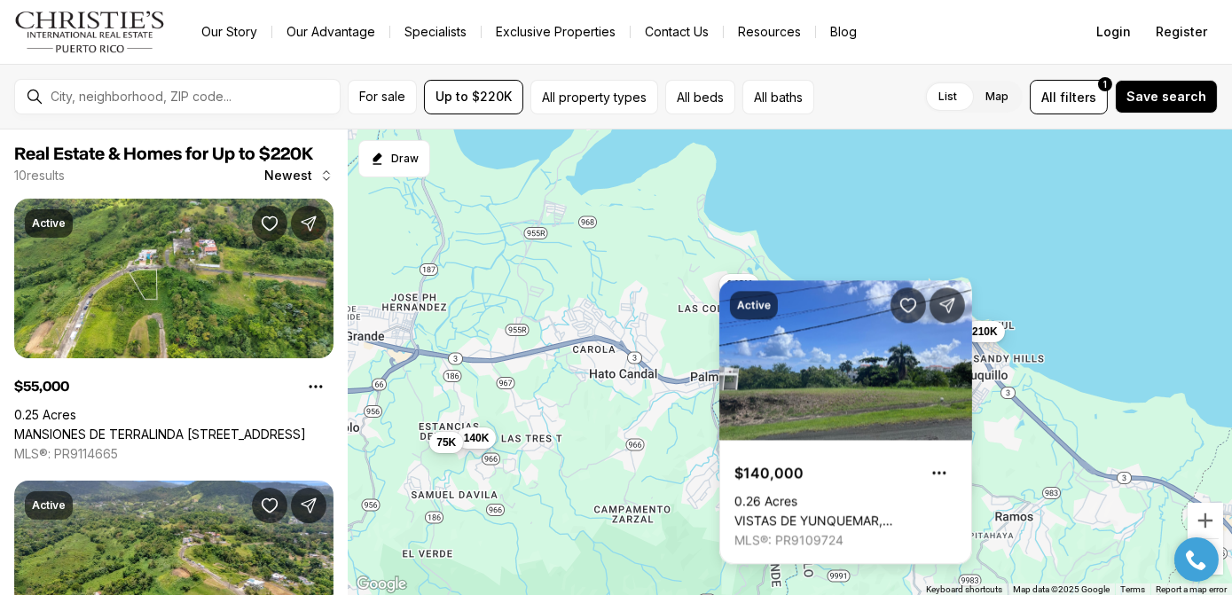
click at [687, 249] on div "140K 75K 85K 85K 120K 140K 55K 55K 55K 210K" at bounding box center [790, 362] width 884 height 466
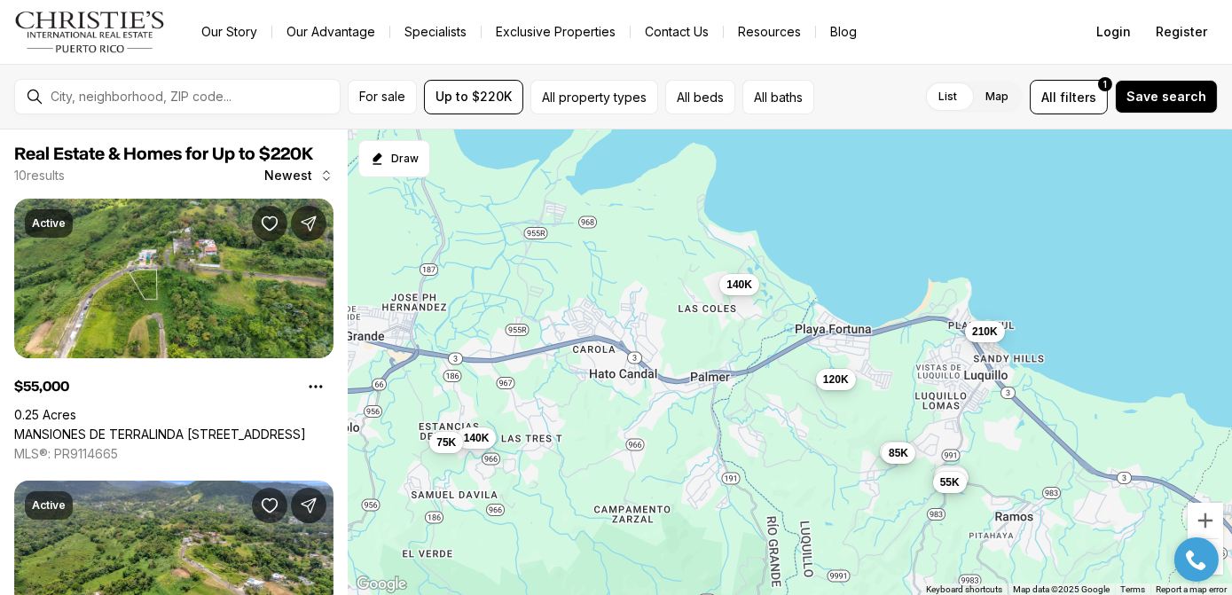
click at [834, 379] on span "120K" at bounding box center [835, 379] width 26 height 14
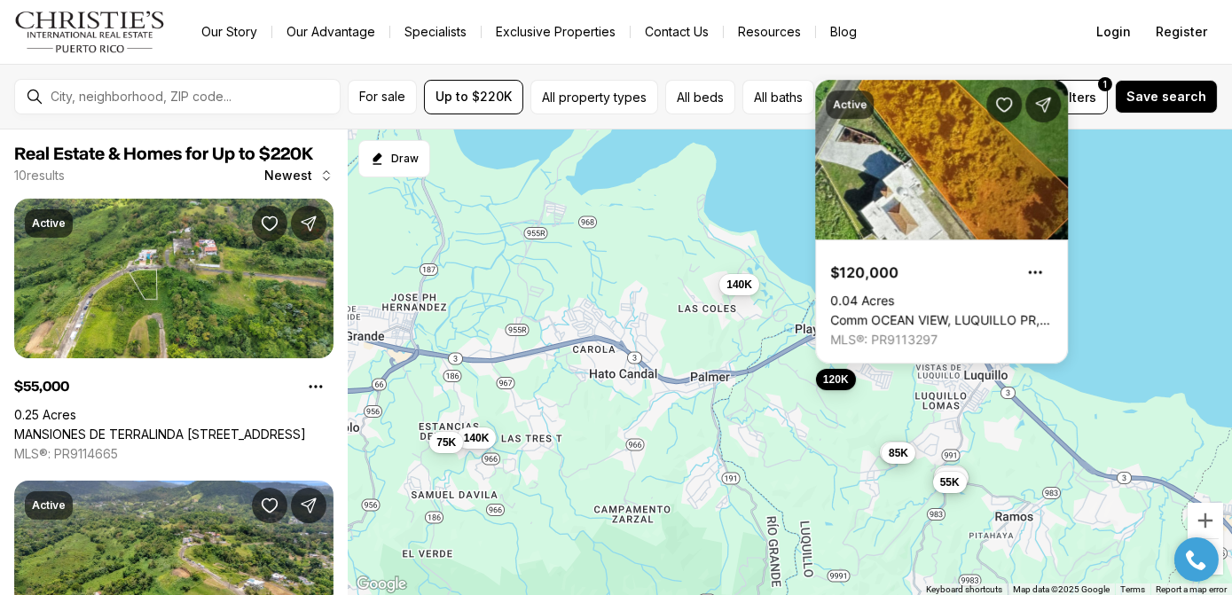
click at [873, 427] on div "140K 75K 85K 85K 120K 140K 55K 55K 55K 210K" at bounding box center [790, 362] width 884 height 466
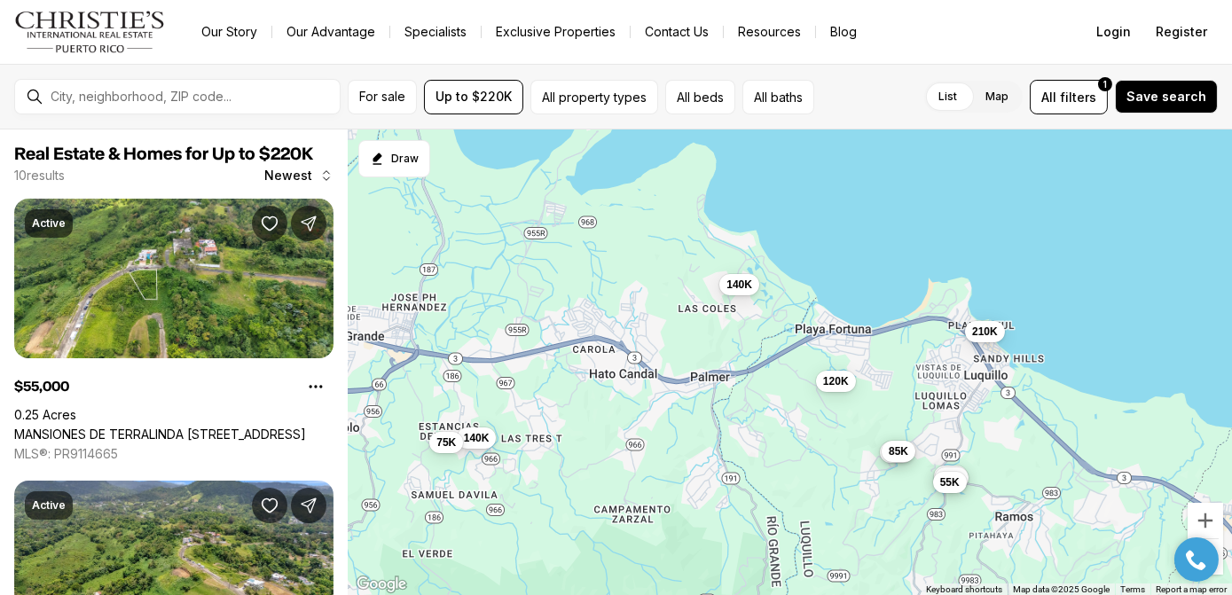
click at [897, 455] on span "85K" at bounding box center [899, 451] width 20 height 14
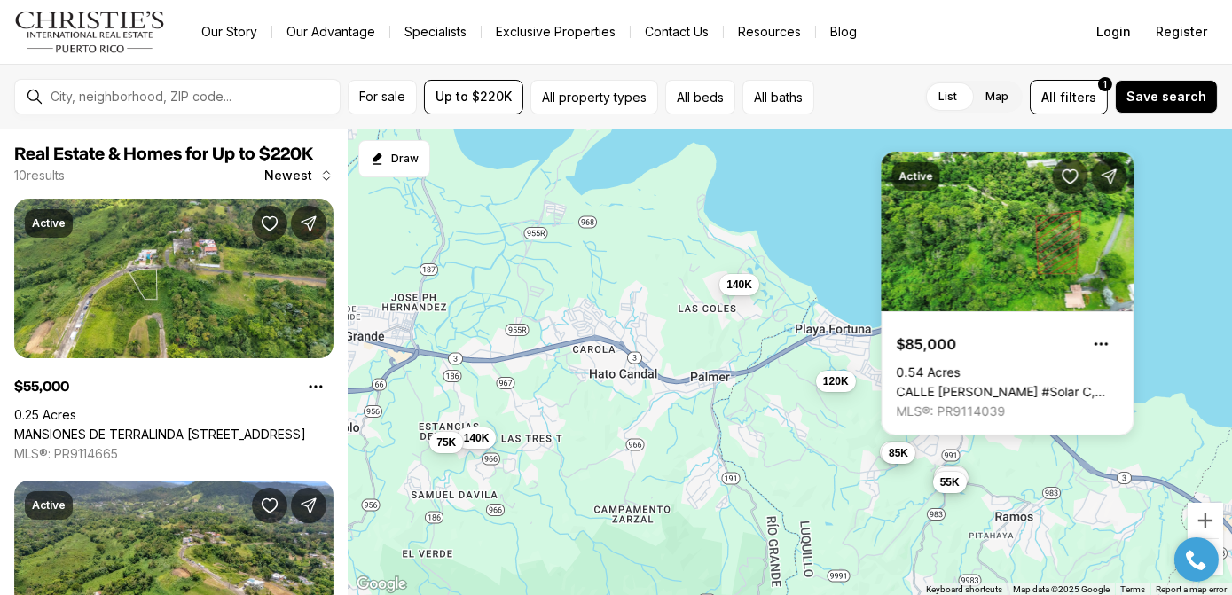
click at [875, 491] on div "140K 75K 85K 85K 120K 140K 55K 55K 55K 210K" at bounding box center [790, 362] width 884 height 466
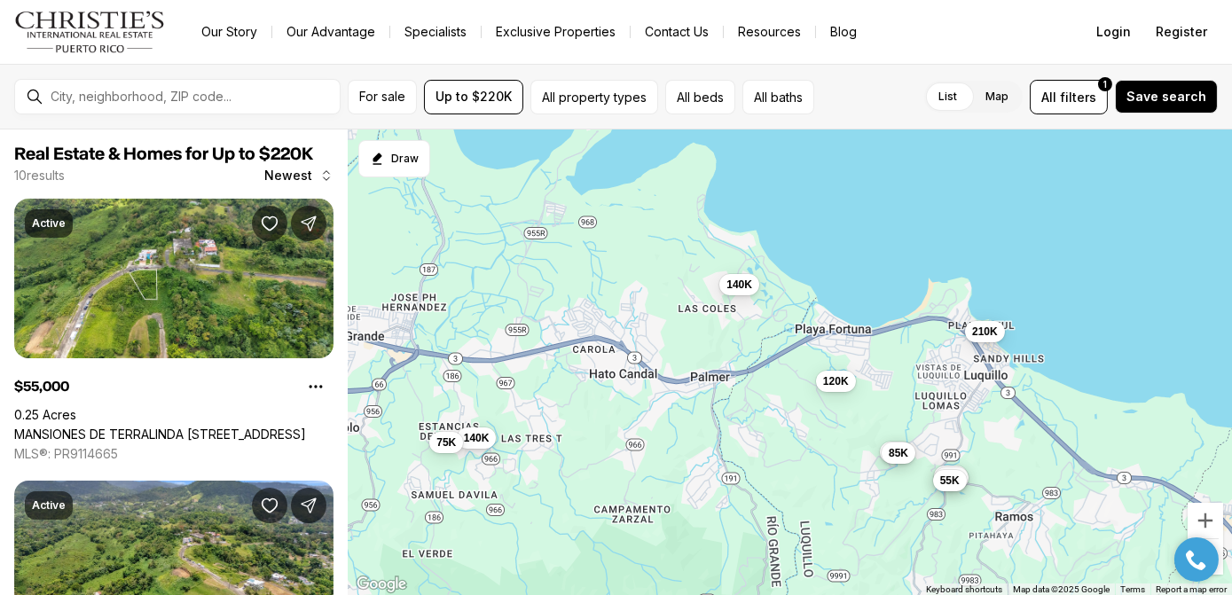
click at [949, 485] on span "55K" at bounding box center [949, 481] width 20 height 14
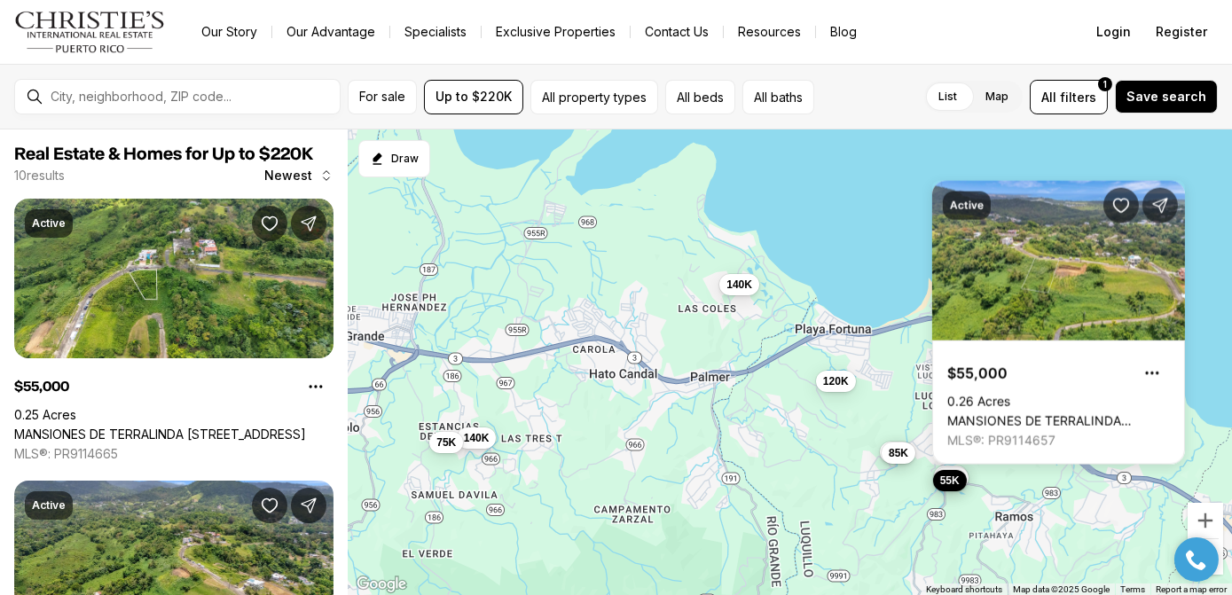
click at [889, 349] on div "140K 75K 85K 85K 120K 140K 55K 55K 55K 210K" at bounding box center [790, 362] width 884 height 466
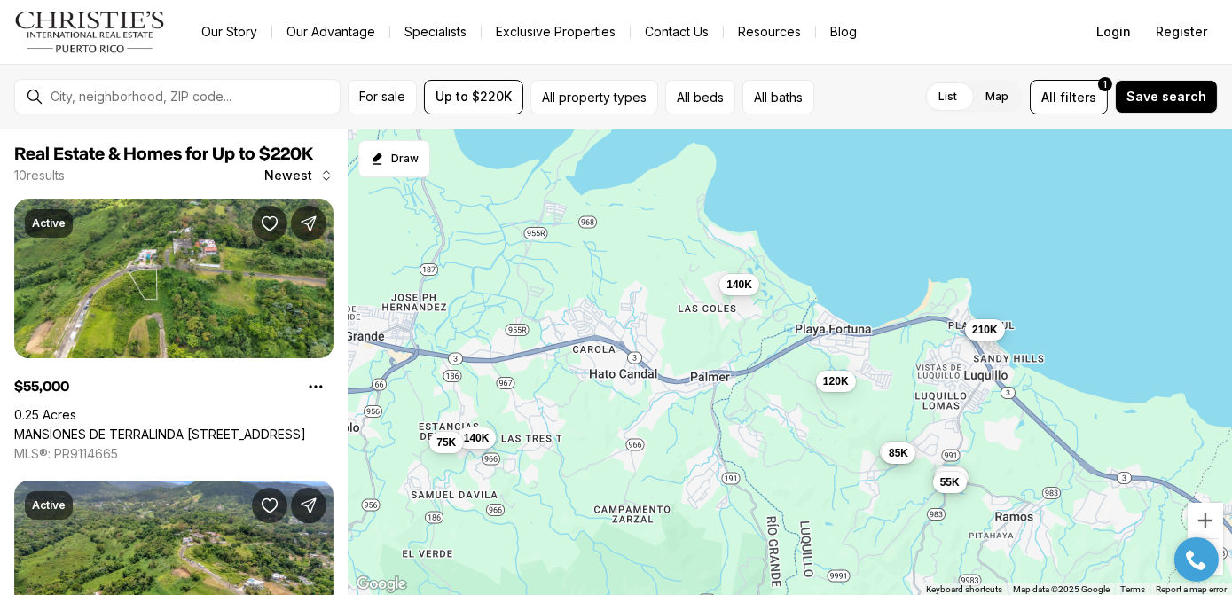
click at [983, 330] on span "210K" at bounding box center [984, 330] width 26 height 14
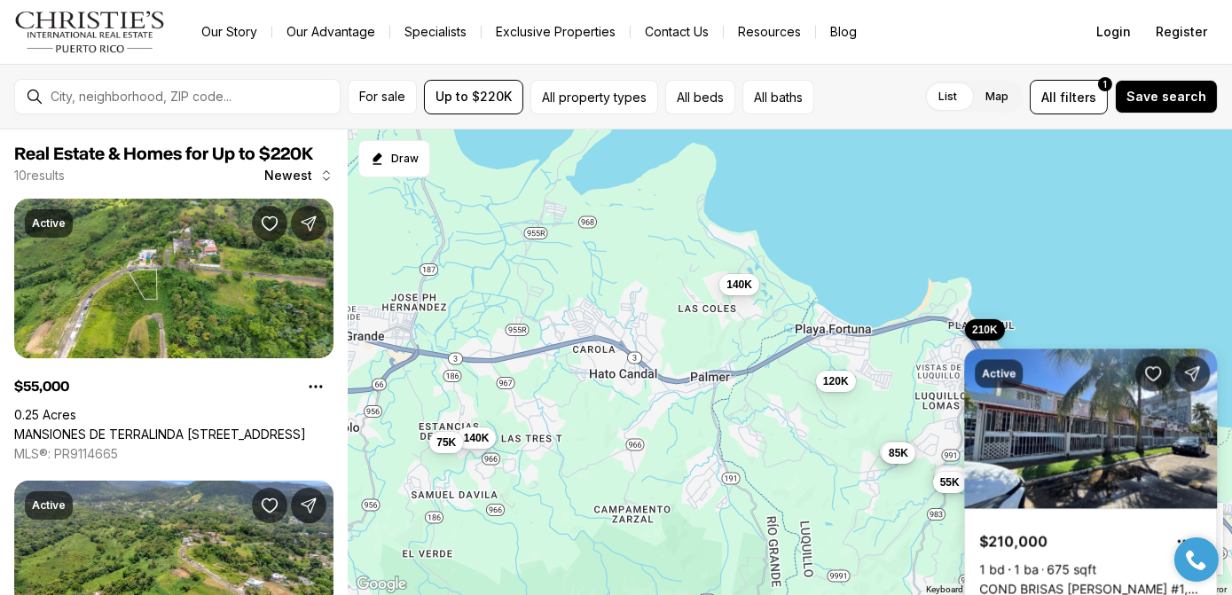
click at [1096, 582] on link "COND BRISAS [PERSON_NAME] #1, LUQUILLO PR, 00773" at bounding box center [1090, 590] width 223 height 16
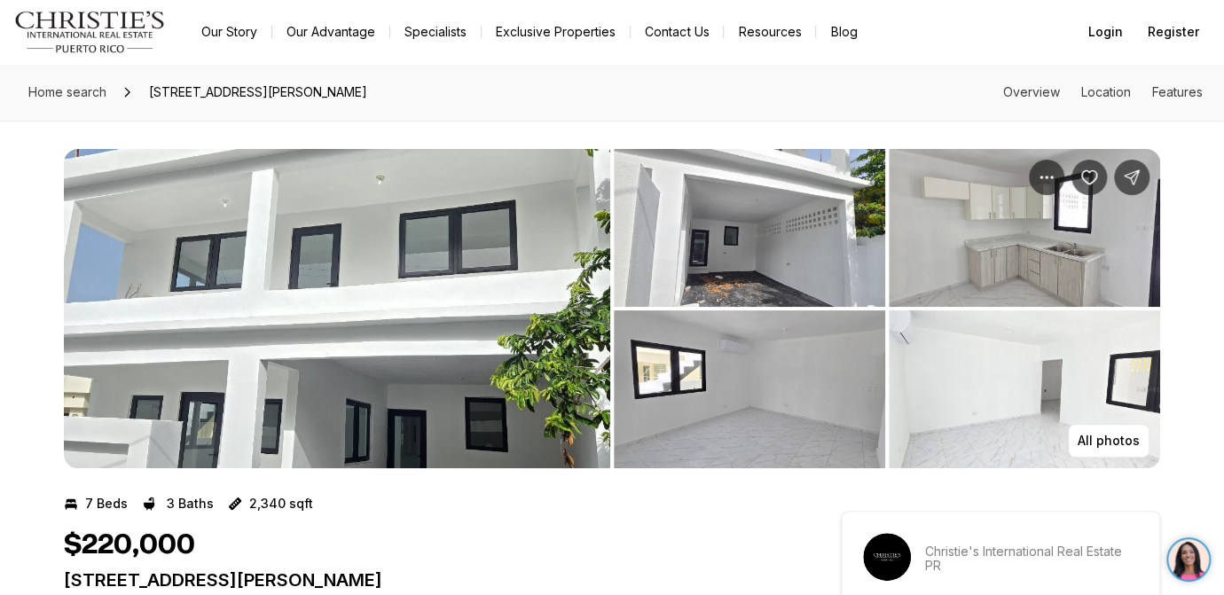
click at [234, 236] on img "View image gallery" at bounding box center [337, 308] width 546 height 319
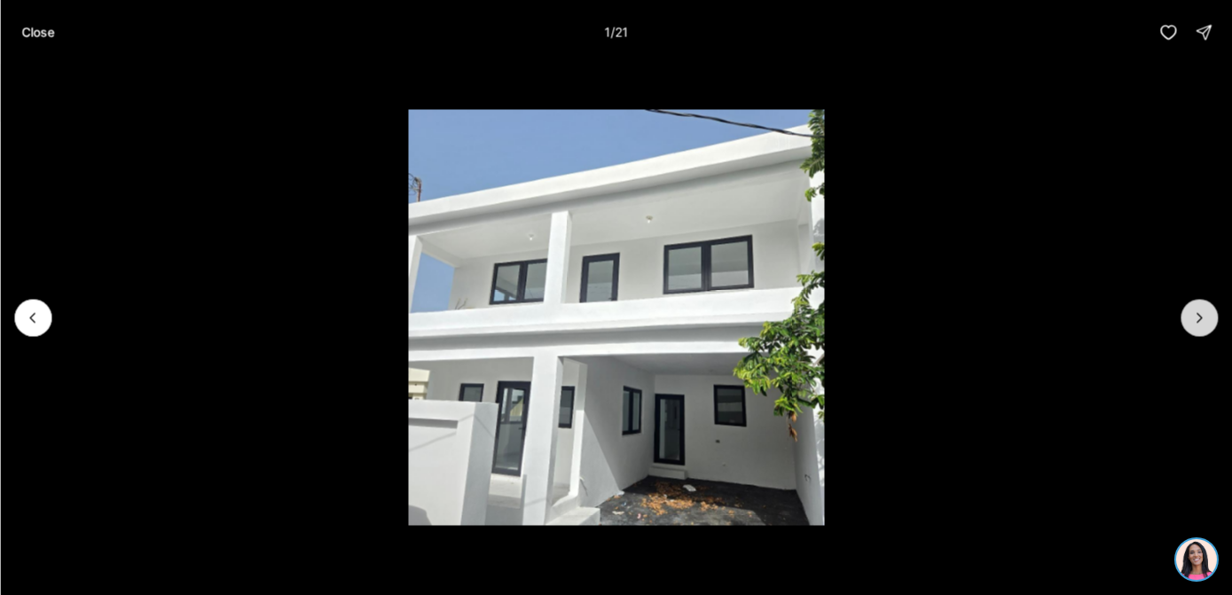
click at [1198, 317] on icon "Next slide" at bounding box center [1199, 318] width 18 height 18
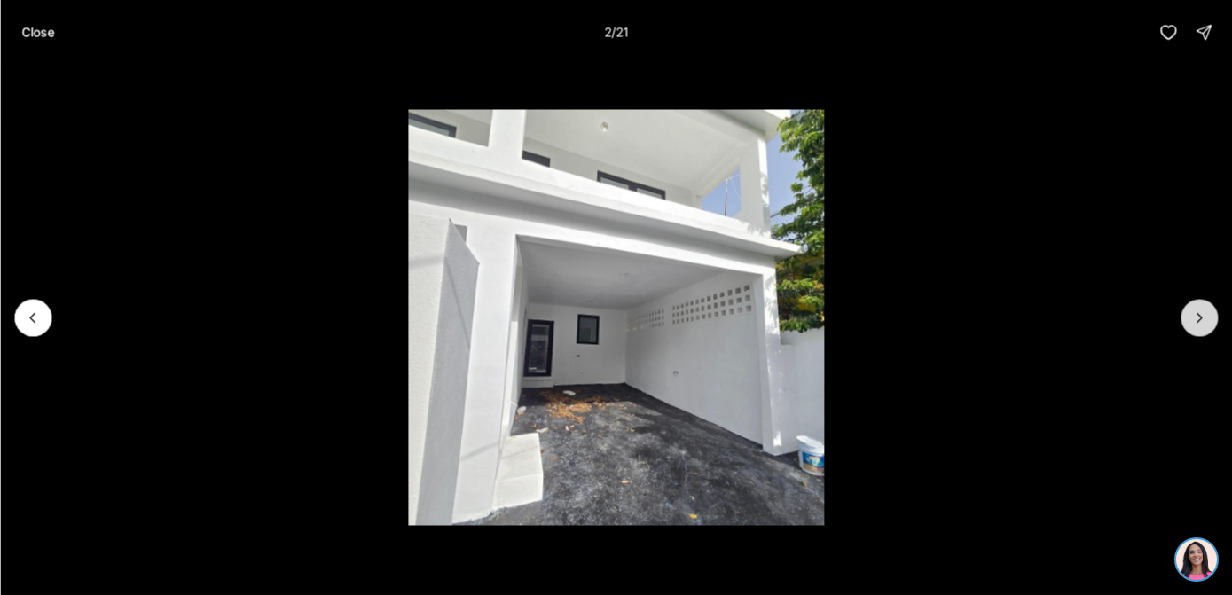
click at [1197, 317] on icon "Next slide" at bounding box center [1199, 318] width 18 height 18
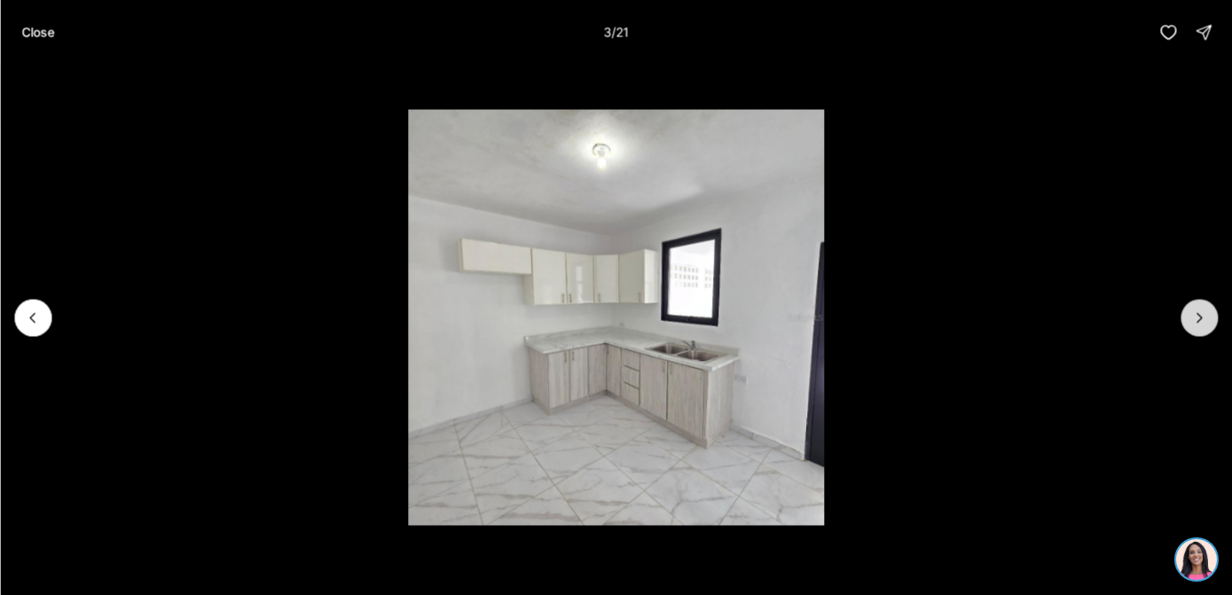
click at [1197, 317] on icon "Next slide" at bounding box center [1199, 318] width 18 height 18
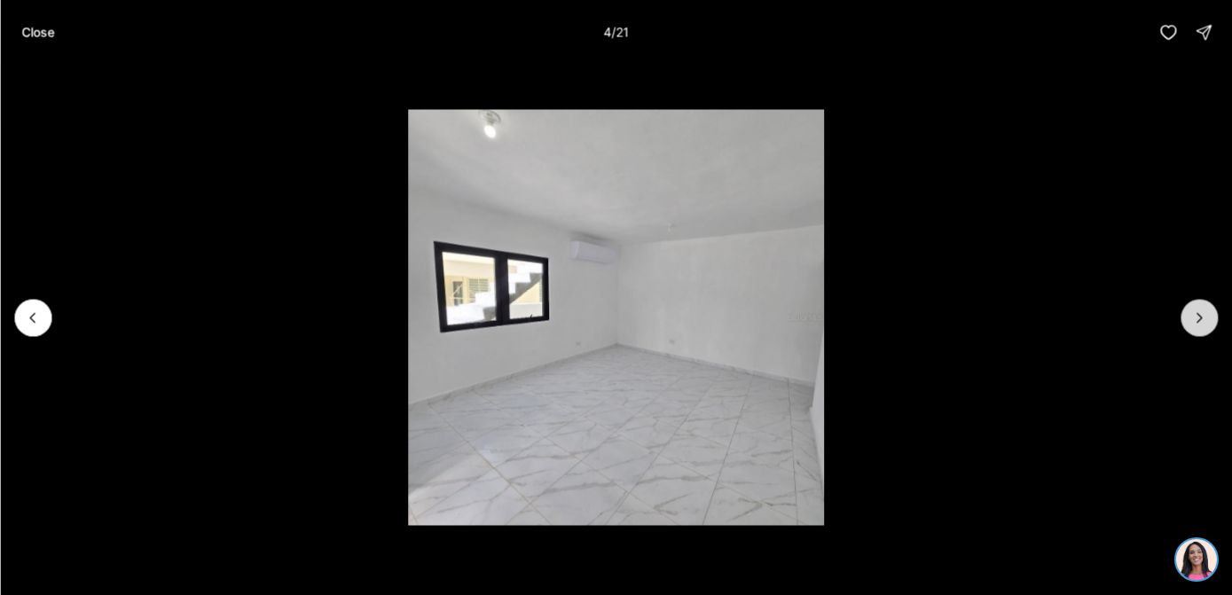
click at [1197, 318] on icon "Next slide" at bounding box center [1199, 318] width 18 height 18
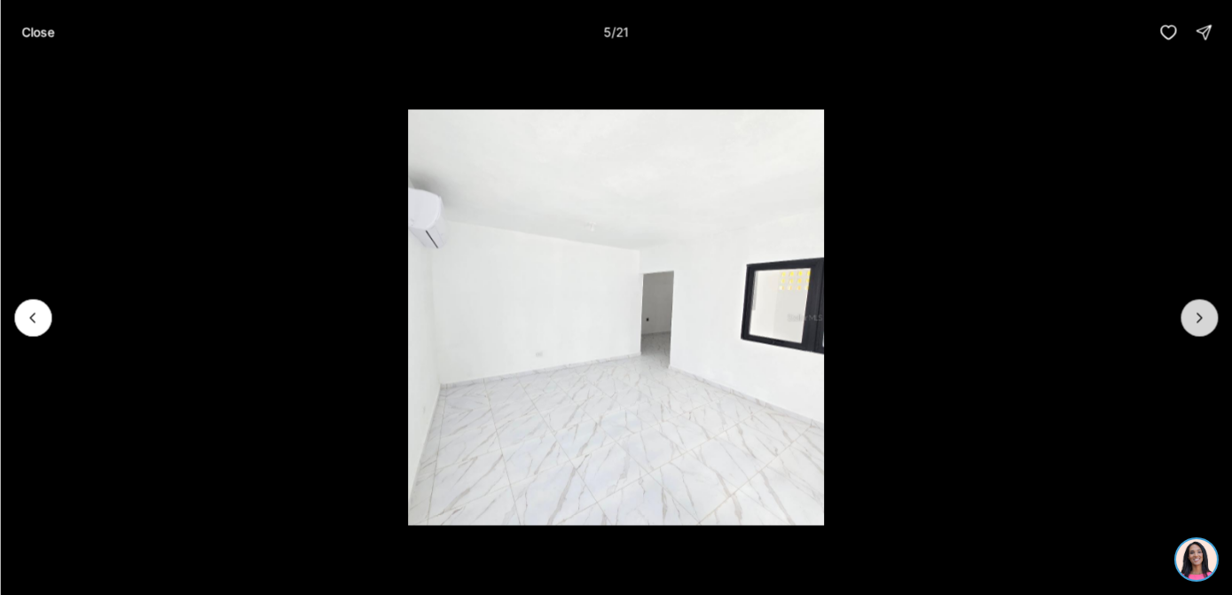
click at [1196, 319] on icon "Next slide" at bounding box center [1199, 318] width 18 height 18
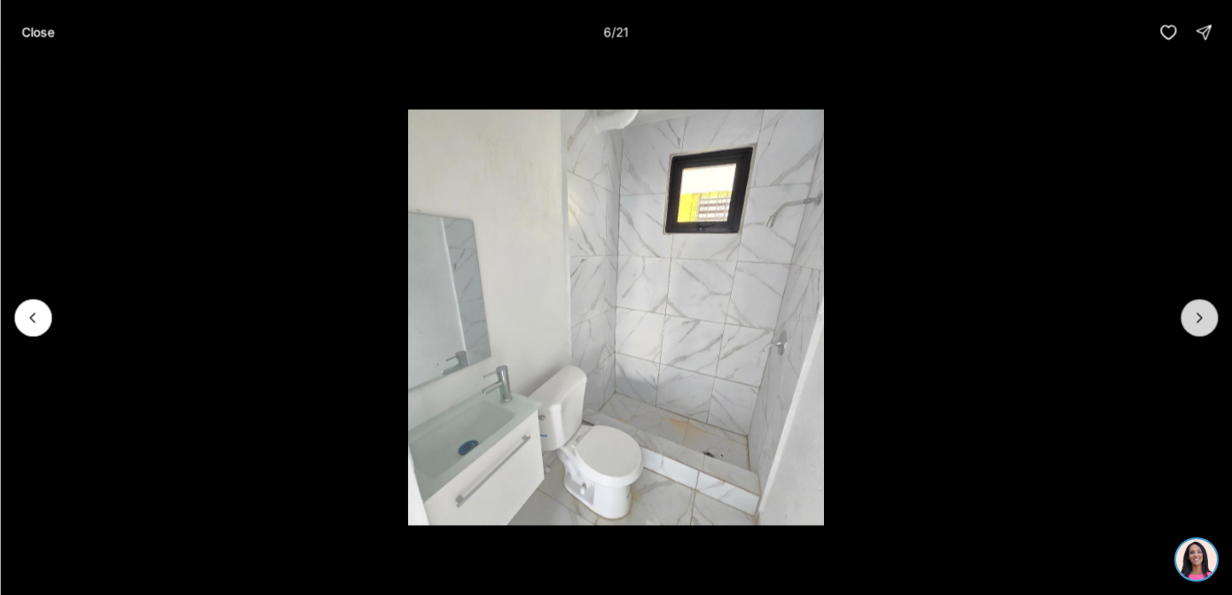
click at [1194, 323] on icon "Next slide" at bounding box center [1199, 318] width 18 height 18
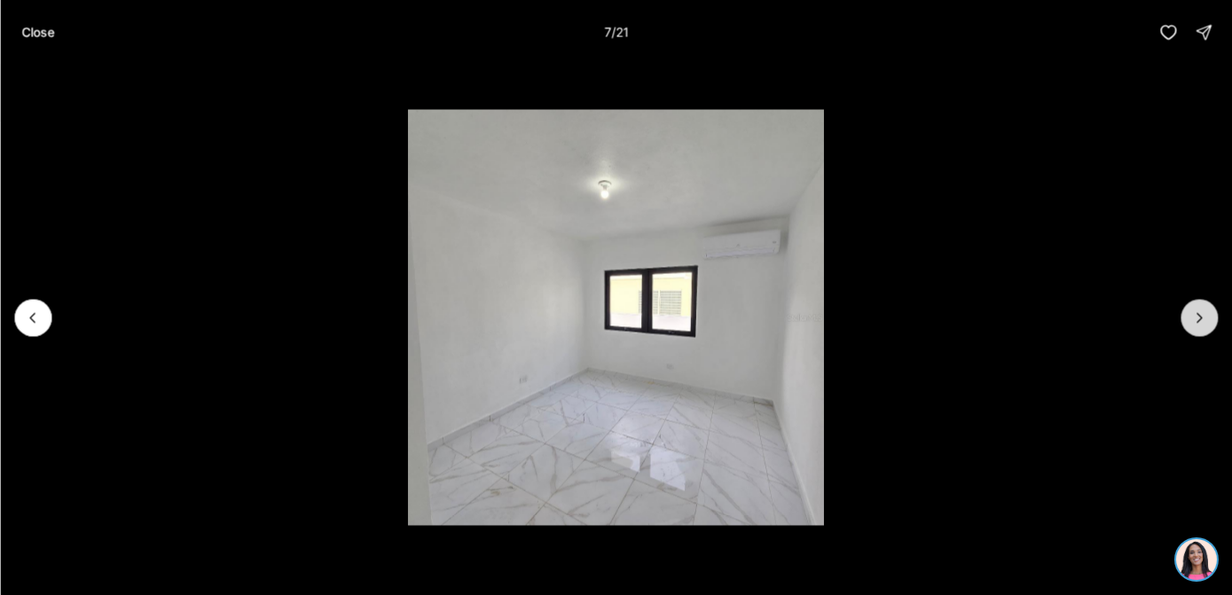
click at [1194, 323] on icon "Next slide" at bounding box center [1199, 318] width 18 height 18
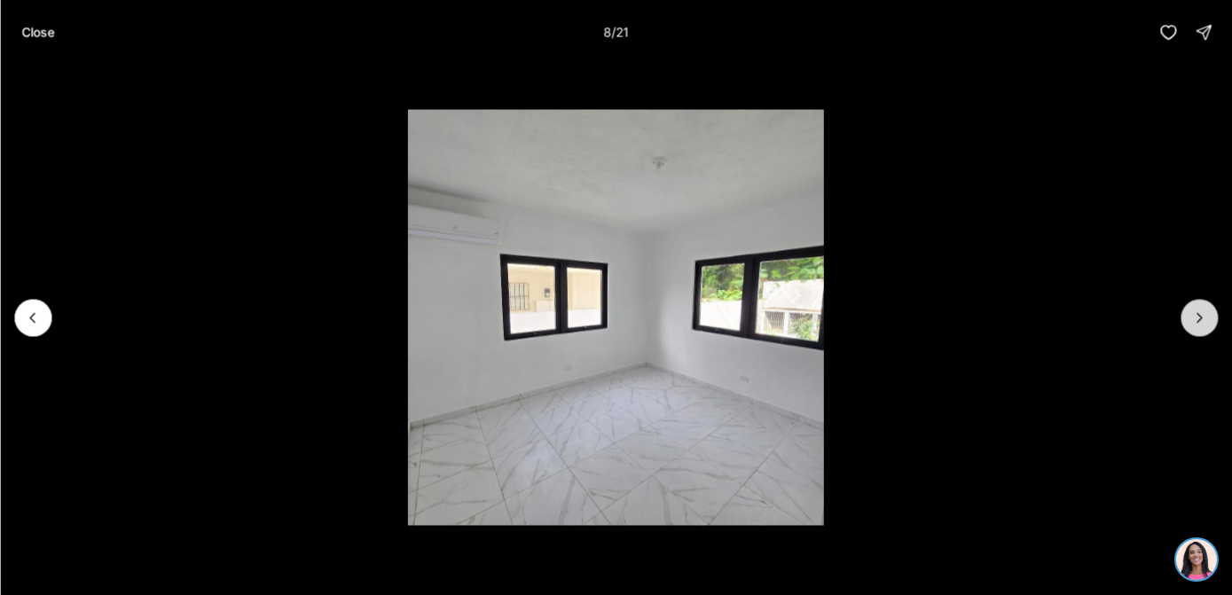
click at [1194, 324] on icon "Next slide" at bounding box center [1199, 318] width 18 height 18
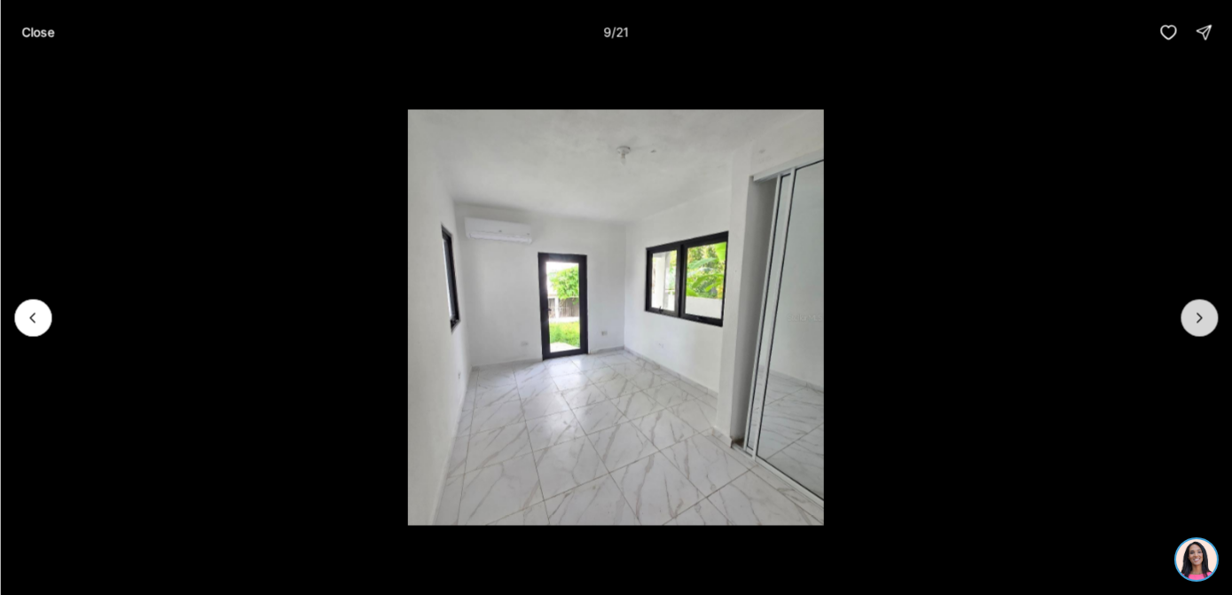
click at [1193, 325] on icon "Next slide" at bounding box center [1199, 318] width 18 height 18
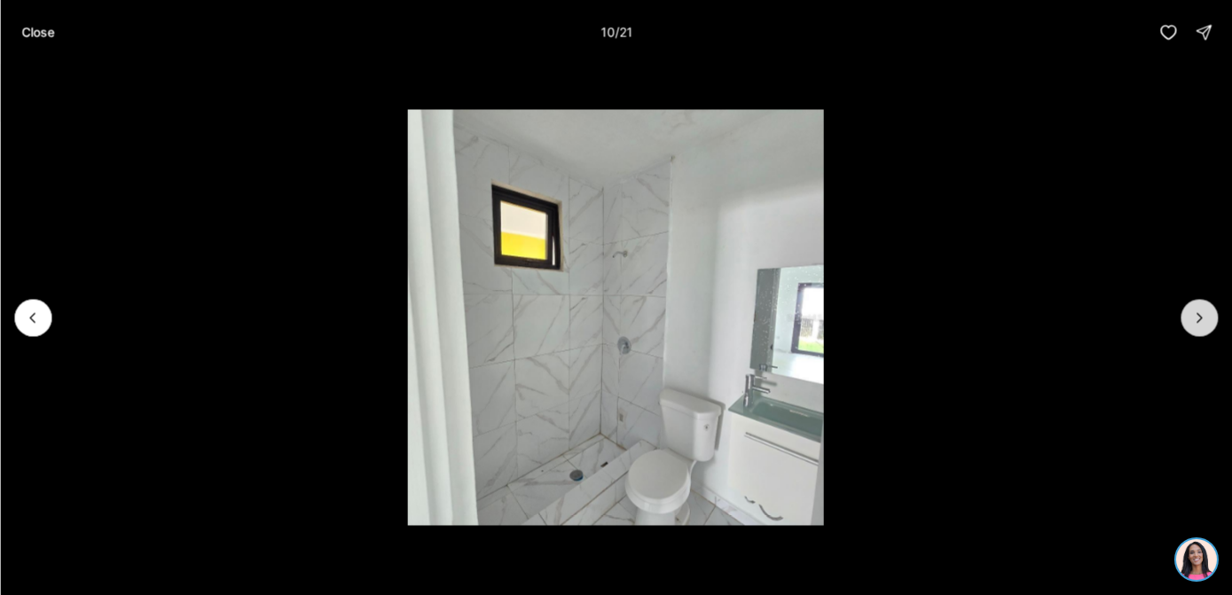
click at [1193, 325] on icon "Next slide" at bounding box center [1199, 318] width 18 height 18
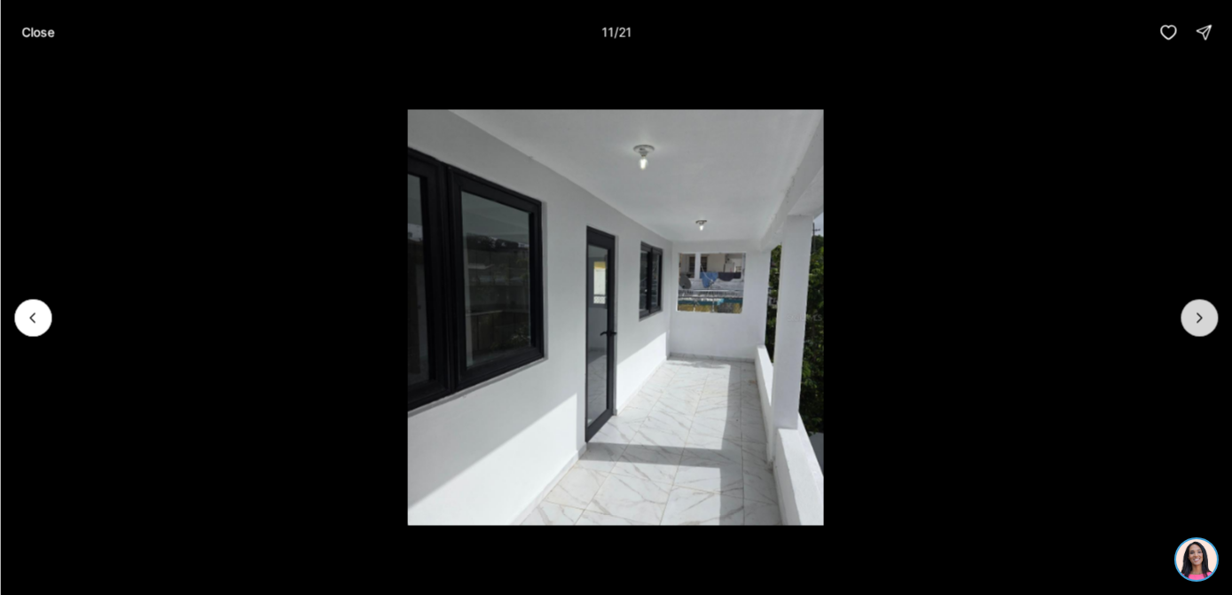
click at [1193, 325] on icon "Next slide" at bounding box center [1199, 318] width 18 height 18
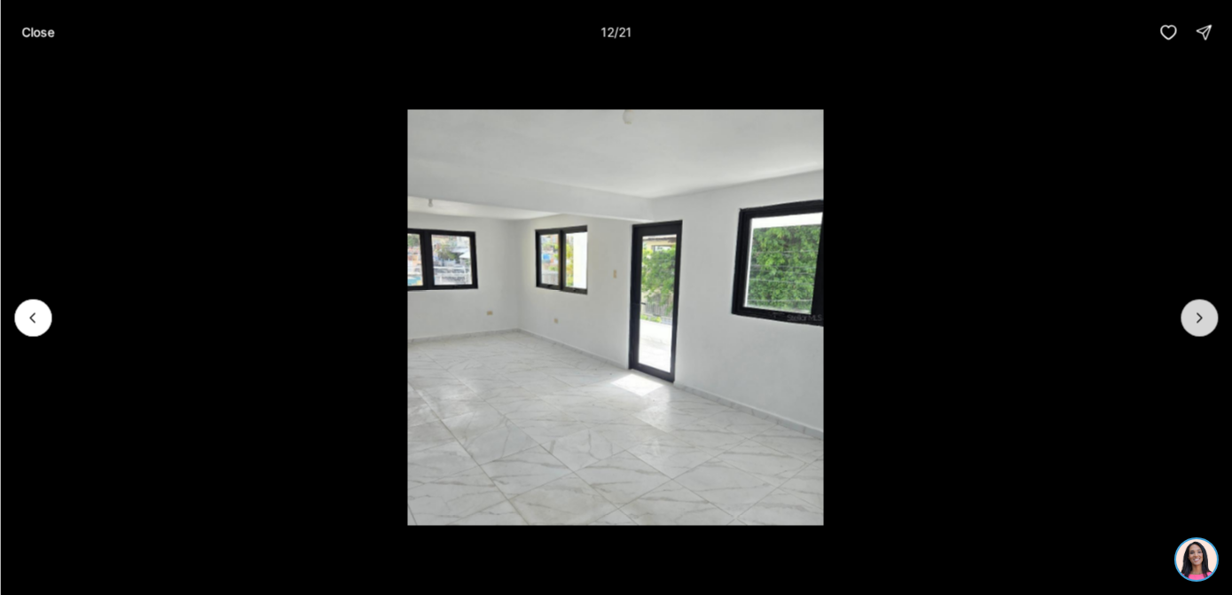
click at [1193, 325] on icon "Next slide" at bounding box center [1199, 318] width 18 height 18
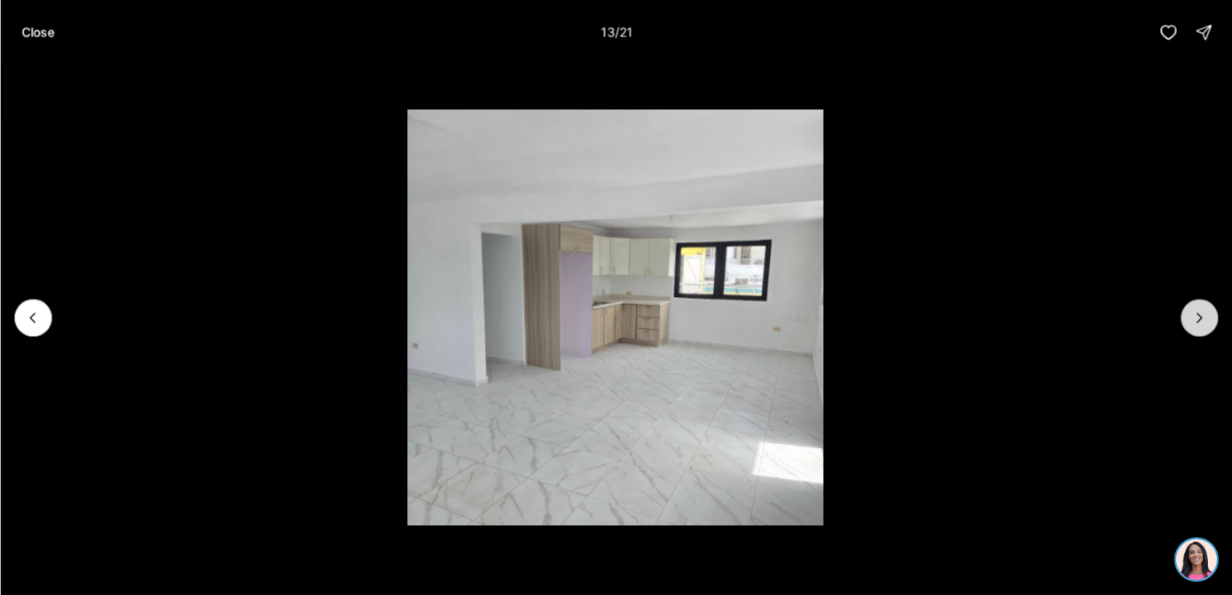
click at [1193, 325] on icon "Next slide" at bounding box center [1199, 318] width 18 height 18
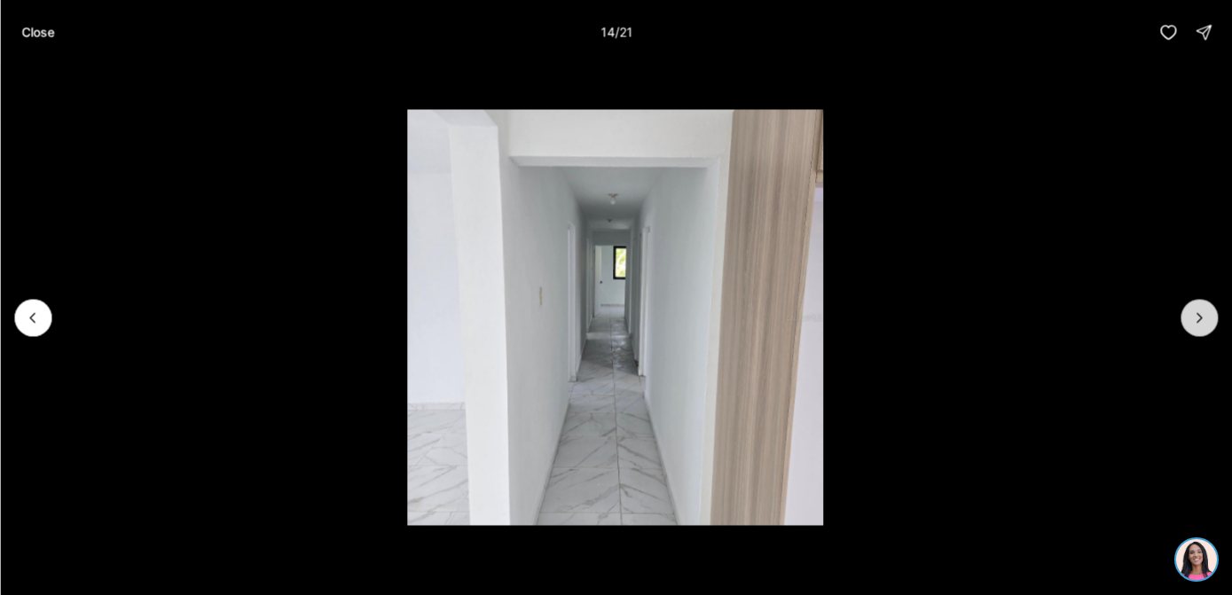
click at [1193, 325] on icon "Next slide" at bounding box center [1199, 318] width 18 height 18
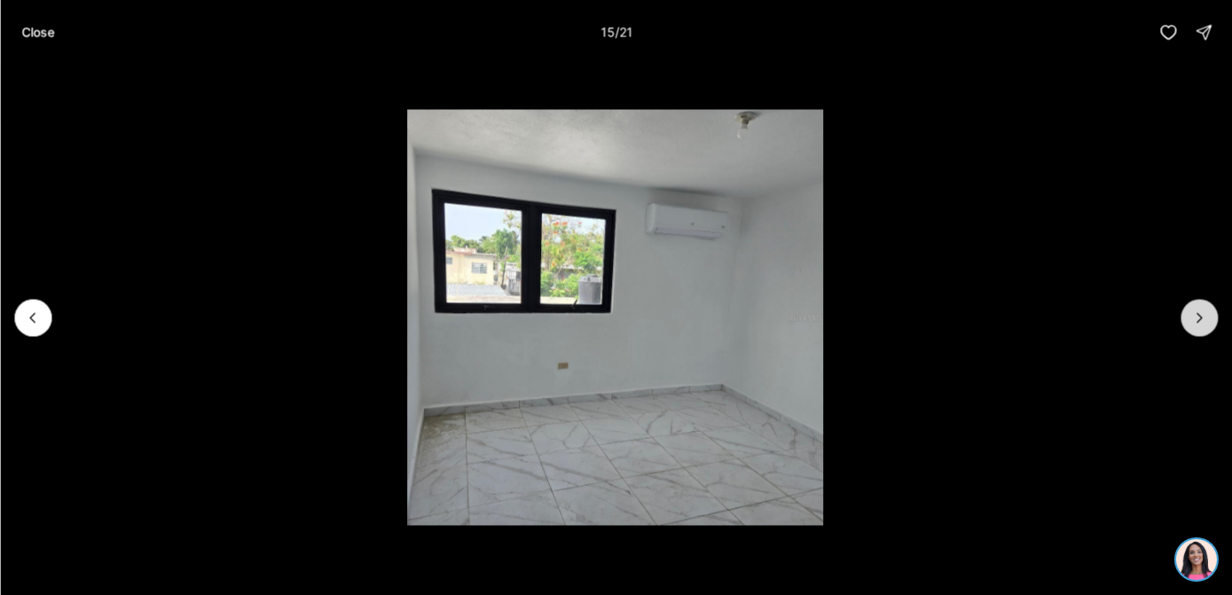
click at [1193, 325] on icon "Next slide" at bounding box center [1199, 318] width 18 height 18
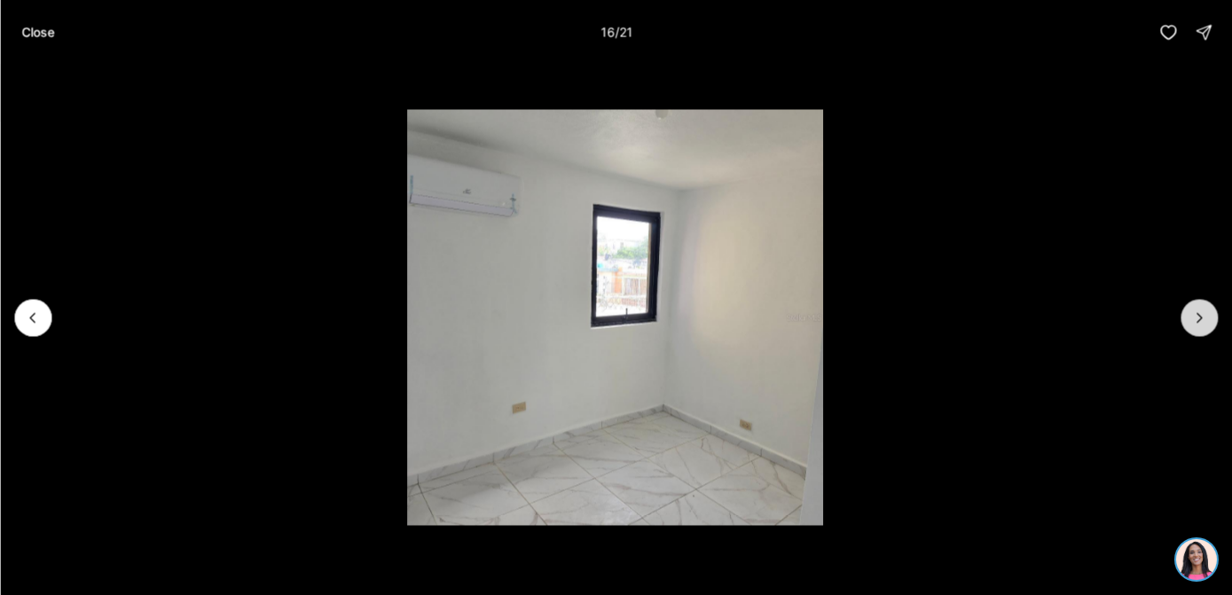
click at [1193, 325] on icon "Next slide" at bounding box center [1199, 318] width 18 height 18
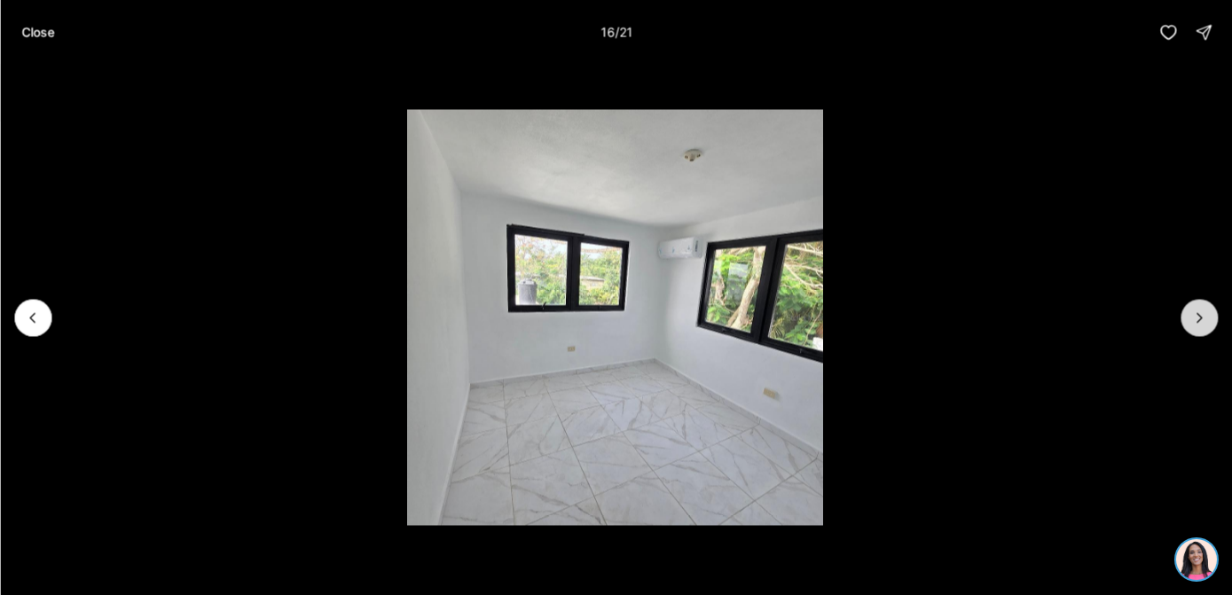
click at [1193, 325] on icon "Next slide" at bounding box center [1199, 318] width 18 height 18
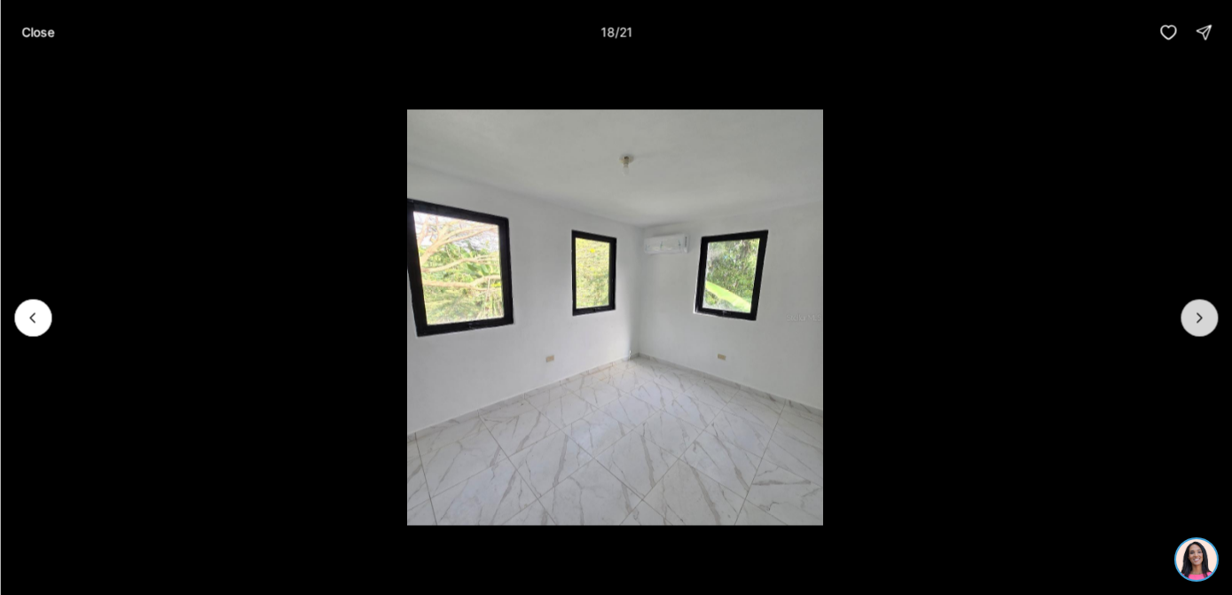
click at [1193, 325] on icon "Next slide" at bounding box center [1199, 318] width 18 height 18
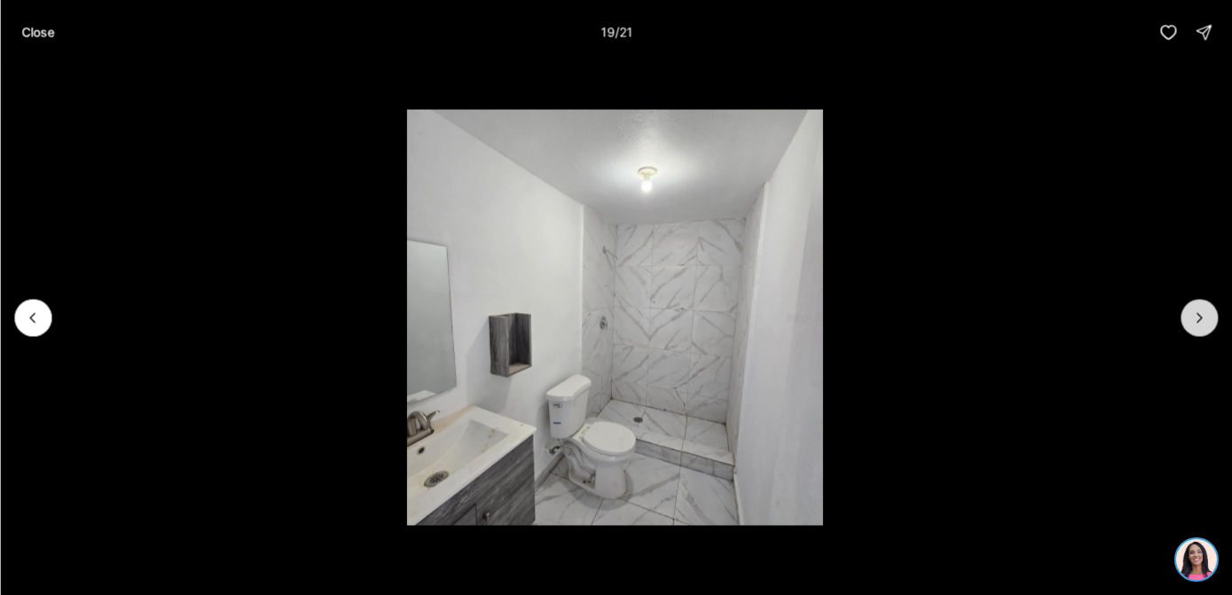
click at [1193, 325] on icon "Next slide" at bounding box center [1199, 318] width 18 height 18
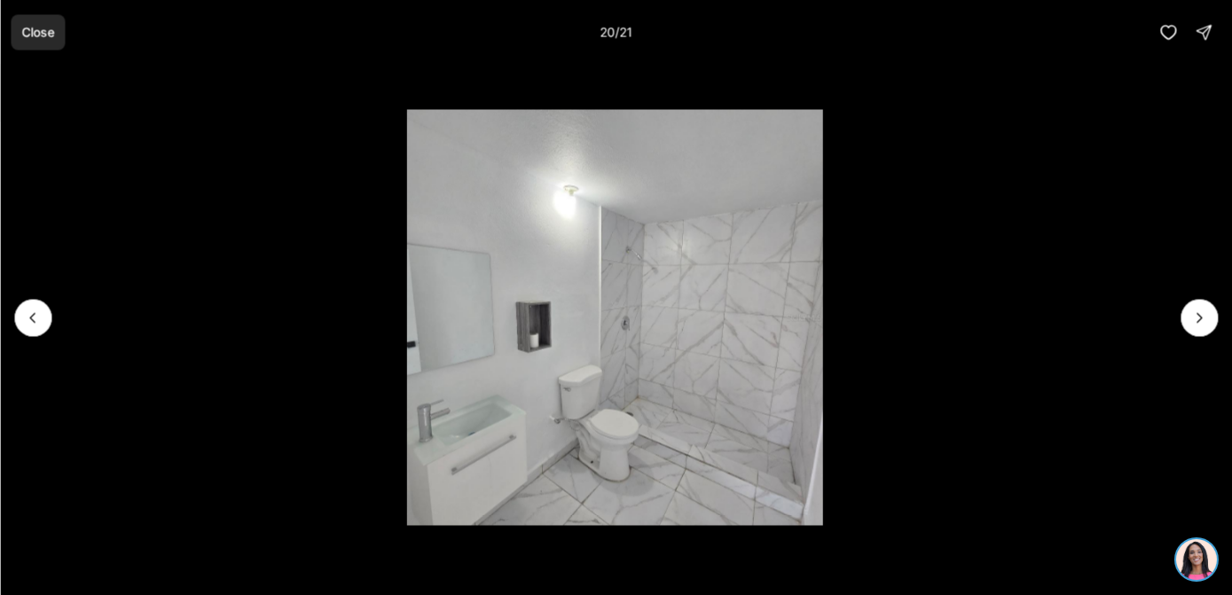
click at [33, 32] on p "Close" at bounding box center [37, 32] width 33 height 14
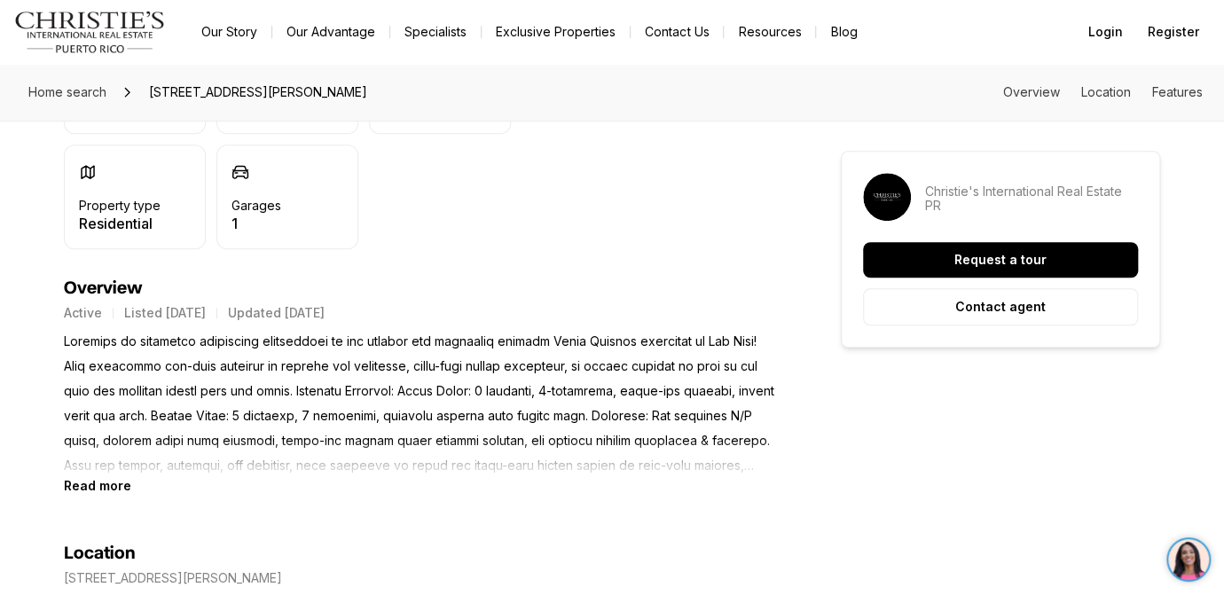
scroll to position [806, 0]
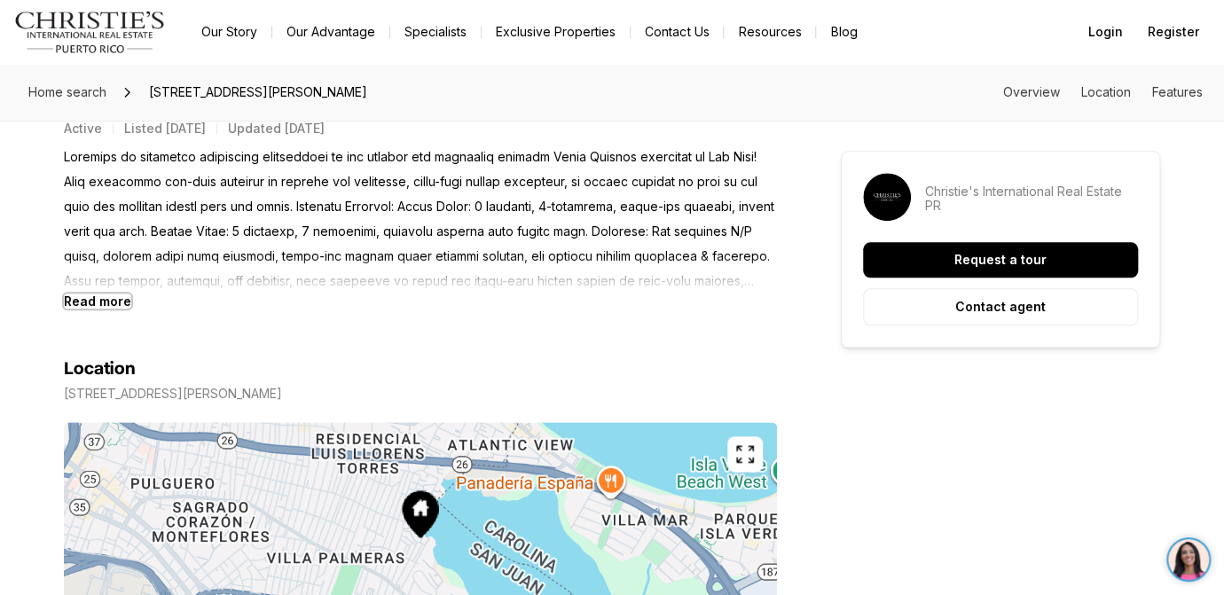
click at [103, 303] on b "Read more" at bounding box center [97, 301] width 67 height 15
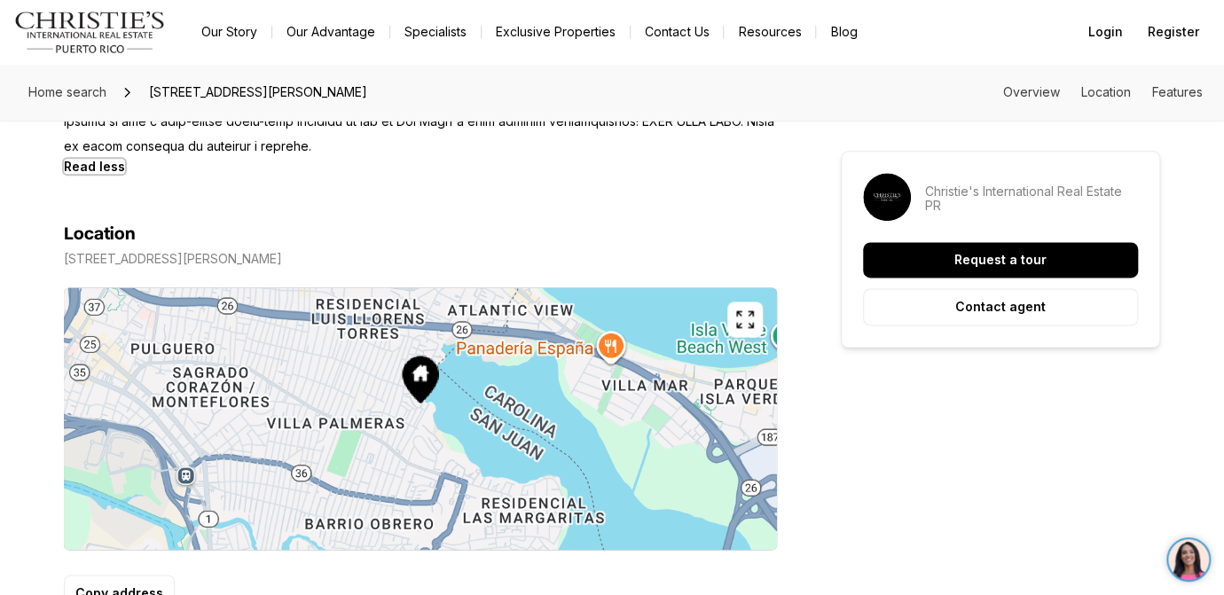
scroll to position [1047, 0]
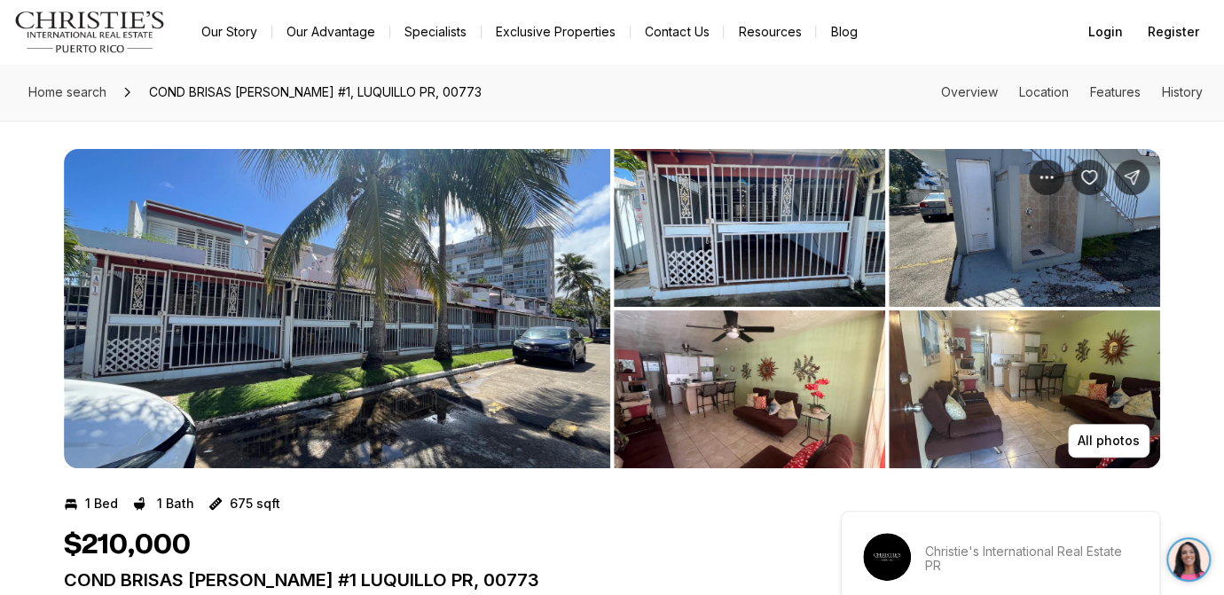
click at [359, 338] on img "View image gallery" at bounding box center [337, 308] width 546 height 319
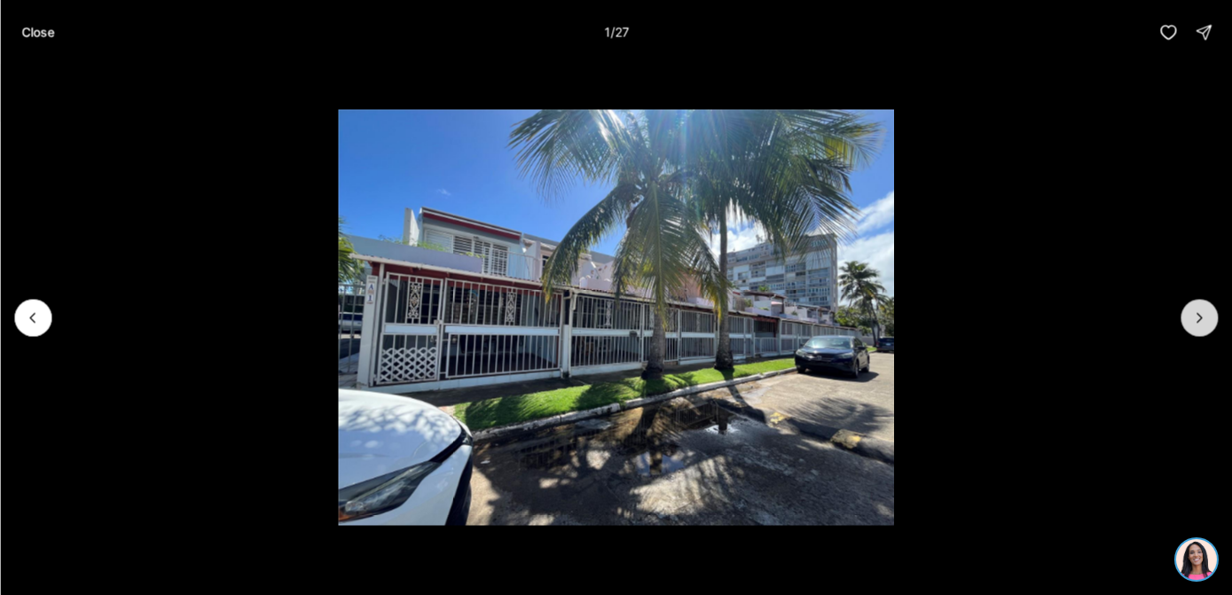
click at [1199, 319] on icon "Next slide" at bounding box center [1199, 317] width 4 height 9
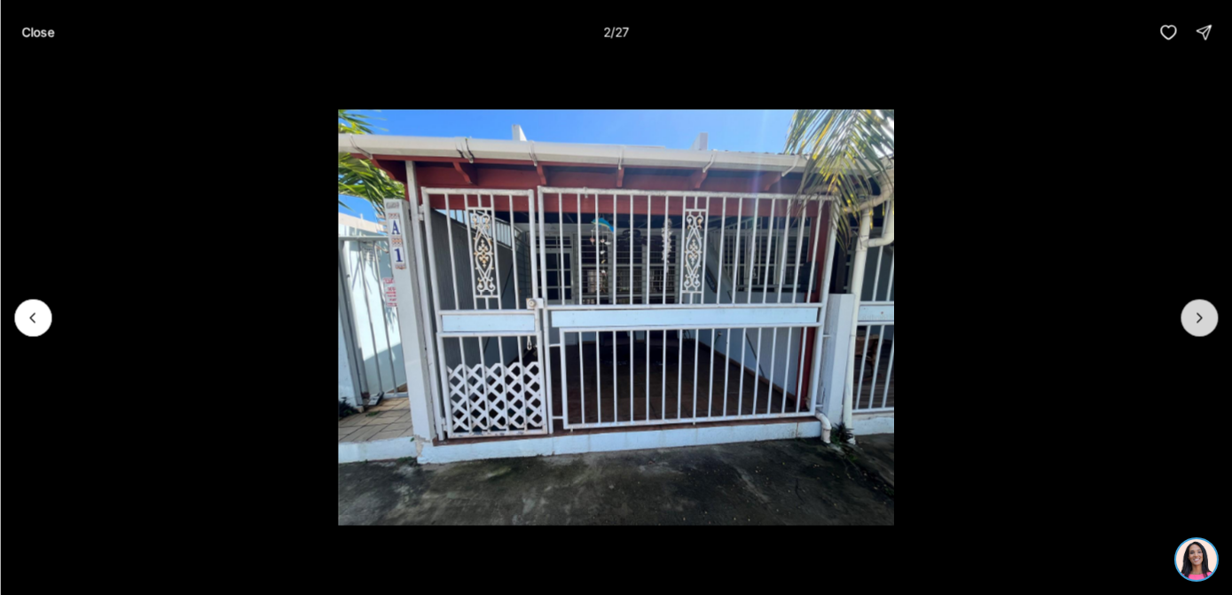
click at [1199, 319] on icon "Next slide" at bounding box center [1199, 317] width 4 height 9
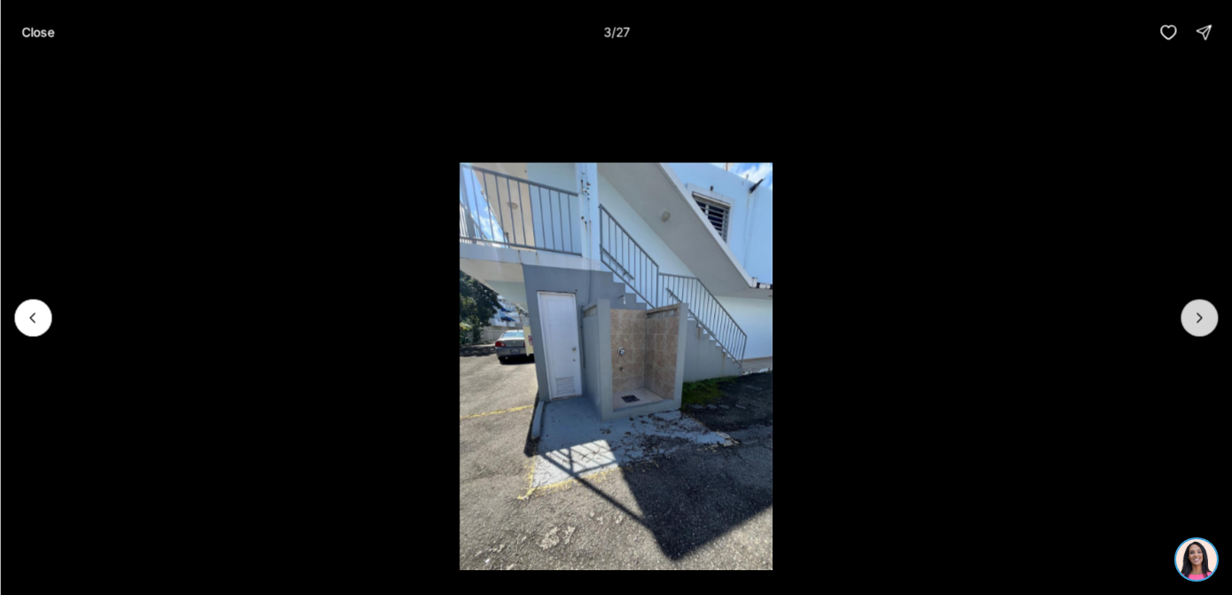
click at [1199, 319] on icon "Next slide" at bounding box center [1199, 317] width 4 height 9
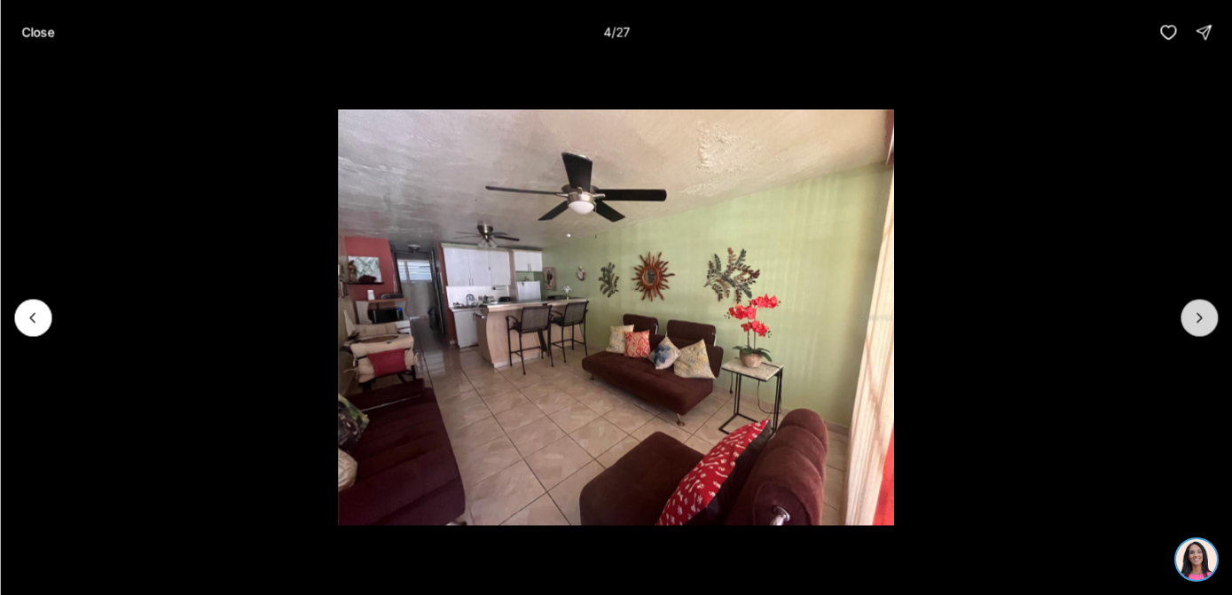
click at [1199, 319] on icon "Next slide" at bounding box center [1199, 317] width 4 height 9
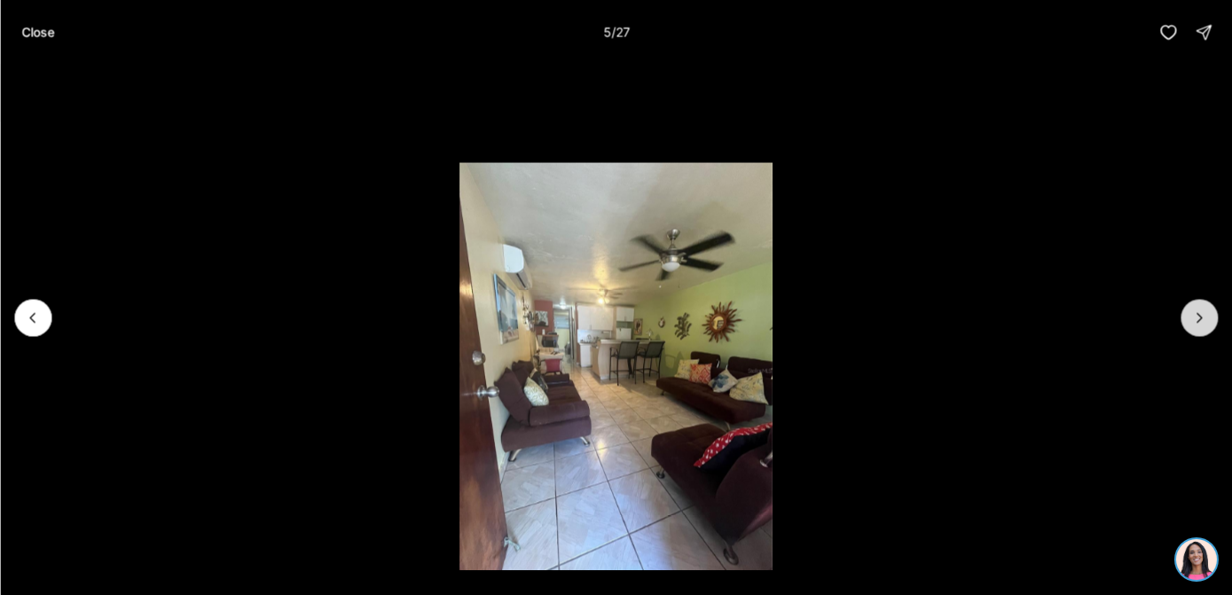
click at [1199, 319] on icon "Next slide" at bounding box center [1199, 317] width 4 height 9
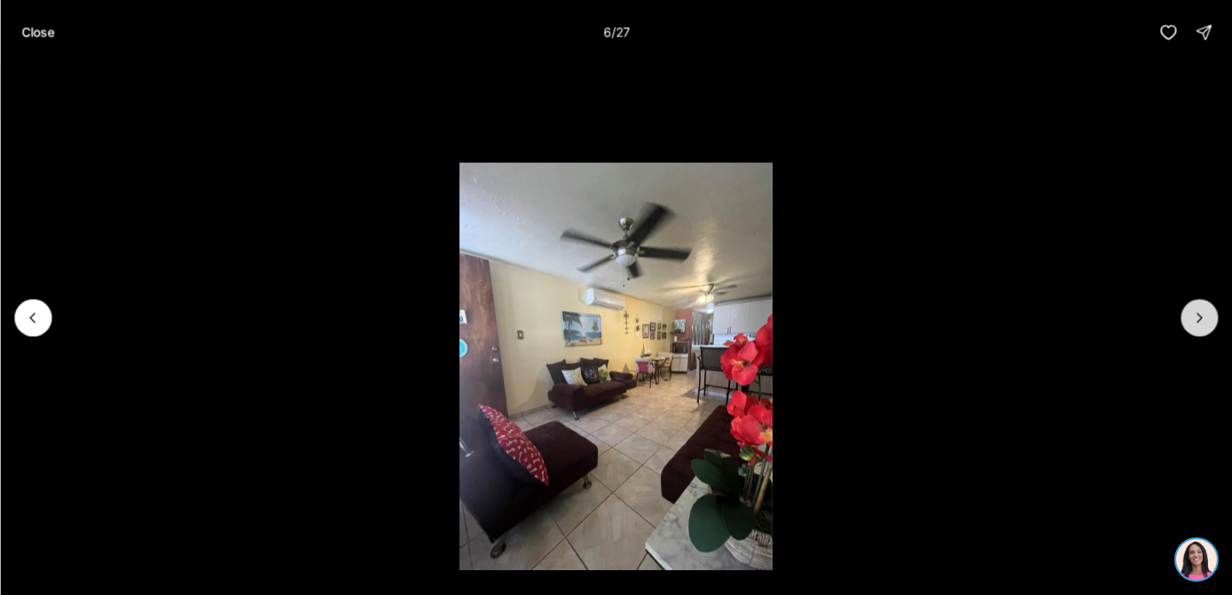
click at [1199, 319] on icon "Next slide" at bounding box center [1199, 317] width 4 height 9
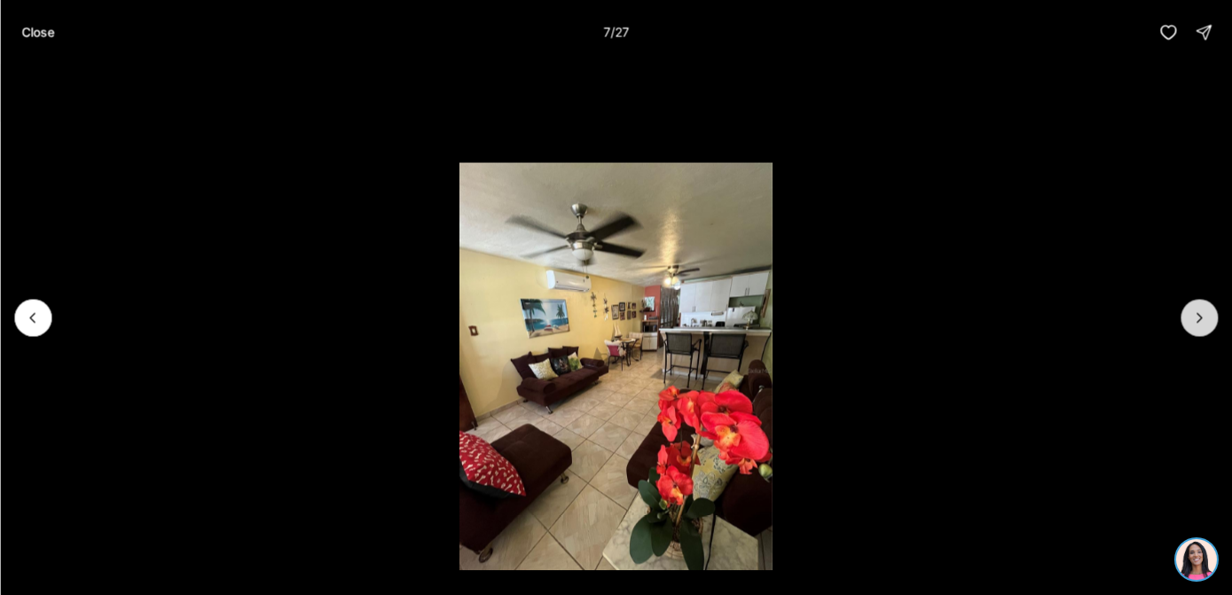
click at [1199, 319] on icon "Next slide" at bounding box center [1199, 317] width 4 height 9
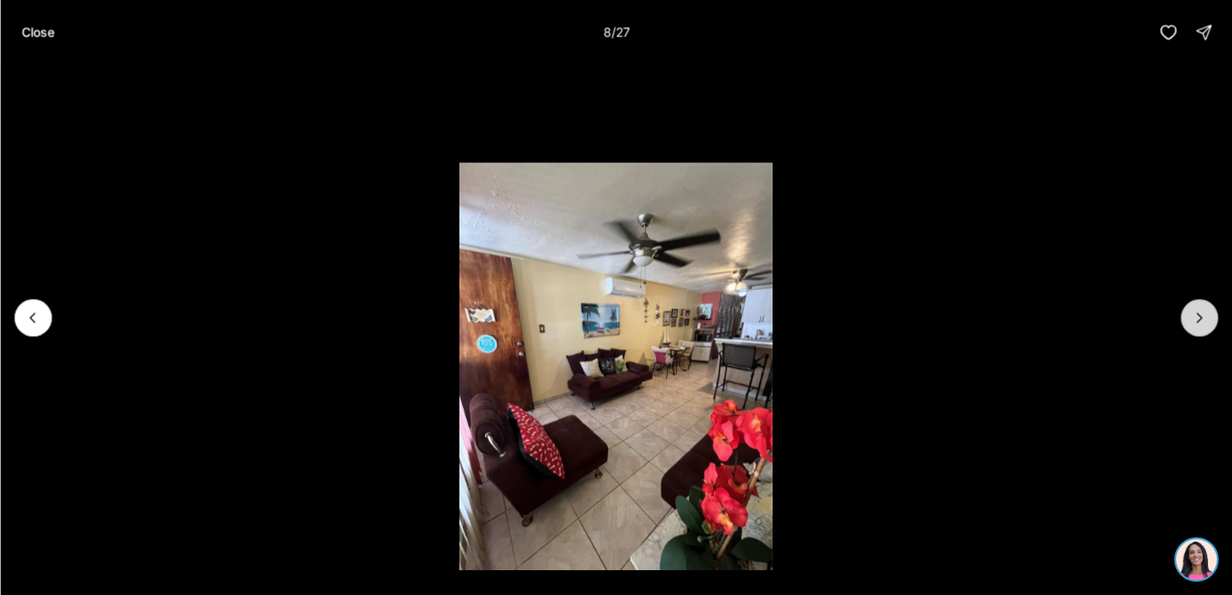
click at [1199, 319] on icon "Next slide" at bounding box center [1199, 317] width 4 height 9
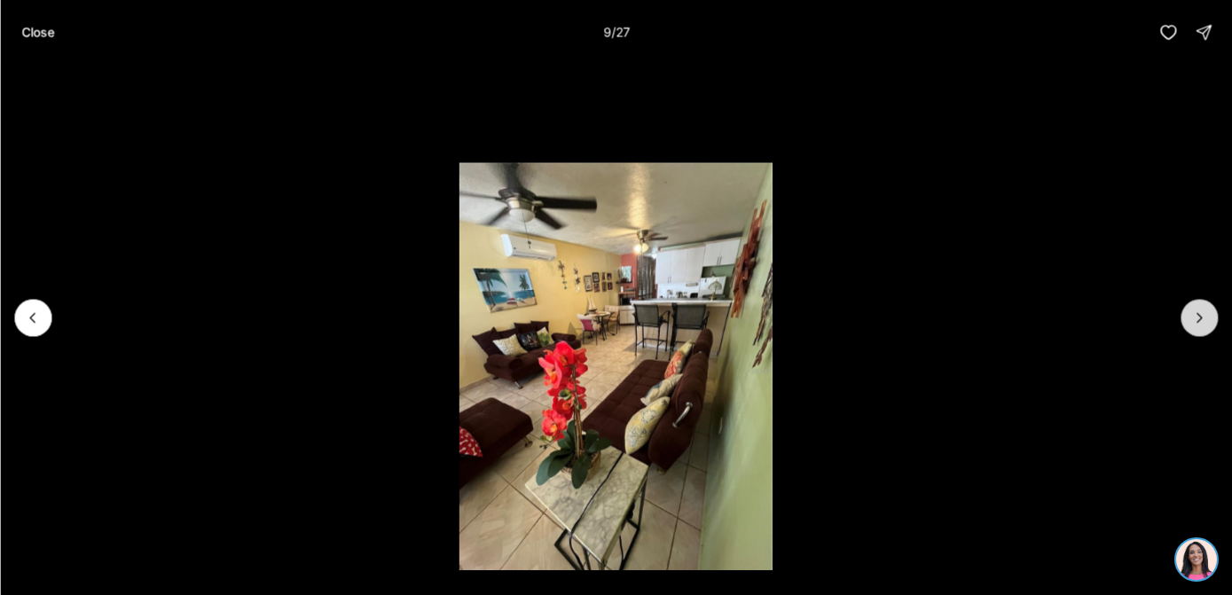
click at [1198, 319] on icon "Next slide" at bounding box center [1199, 318] width 18 height 18
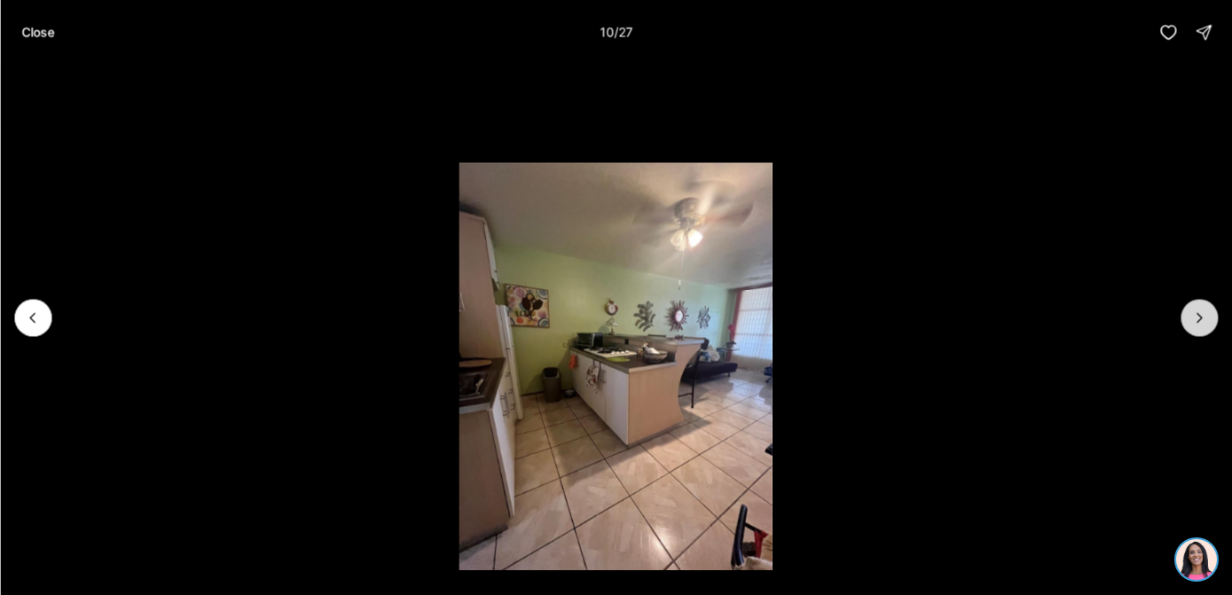
click at [1198, 319] on icon "Next slide" at bounding box center [1199, 318] width 18 height 18
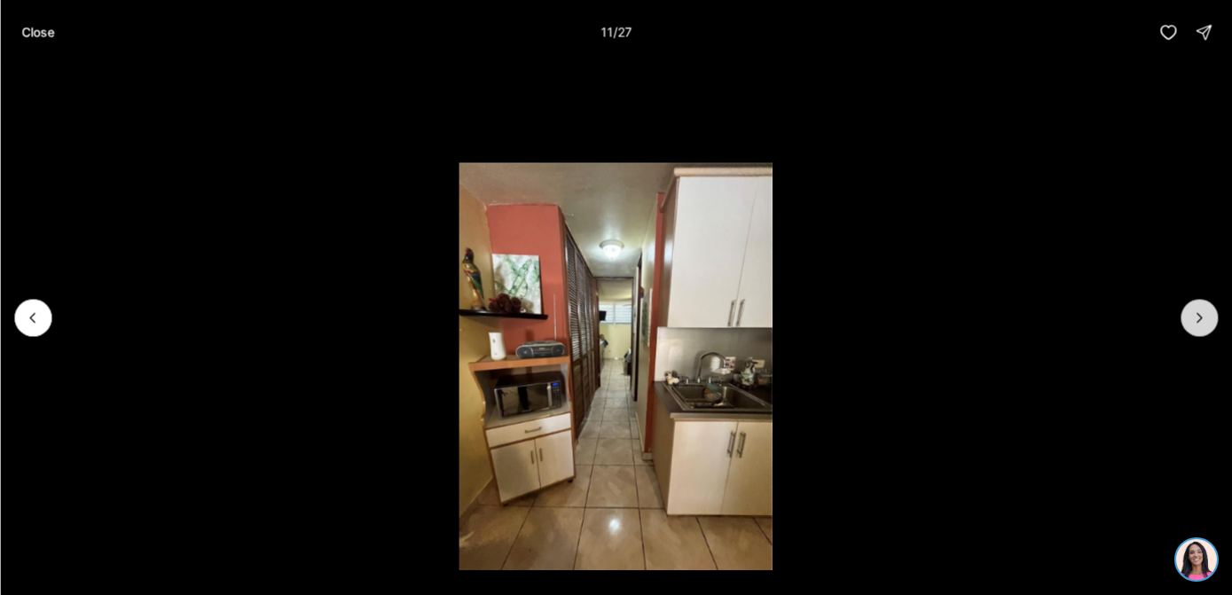
click at [1192, 325] on icon "Next slide" at bounding box center [1199, 318] width 18 height 18
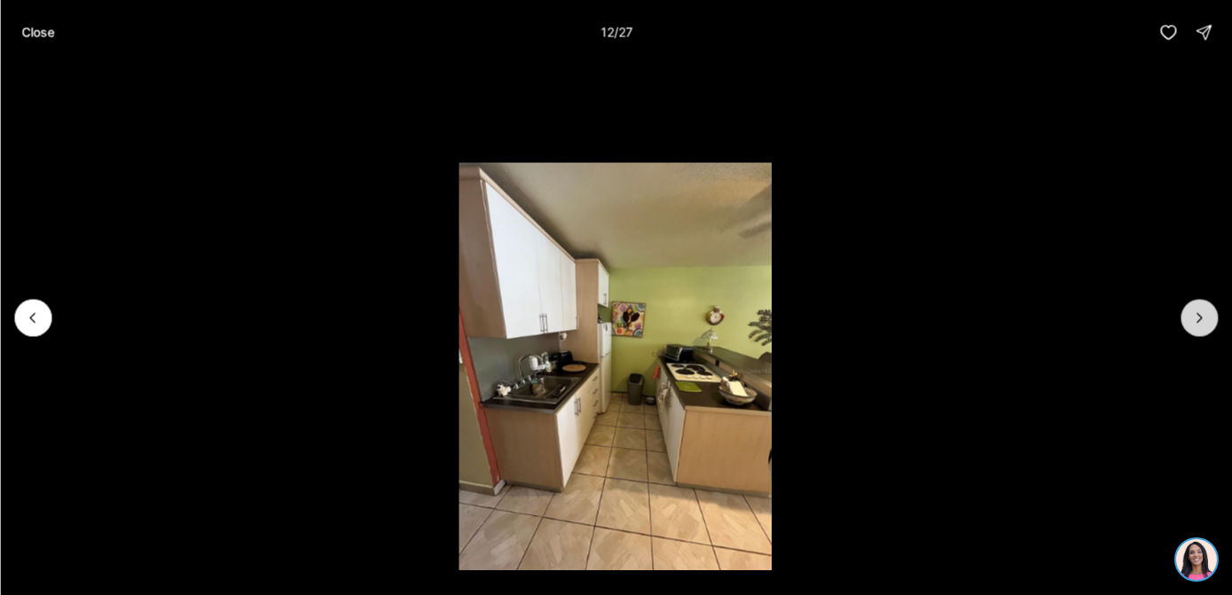
click at [1192, 325] on icon "Next slide" at bounding box center [1199, 318] width 18 height 18
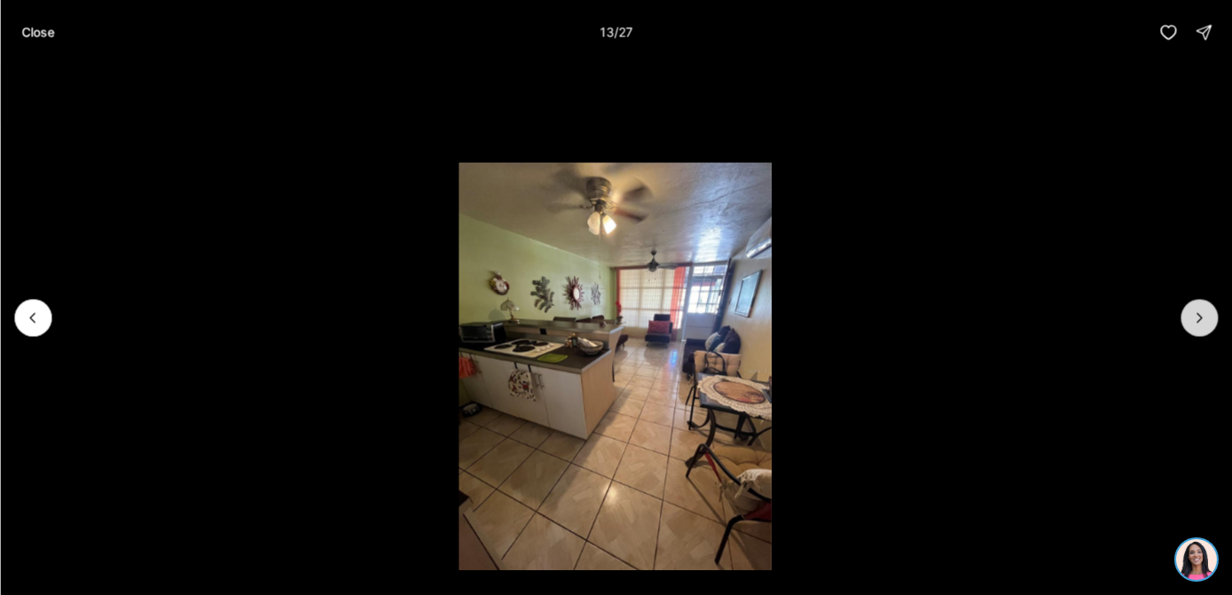
click at [1192, 325] on icon "Next slide" at bounding box center [1199, 318] width 18 height 18
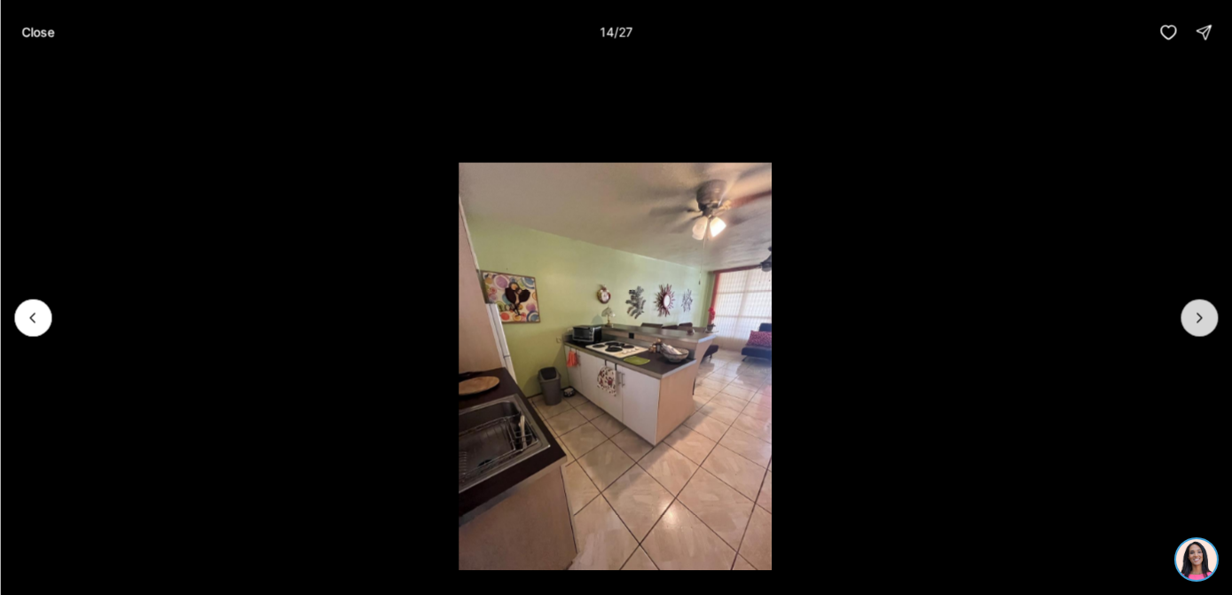
click at [1192, 325] on icon "Next slide" at bounding box center [1199, 318] width 18 height 18
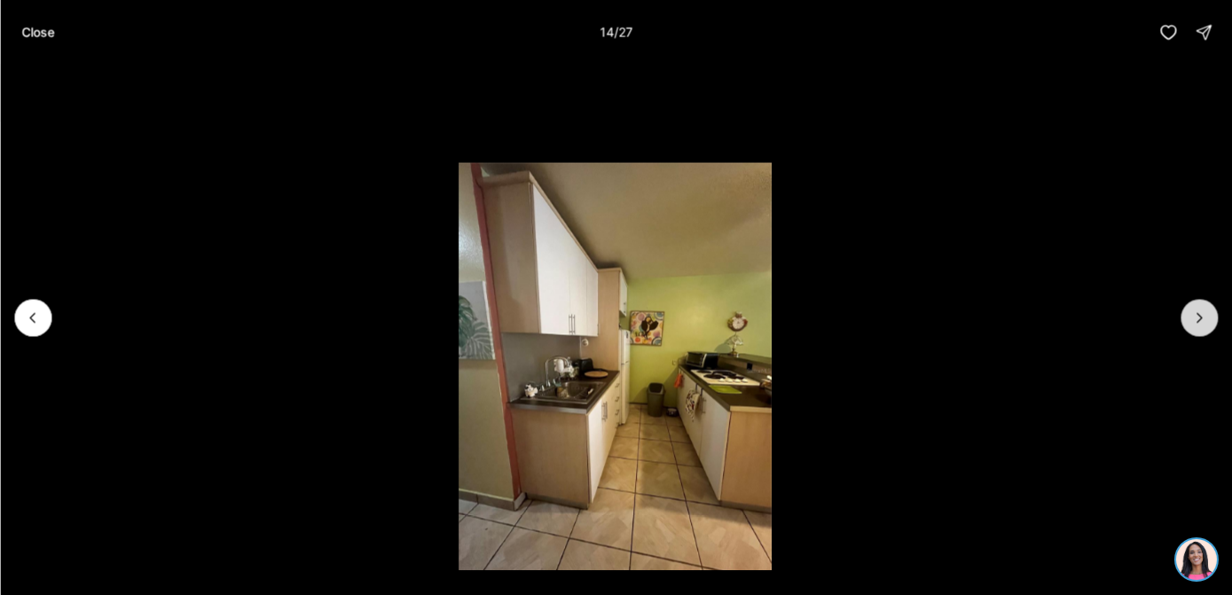
click at [1192, 325] on icon "Next slide" at bounding box center [1199, 318] width 18 height 18
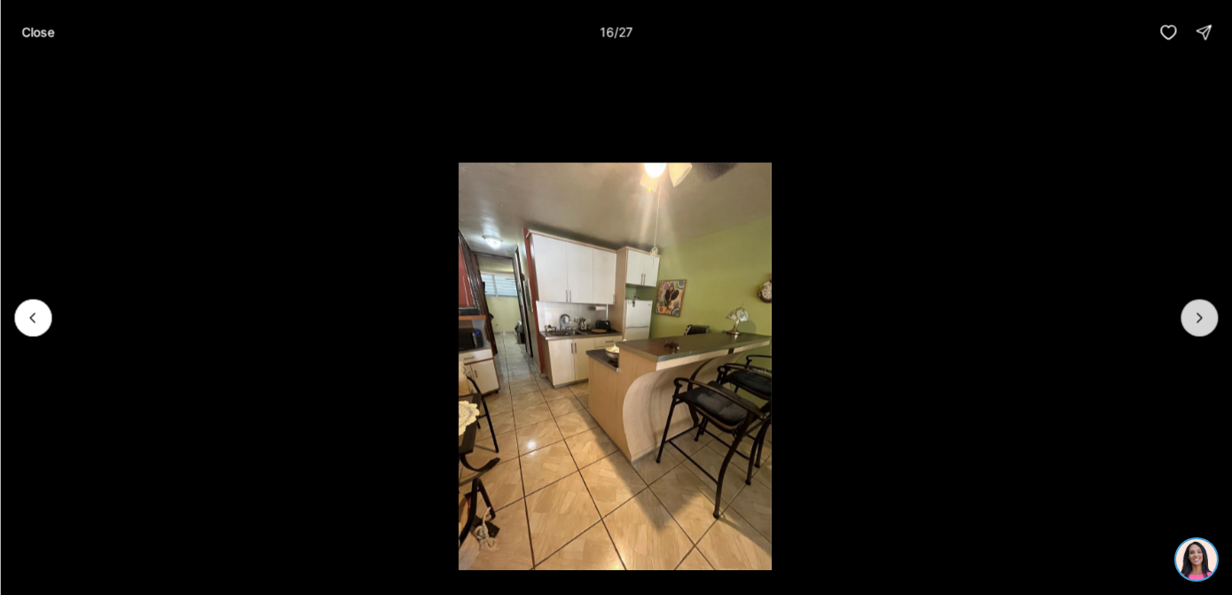
click at [1192, 325] on icon "Next slide" at bounding box center [1199, 318] width 18 height 18
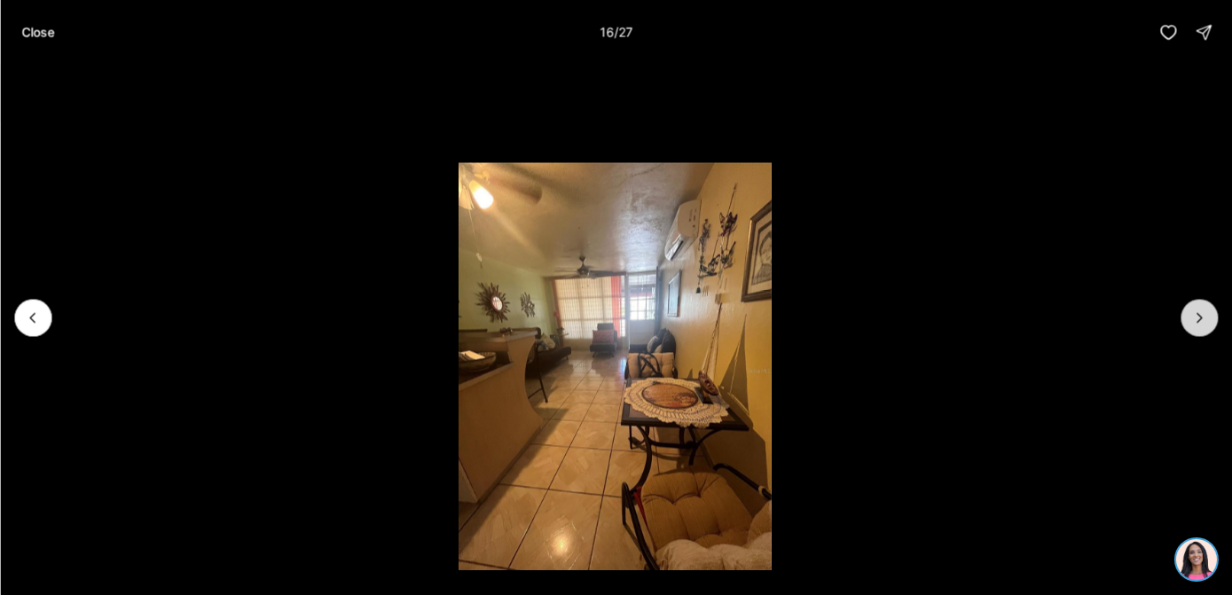
click at [1192, 325] on icon "Next slide" at bounding box center [1199, 318] width 18 height 18
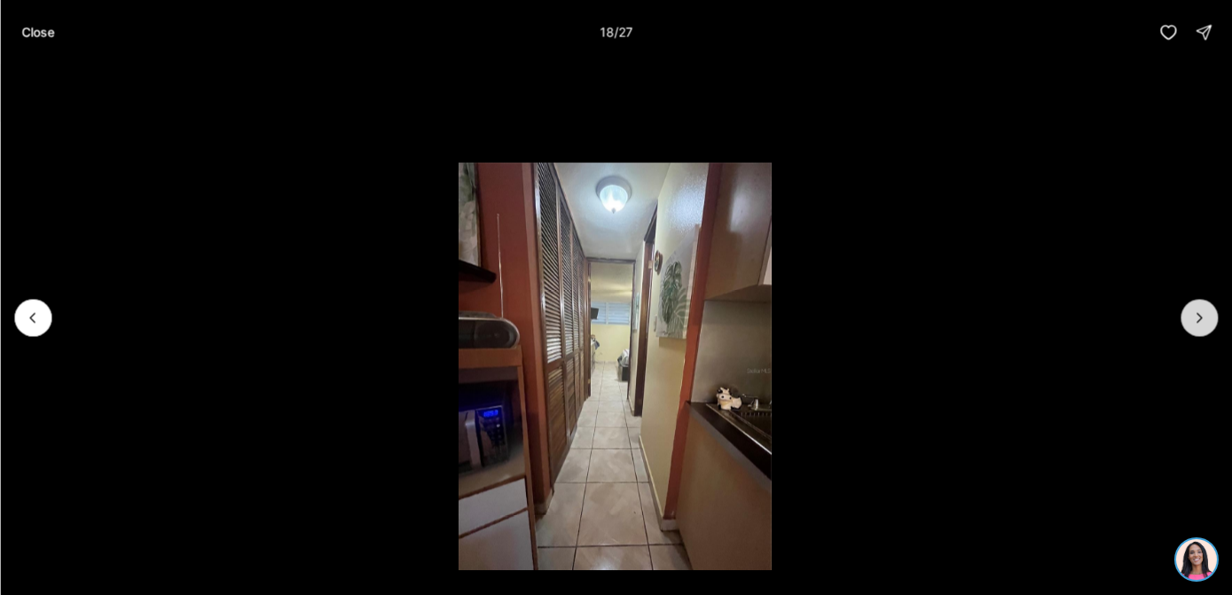
click at [1192, 325] on icon "Next slide" at bounding box center [1199, 318] width 18 height 18
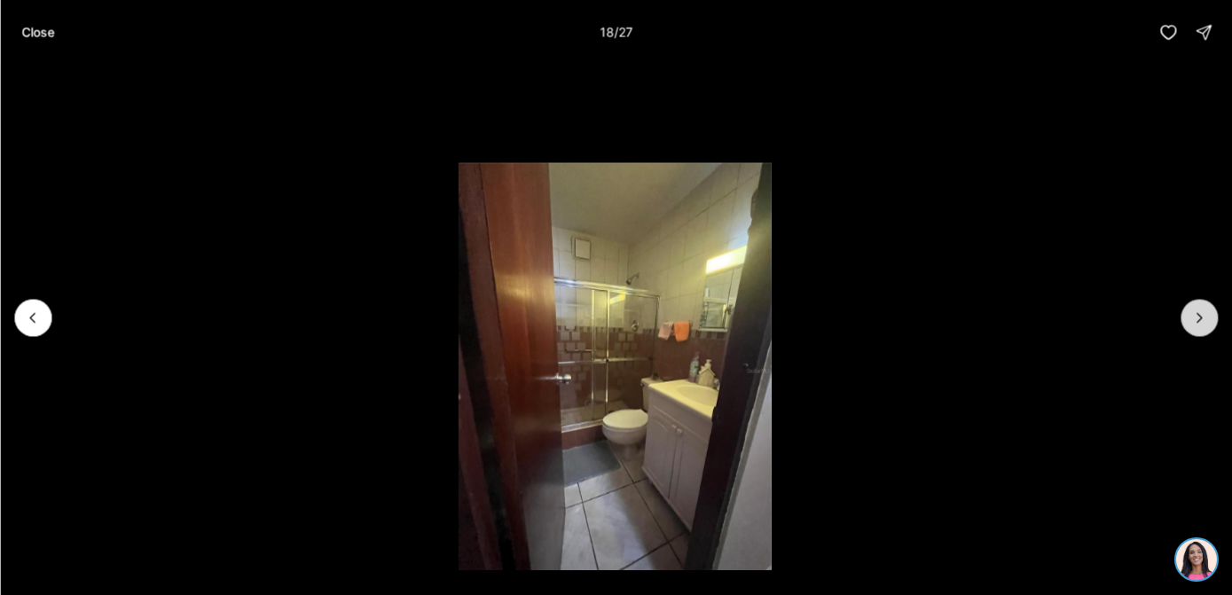
click at [1192, 325] on icon "Next slide" at bounding box center [1199, 318] width 18 height 18
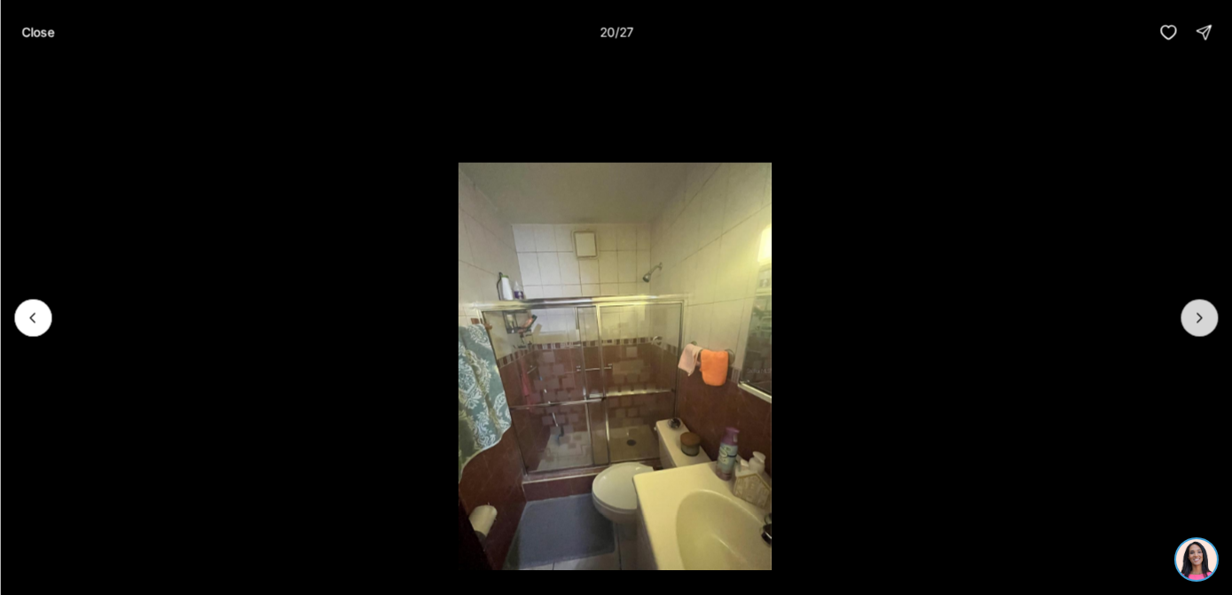
click at [1192, 325] on icon "Next slide" at bounding box center [1199, 318] width 18 height 18
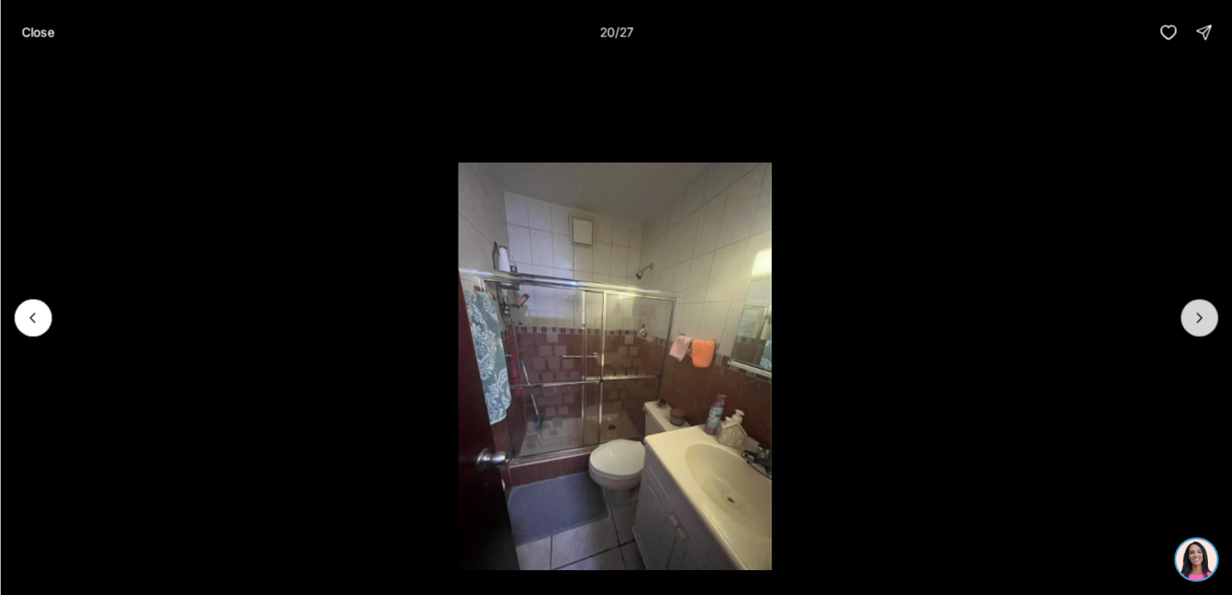
click at [1192, 325] on icon "Next slide" at bounding box center [1199, 318] width 18 height 18
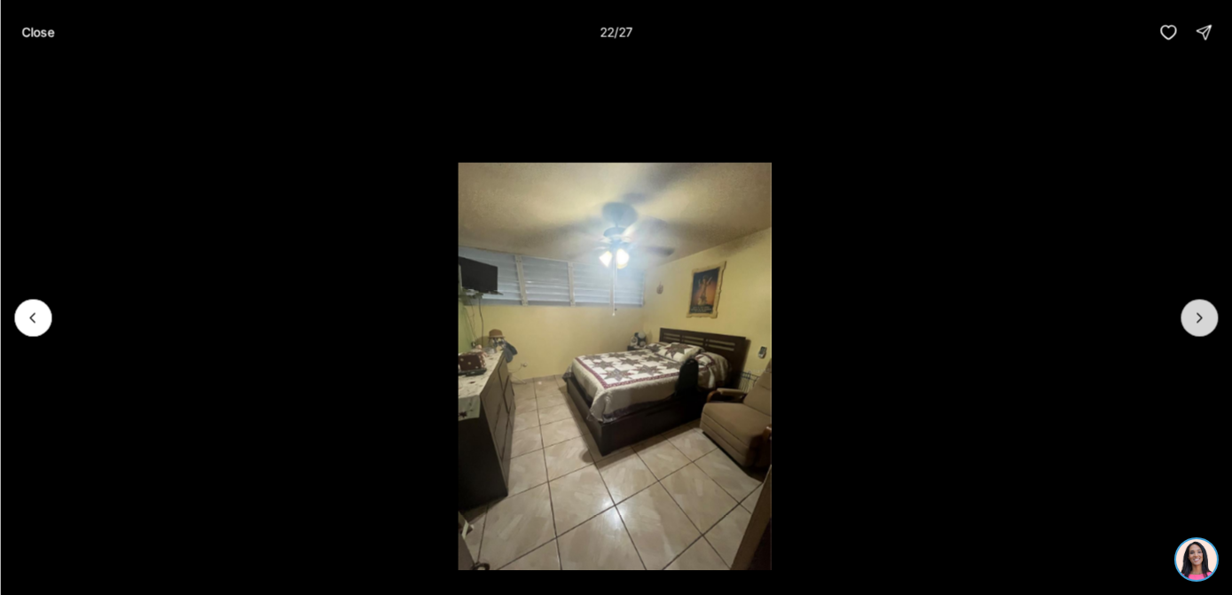
click at [1192, 325] on icon "Next slide" at bounding box center [1199, 318] width 18 height 18
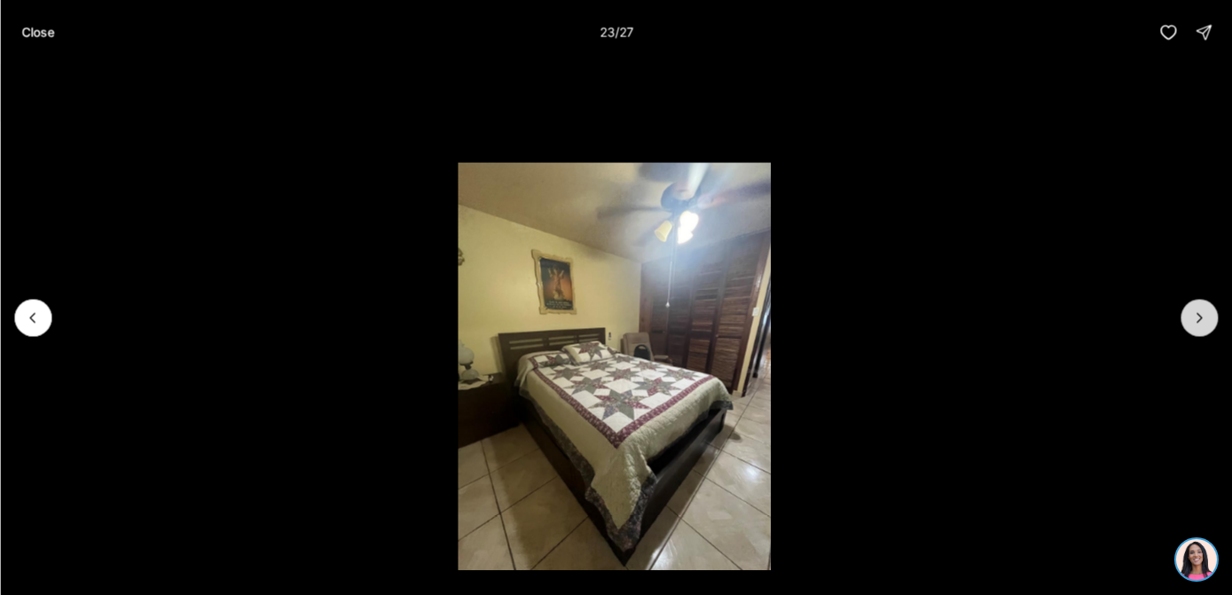
click at [1192, 325] on icon "Next slide" at bounding box center [1199, 318] width 18 height 18
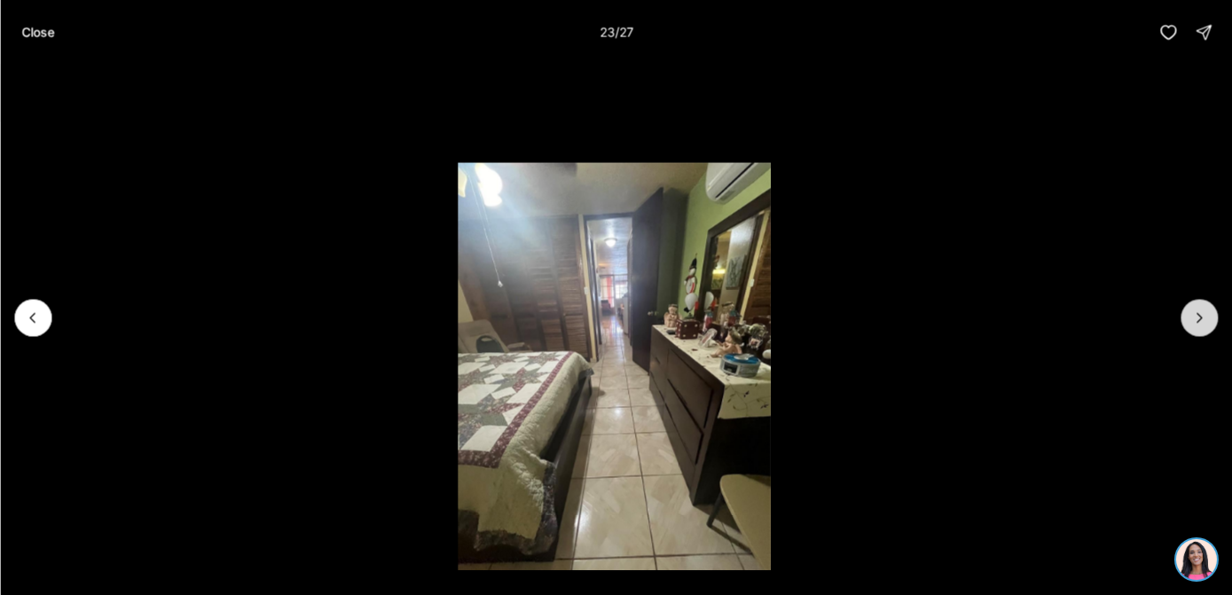
click at [1192, 325] on icon "Next slide" at bounding box center [1199, 318] width 18 height 18
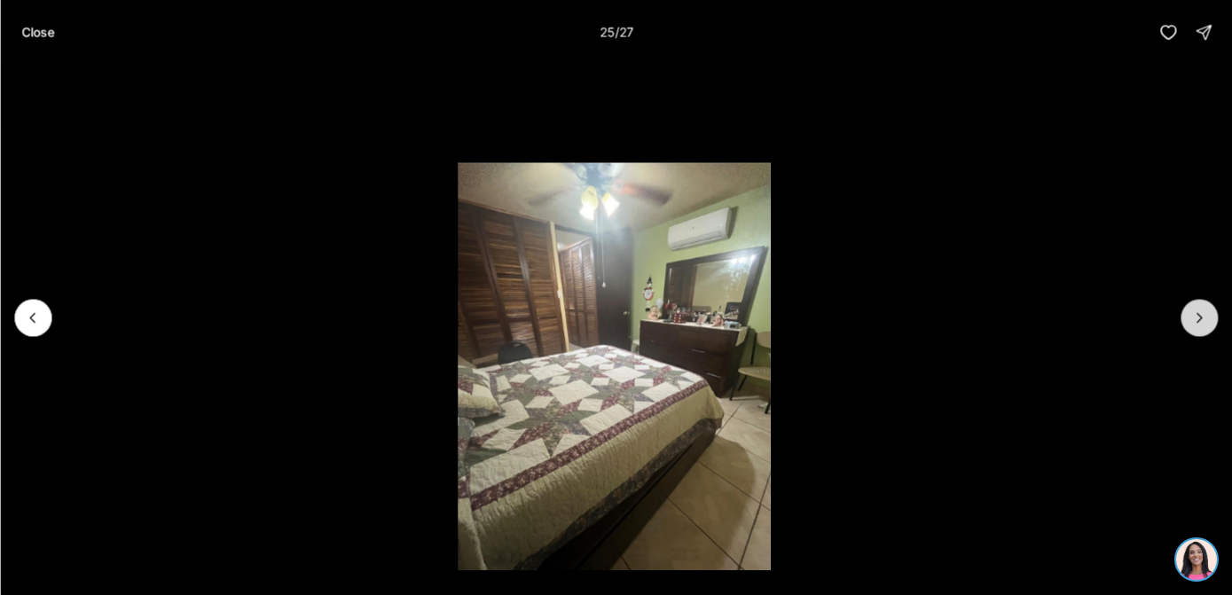
click at [1192, 325] on icon "Next slide" at bounding box center [1199, 318] width 18 height 18
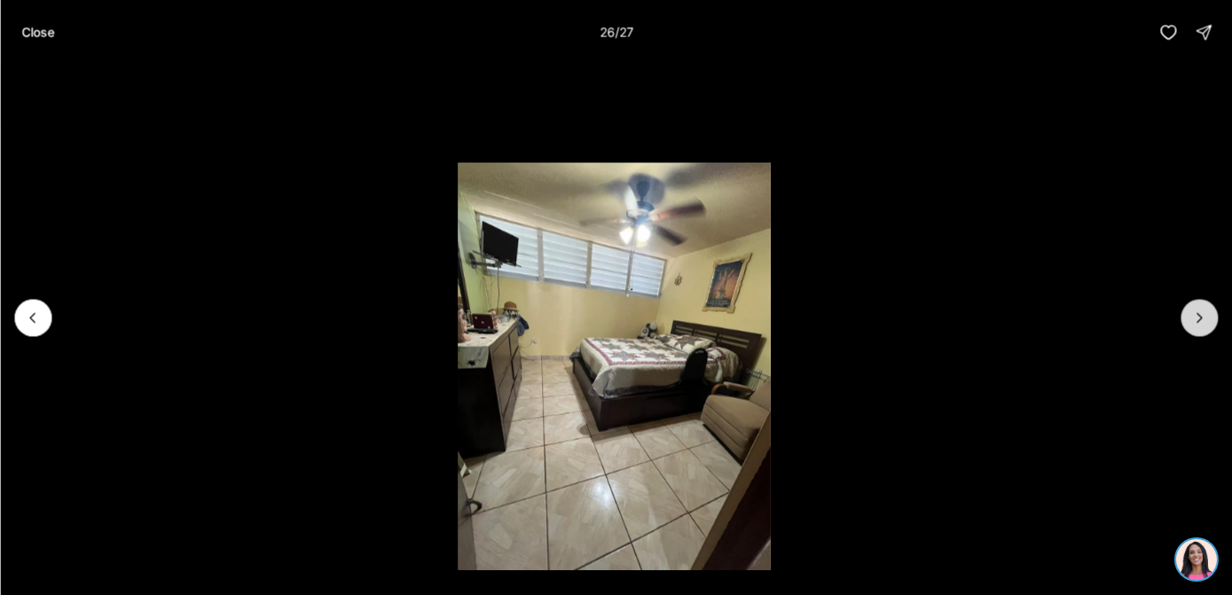
click at [1192, 325] on icon "Next slide" at bounding box center [1199, 318] width 18 height 18
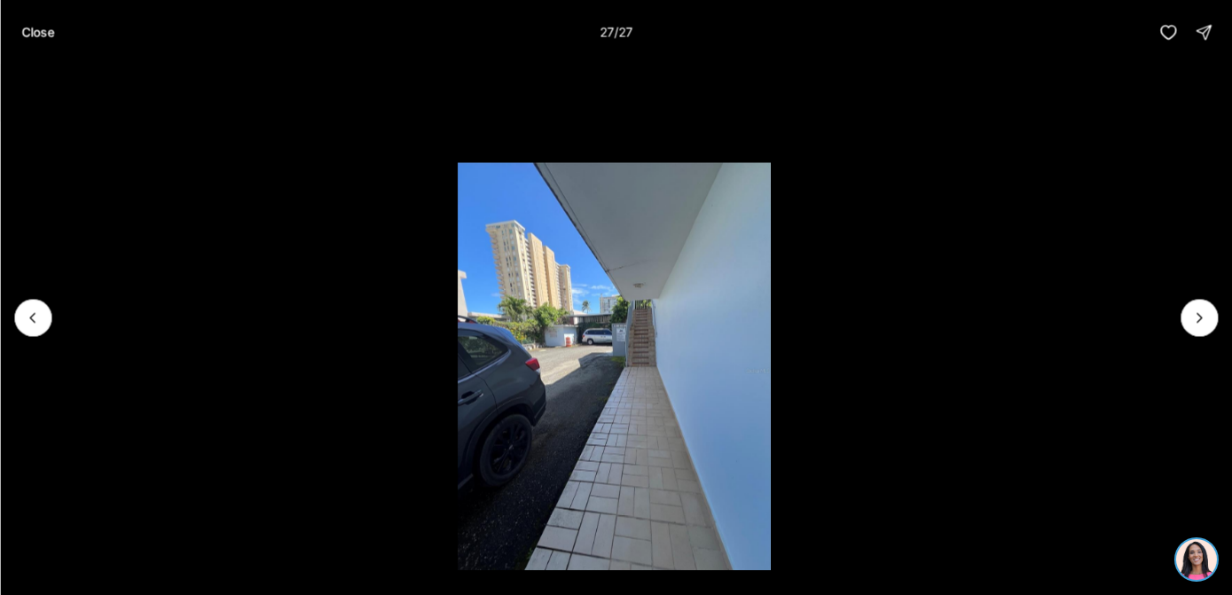
click at [1194, 316] on div at bounding box center [1198, 317] width 37 height 37
click at [34, 32] on p "Close" at bounding box center [37, 32] width 33 height 14
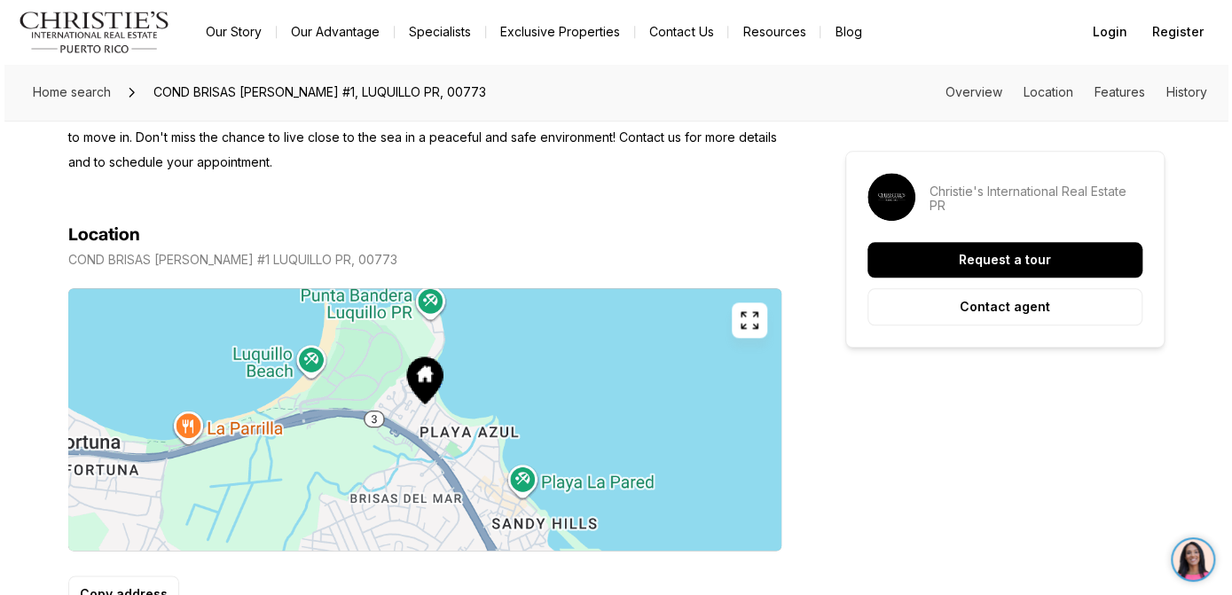
scroll to position [887, 0]
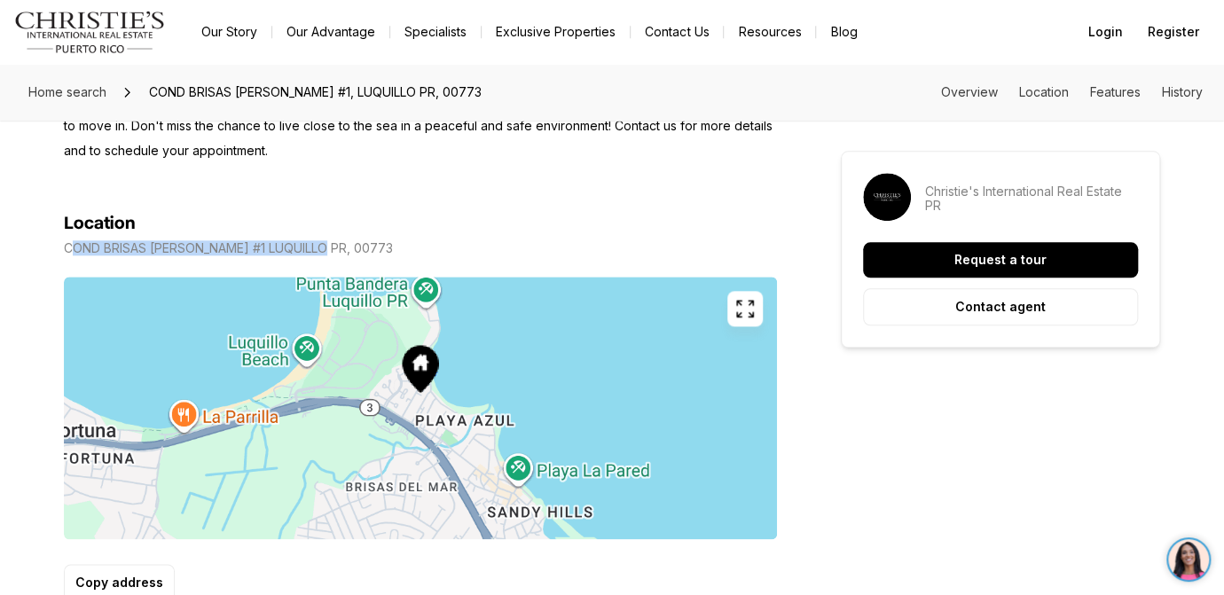
drag, startPoint x: 72, startPoint y: 250, endPoint x: 321, endPoint y: 239, distance: 249.5
click at [321, 239] on div "Location COND BRISAS DE VILOMAR #1 LUQUILLO PR, 00773 Copy address" at bounding box center [420, 407] width 713 height 388
drag, startPoint x: 321, startPoint y: 239, endPoint x: 298, endPoint y: 244, distance: 23.7
copy p "OND BRISAS DE VILOMAR #1 LUQUILLO PR"
click at [750, 307] on icon "button" at bounding box center [744, 308] width 21 height 21
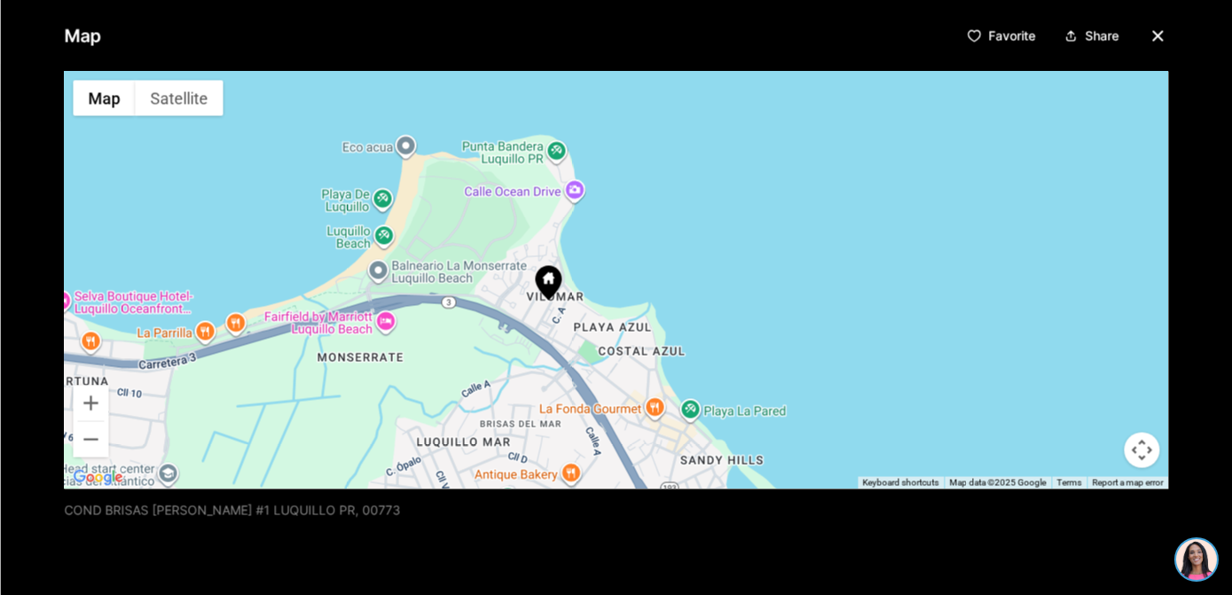
drag, startPoint x: 834, startPoint y: 285, endPoint x: 765, endPoint y: 316, distance: 75.8
click at [765, 316] on div at bounding box center [616, 280] width 1104 height 418
click at [91, 402] on button "Zoom in" at bounding box center [90, 402] width 35 height 35
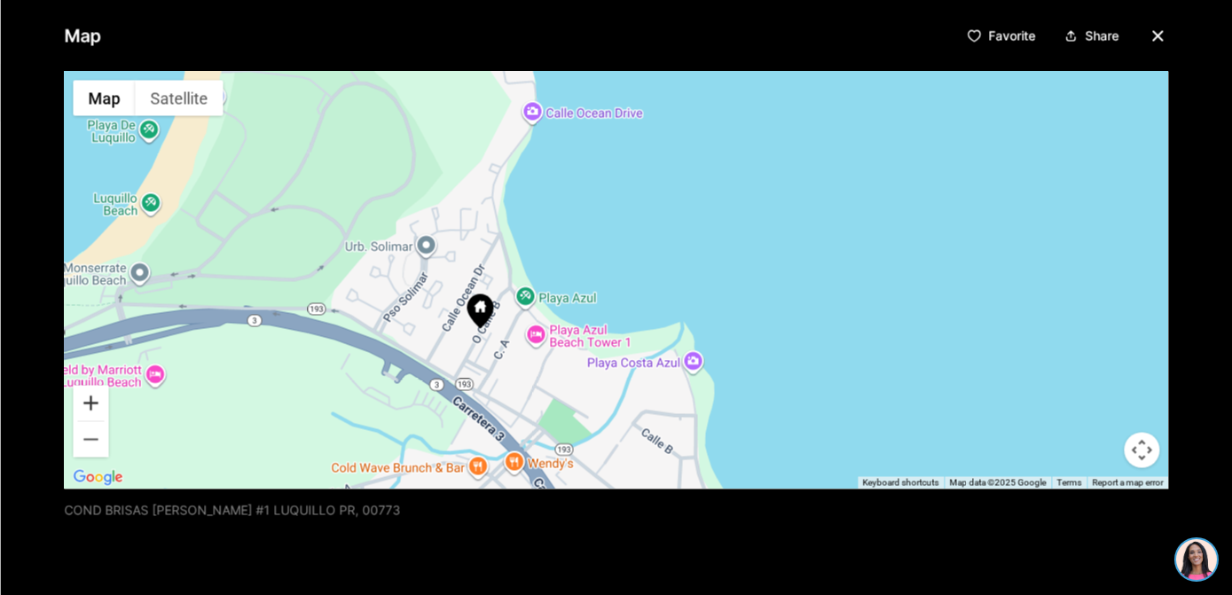
click at [91, 402] on button "Zoom in" at bounding box center [90, 402] width 35 height 35
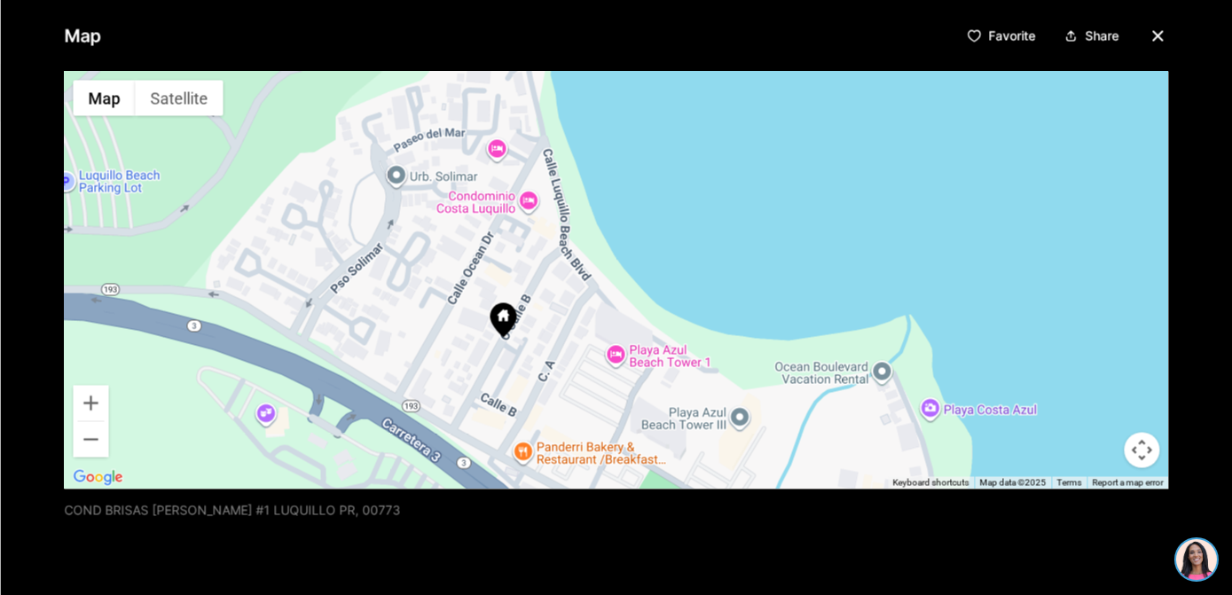
drag, startPoint x: 426, startPoint y: 287, endPoint x: 588, endPoint y: 226, distance: 173.4
click at [588, 226] on div at bounding box center [616, 280] width 1104 height 418
